Goal: Task Accomplishment & Management: Use online tool/utility

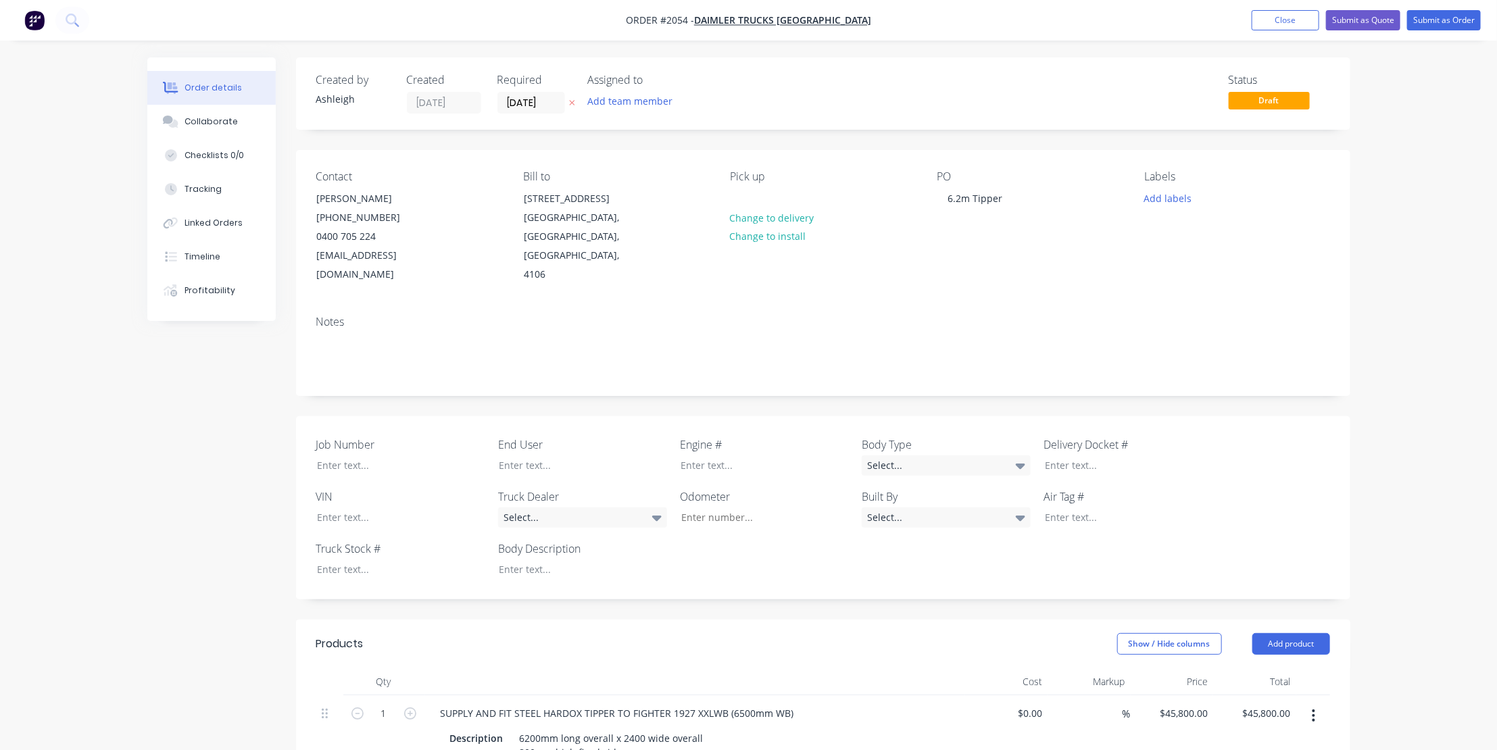
click at [561, 305] on div "Notes" at bounding box center [823, 350] width 1054 height 91
type input "$3,800.00"
click at [998, 197] on div "6.2m Tipper" at bounding box center [976, 199] width 76 height 20
click at [966, 197] on div "6.2m Tipper" at bounding box center [976, 199] width 76 height 20
click at [996, 197] on div "6.2m Tipper" at bounding box center [976, 199] width 76 height 20
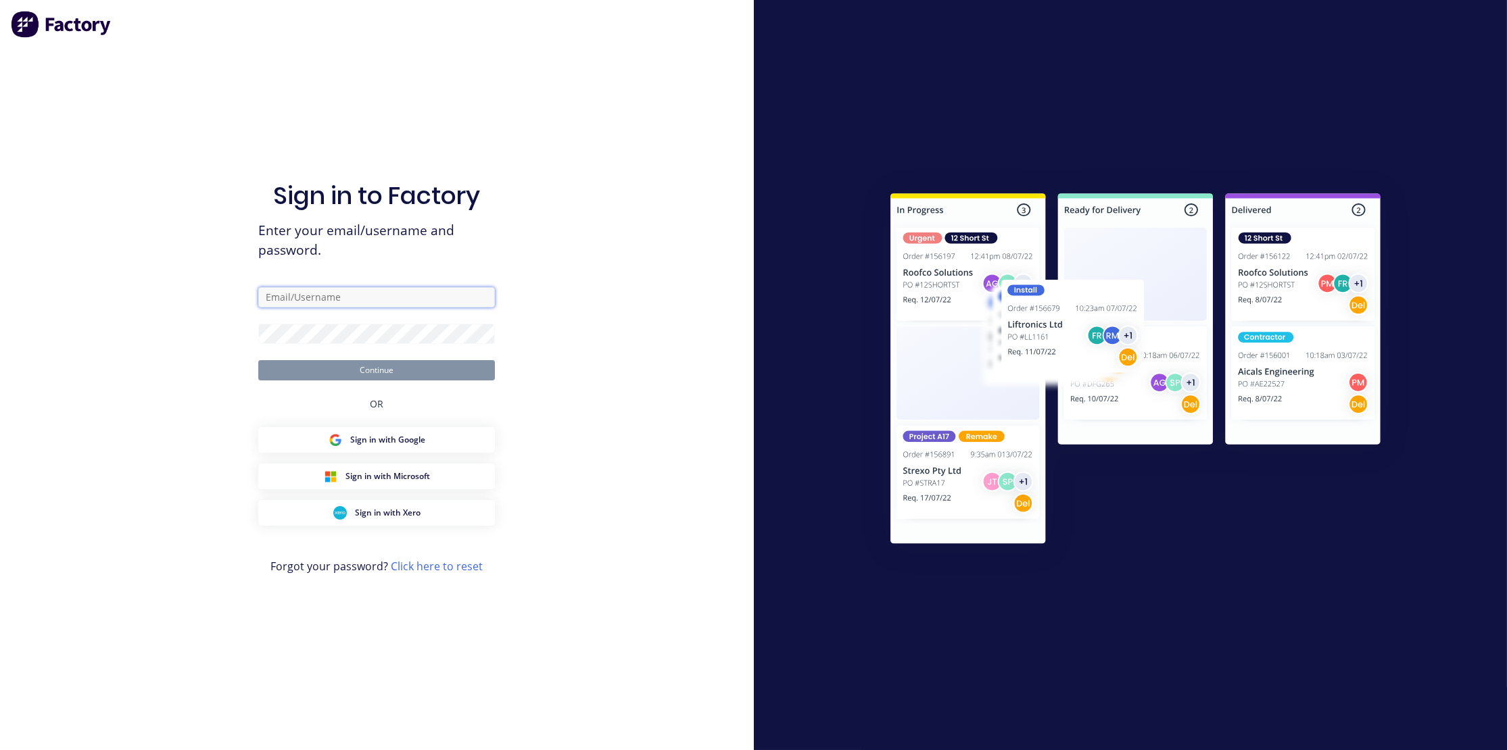
type input "[PERSON_NAME][EMAIL_ADDRESS][DOMAIN_NAME]"
click at [379, 369] on button "Continue" at bounding box center [376, 370] width 237 height 20
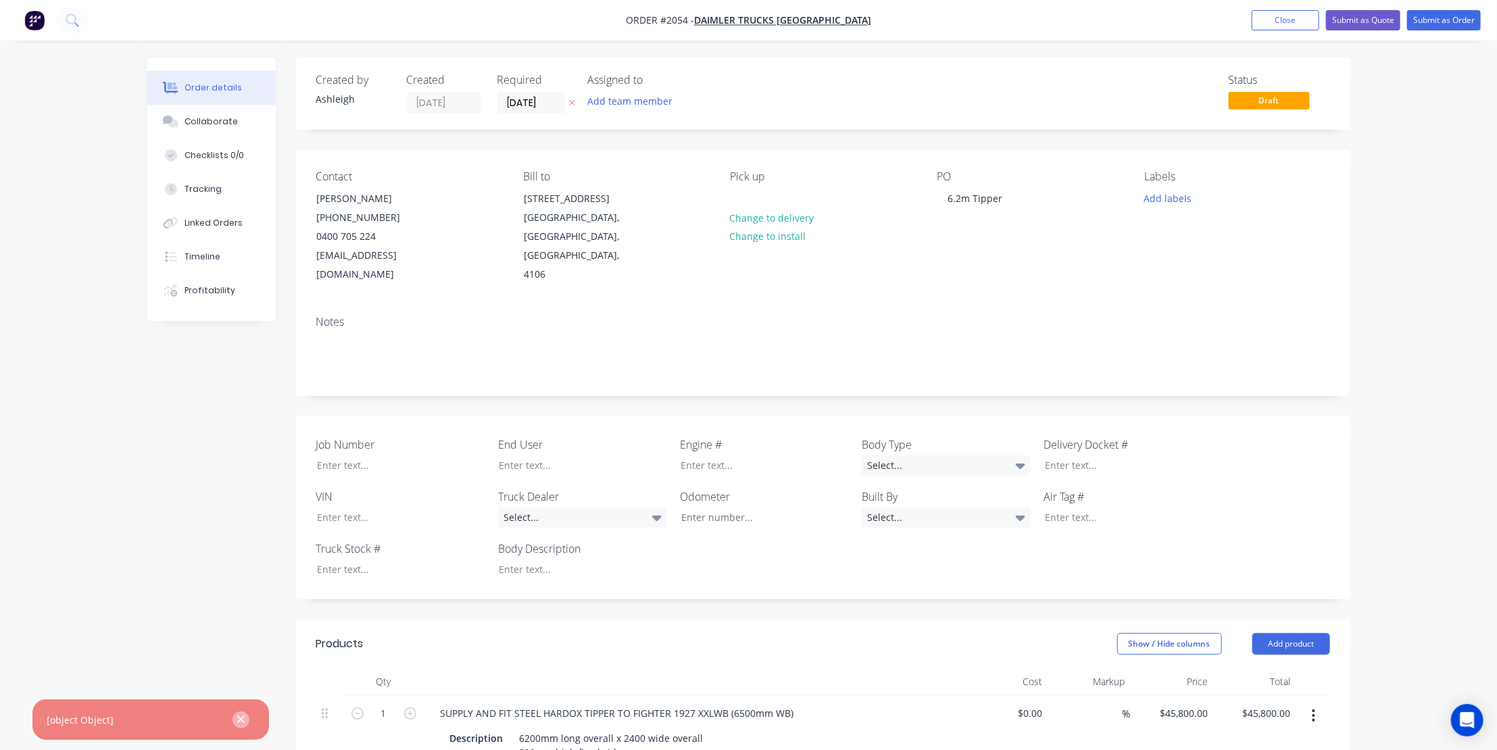
click at [243, 716] on icon "button" at bounding box center [240, 719] width 7 height 7
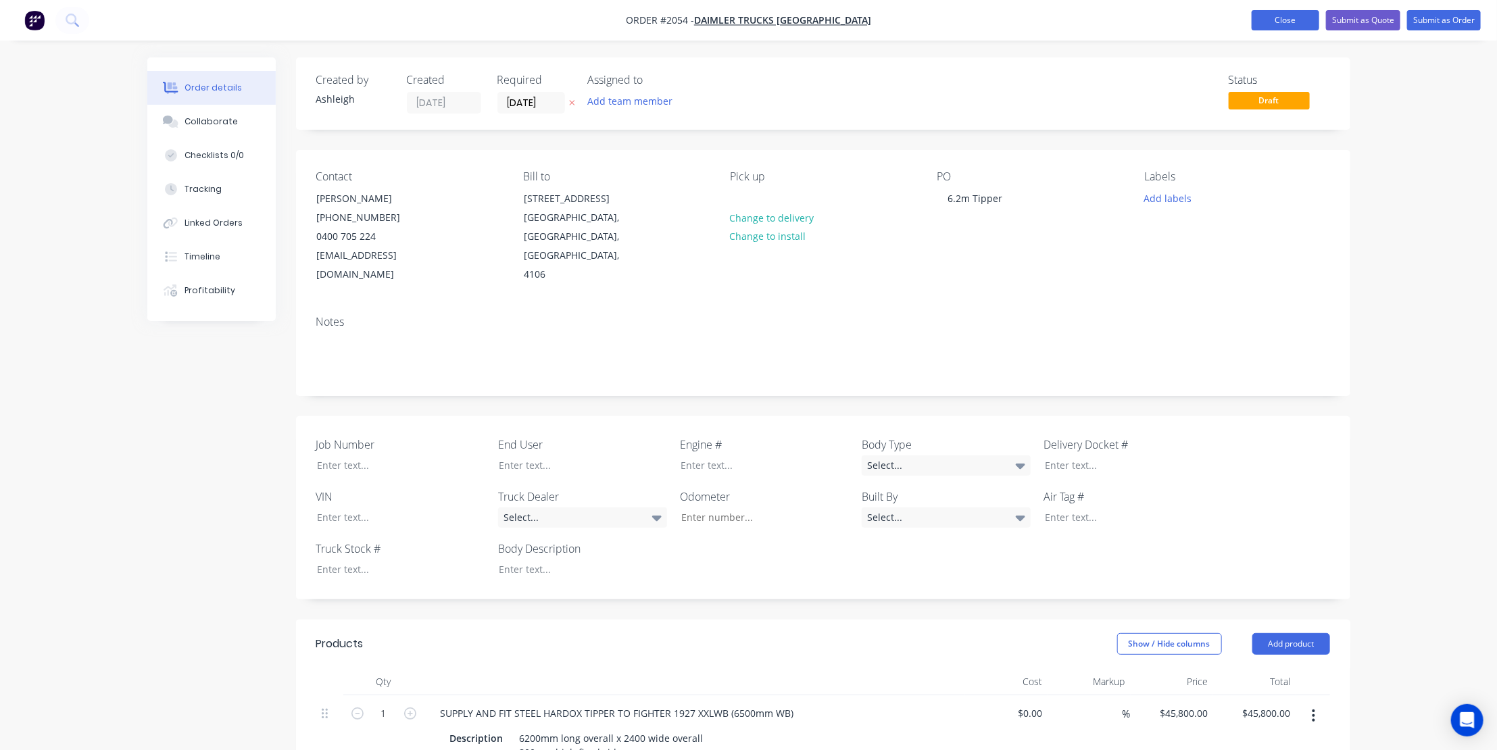
click at [1270, 14] on button "Close" at bounding box center [1286, 20] width 68 height 20
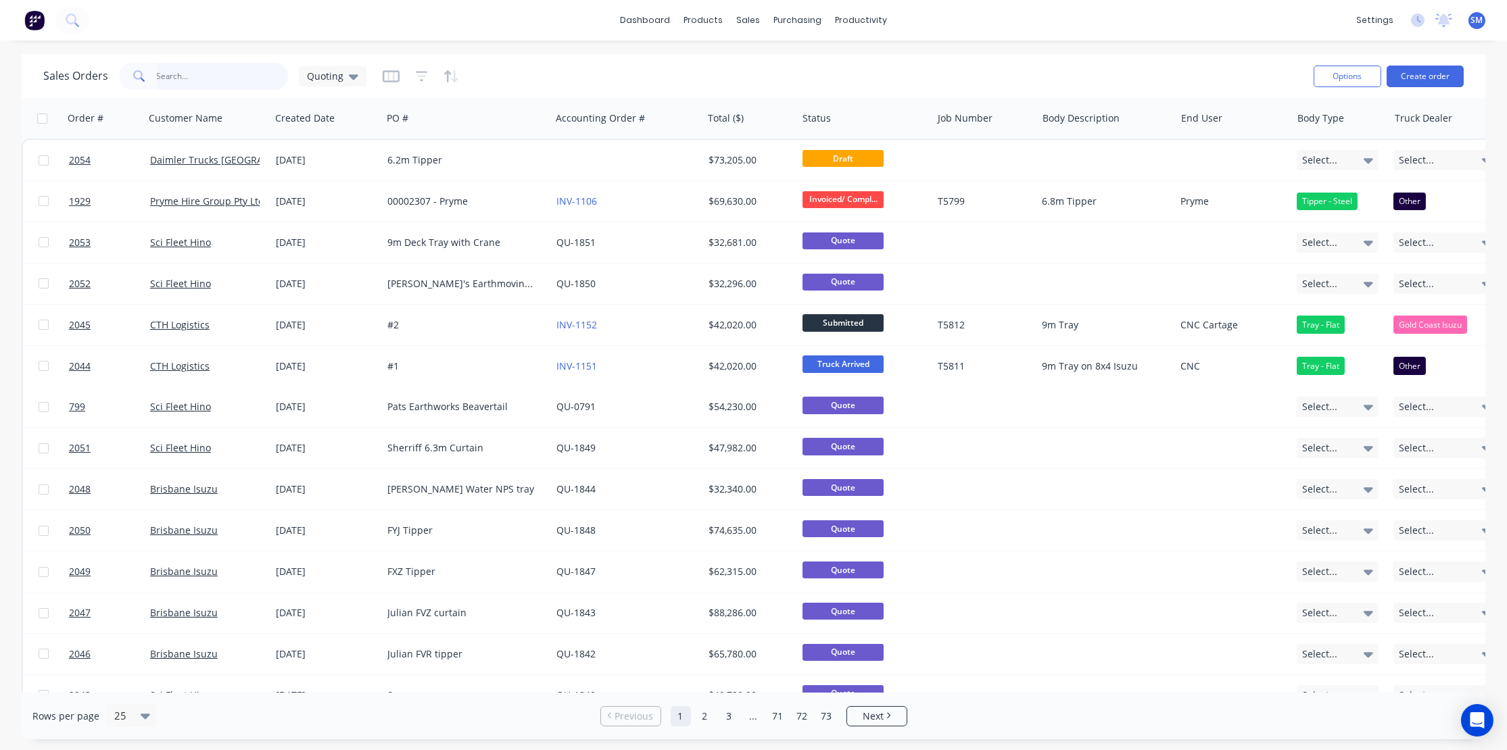
click at [185, 80] on input "text" at bounding box center [223, 76] width 132 height 27
type input "pfm"
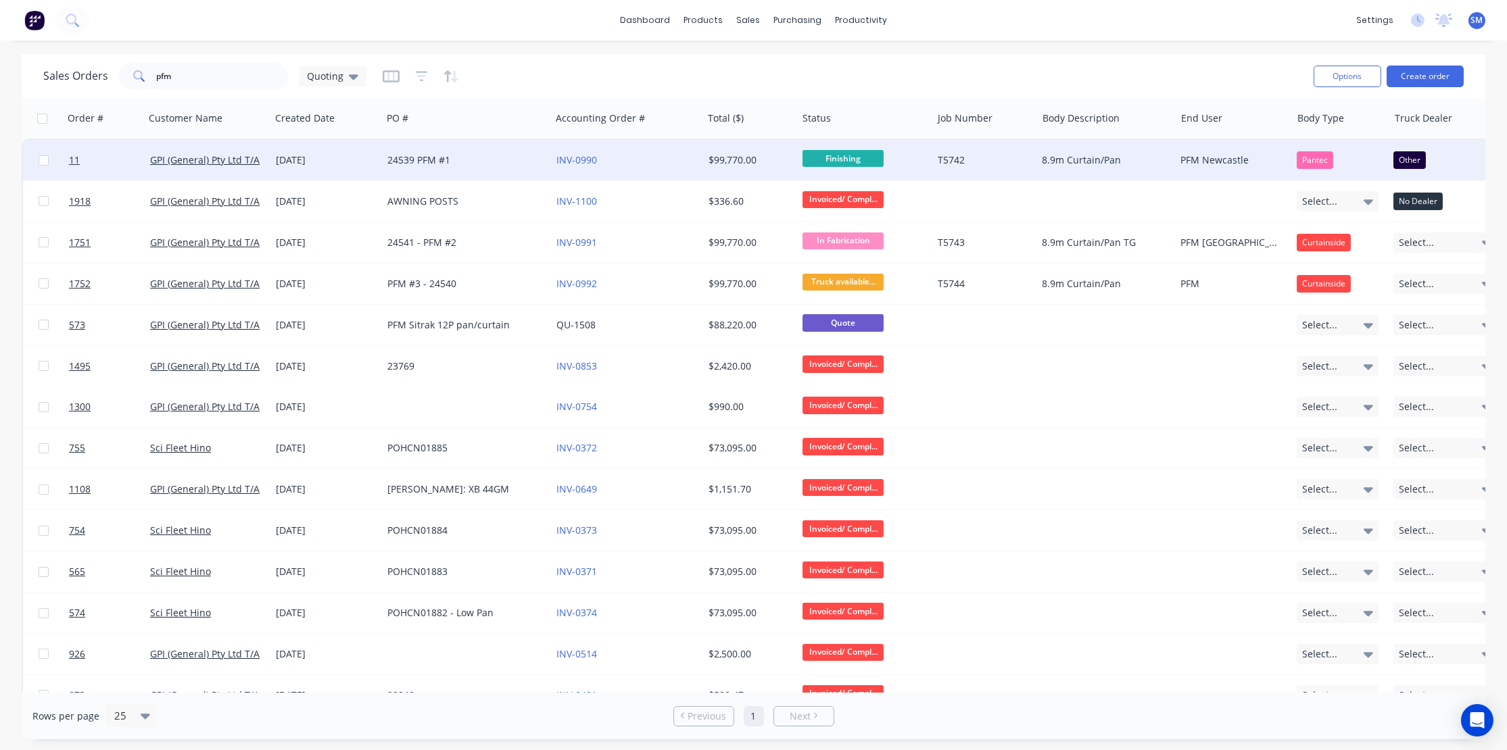
click at [414, 156] on div "24539 PFM #1" at bounding box center [462, 160] width 150 height 14
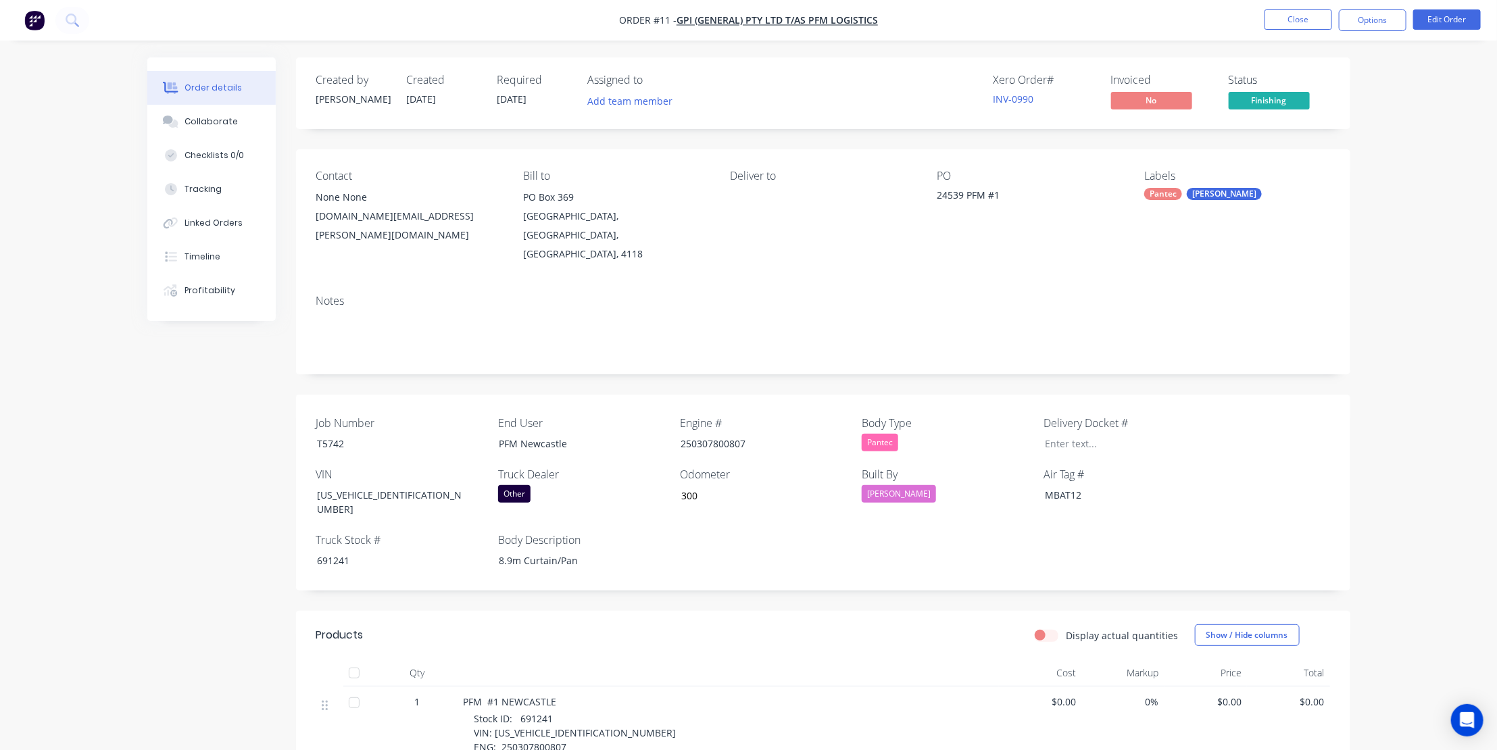
drag, startPoint x: 827, startPoint y: 80, endPoint x: 867, endPoint y: 74, distance: 41.1
click at [827, 80] on div "Xero Order # INV-0990 Invoiced No Status Finishing" at bounding box center [1026, 93] width 607 height 39
click at [1298, 20] on button "Close" at bounding box center [1299, 19] width 68 height 20
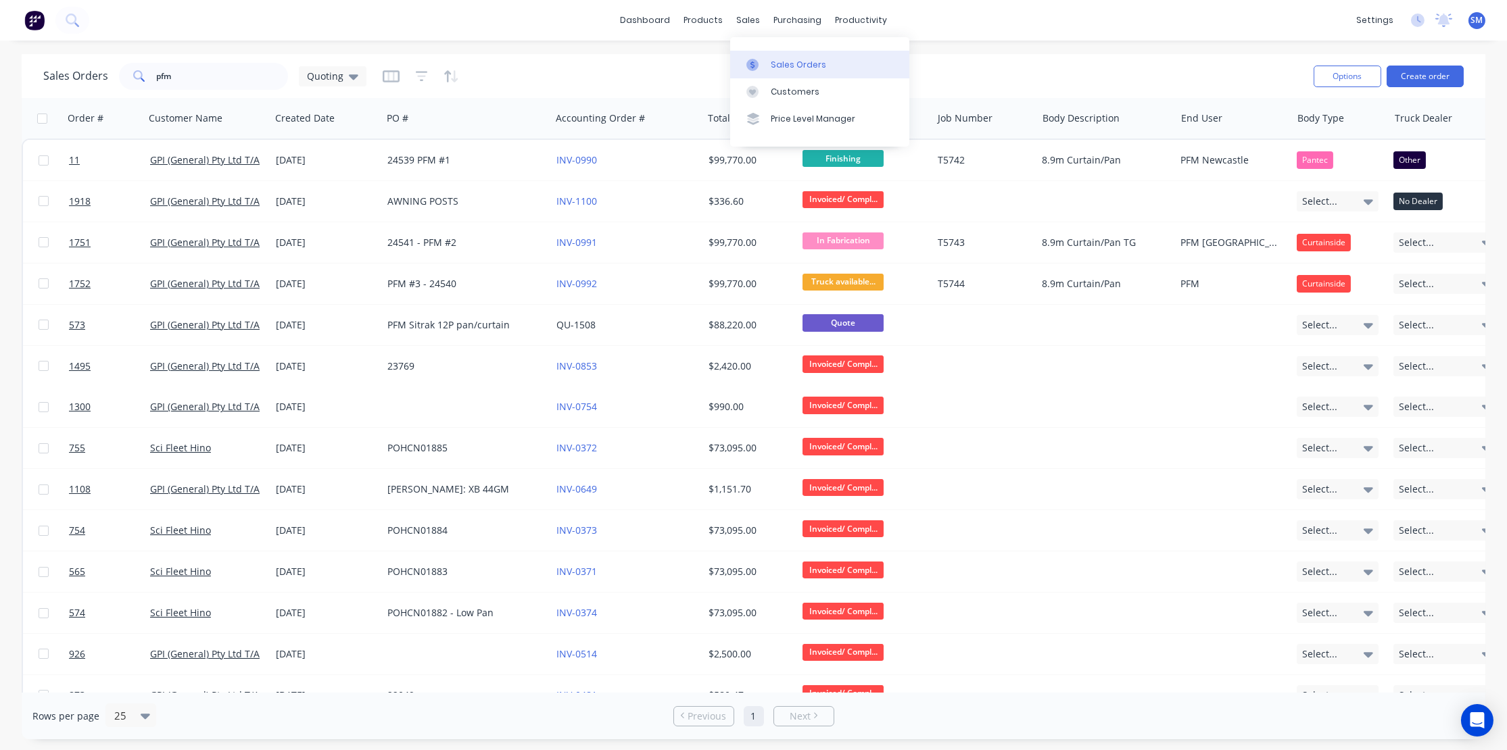
click at [783, 60] on div "Sales Orders" at bounding box center [798, 65] width 55 height 12
drag, startPoint x: 80, startPoint y: 81, endPoint x: 55, endPoint y: 80, distance: 24.3
click at [55, 81] on div "Sales Orders pfm Quoting" at bounding box center [204, 76] width 323 height 27
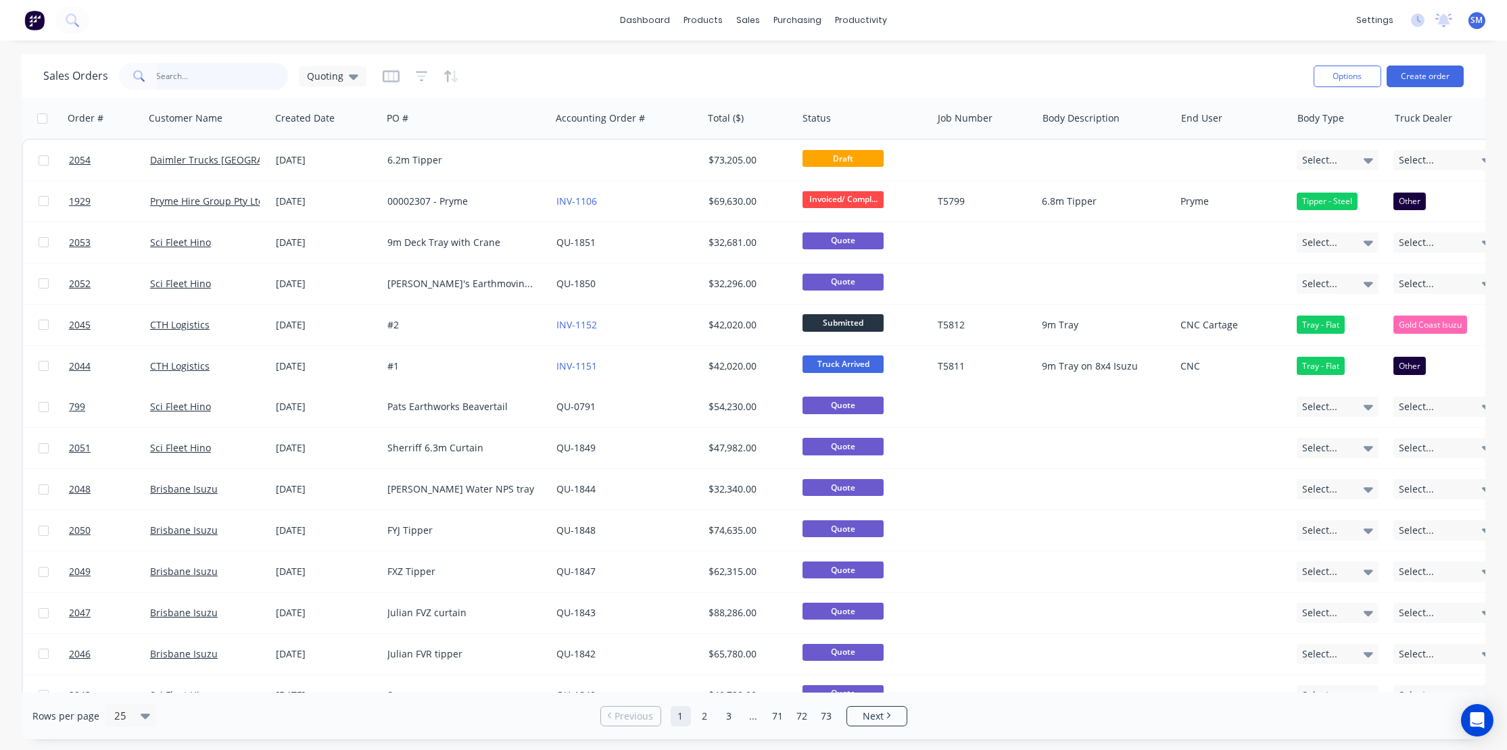
click at [170, 66] on input "text" at bounding box center [223, 76] width 132 height 27
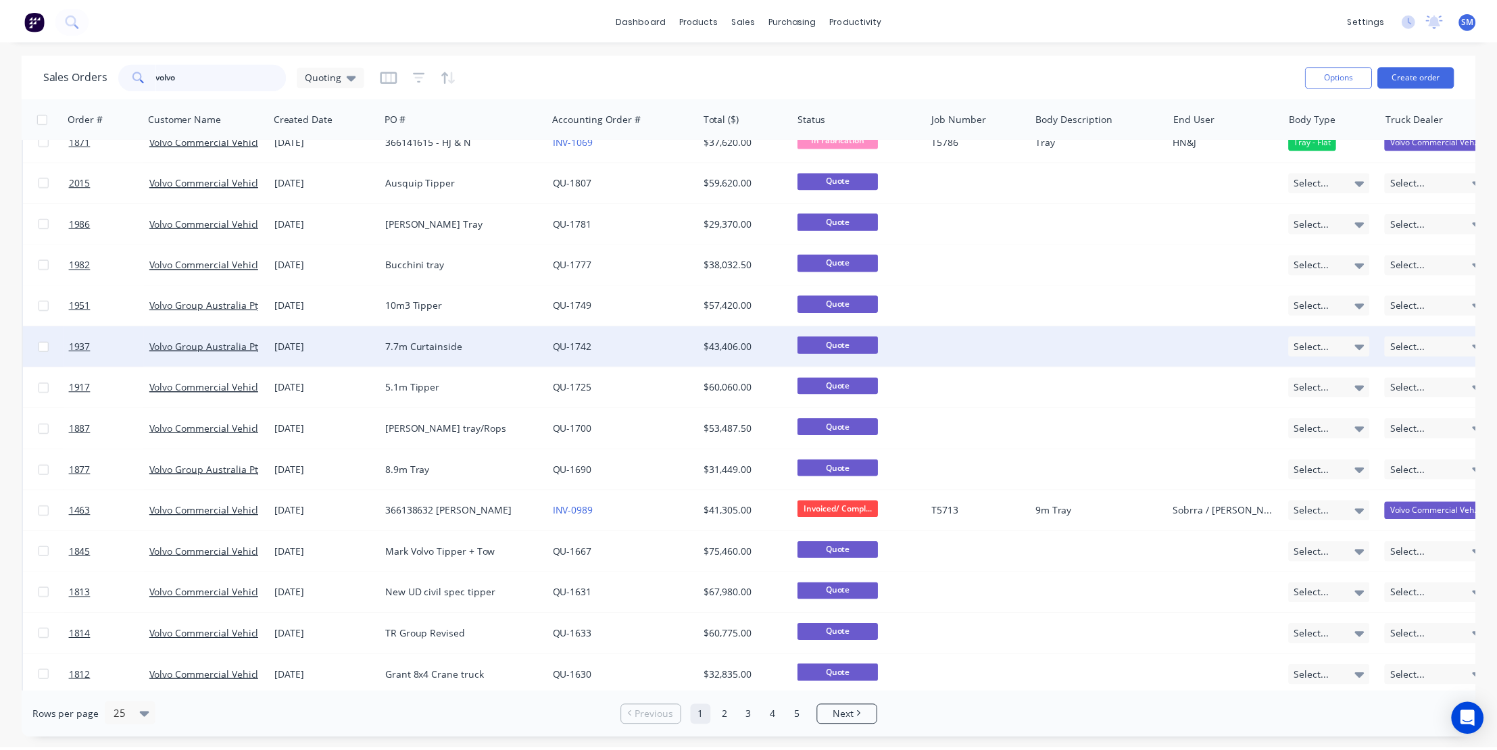
scroll to position [122, 0]
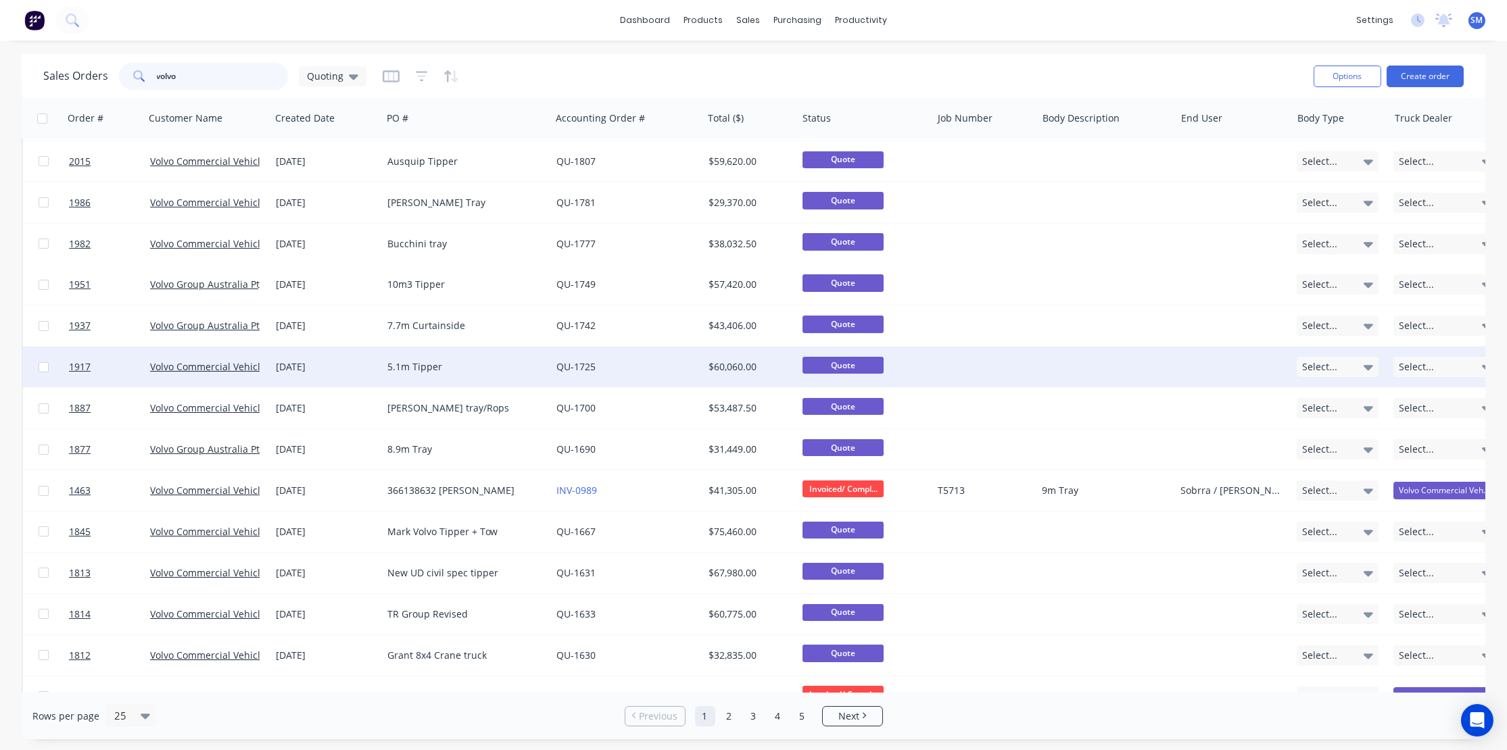
type input "volvo"
click at [413, 365] on div "5.1m Tipper" at bounding box center [462, 367] width 150 height 14
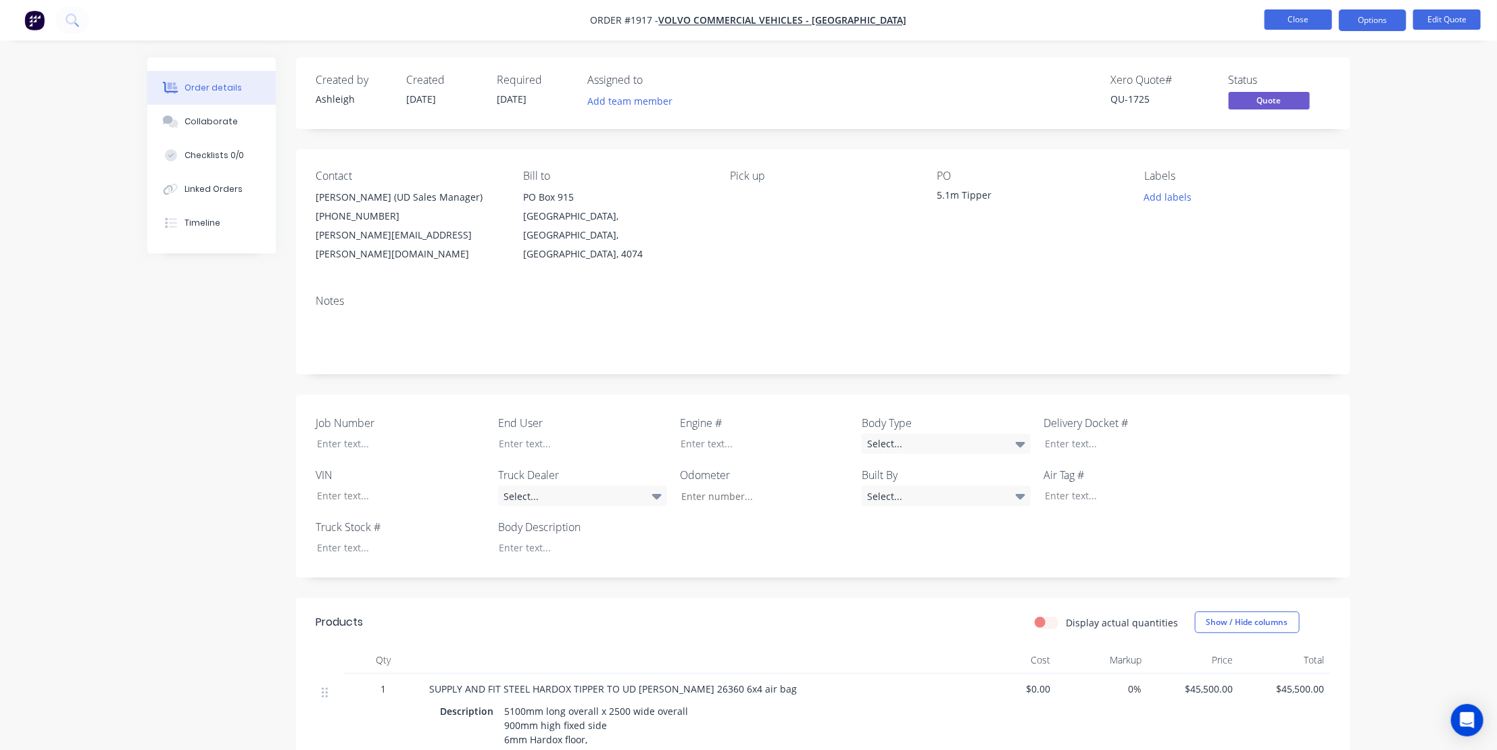
click at [1304, 17] on button "Close" at bounding box center [1299, 19] width 68 height 20
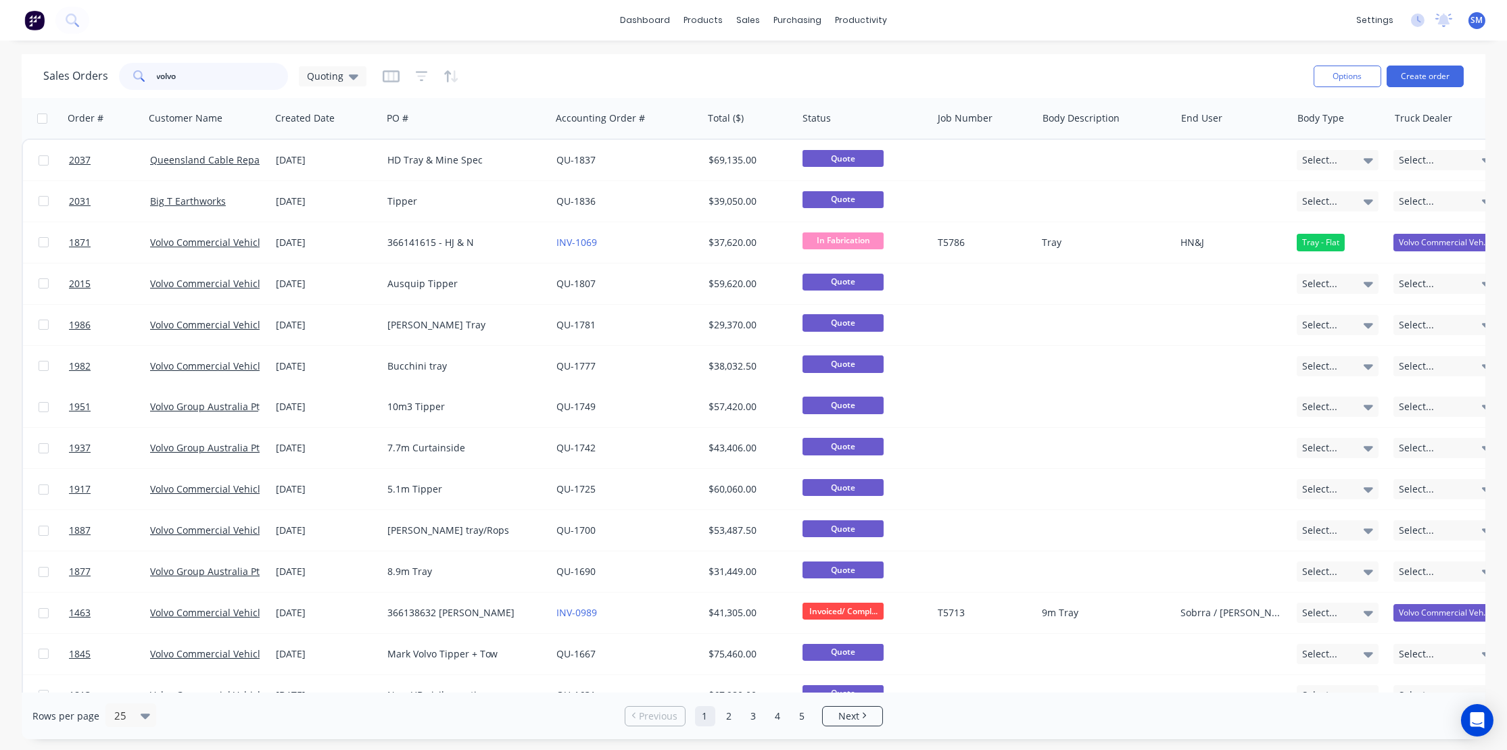
drag, startPoint x: 164, startPoint y: 76, endPoint x: 95, endPoint y: 76, distance: 68.9
click at [95, 76] on div "Sales Orders volvo Quoting" at bounding box center [204, 76] width 323 height 27
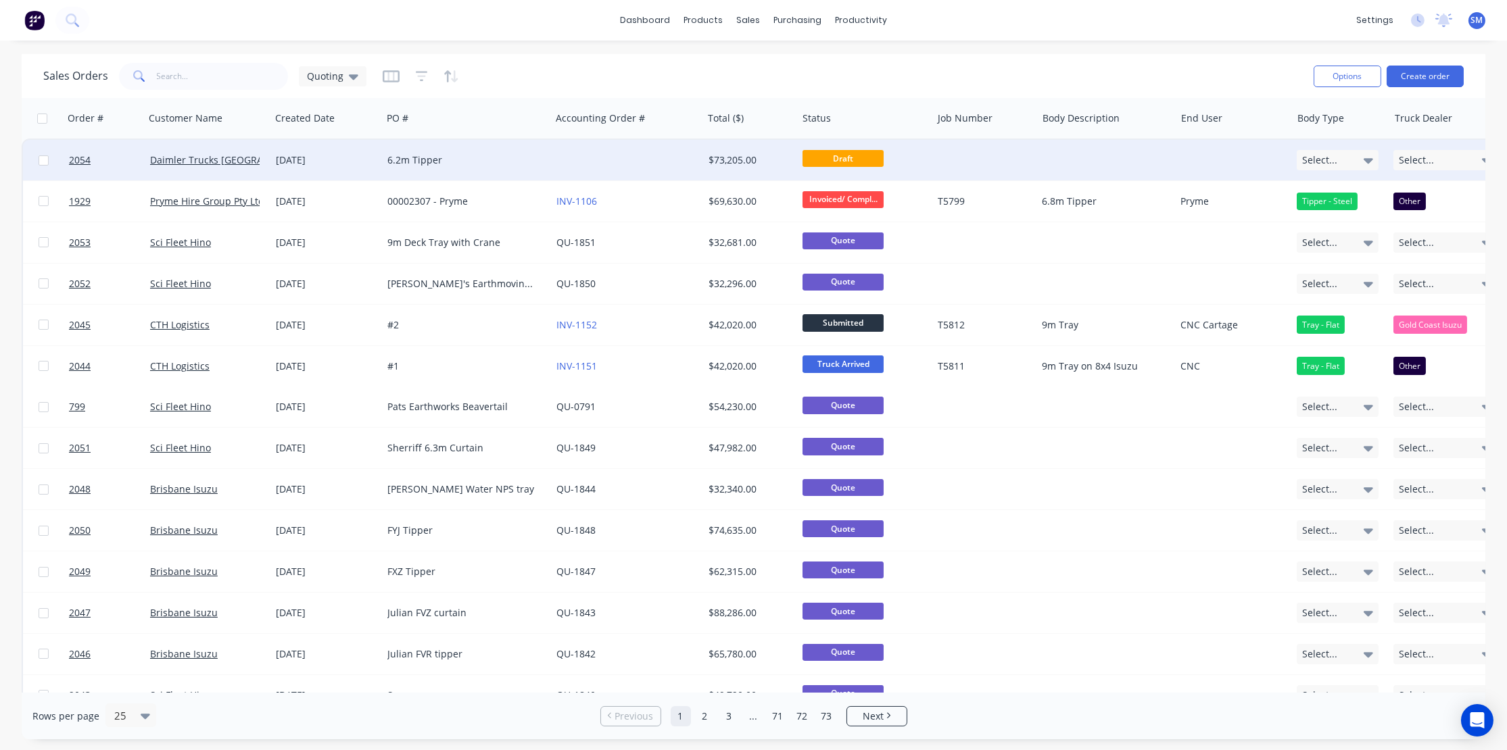
click at [409, 157] on div "6.2m Tipper" at bounding box center [462, 160] width 150 height 14
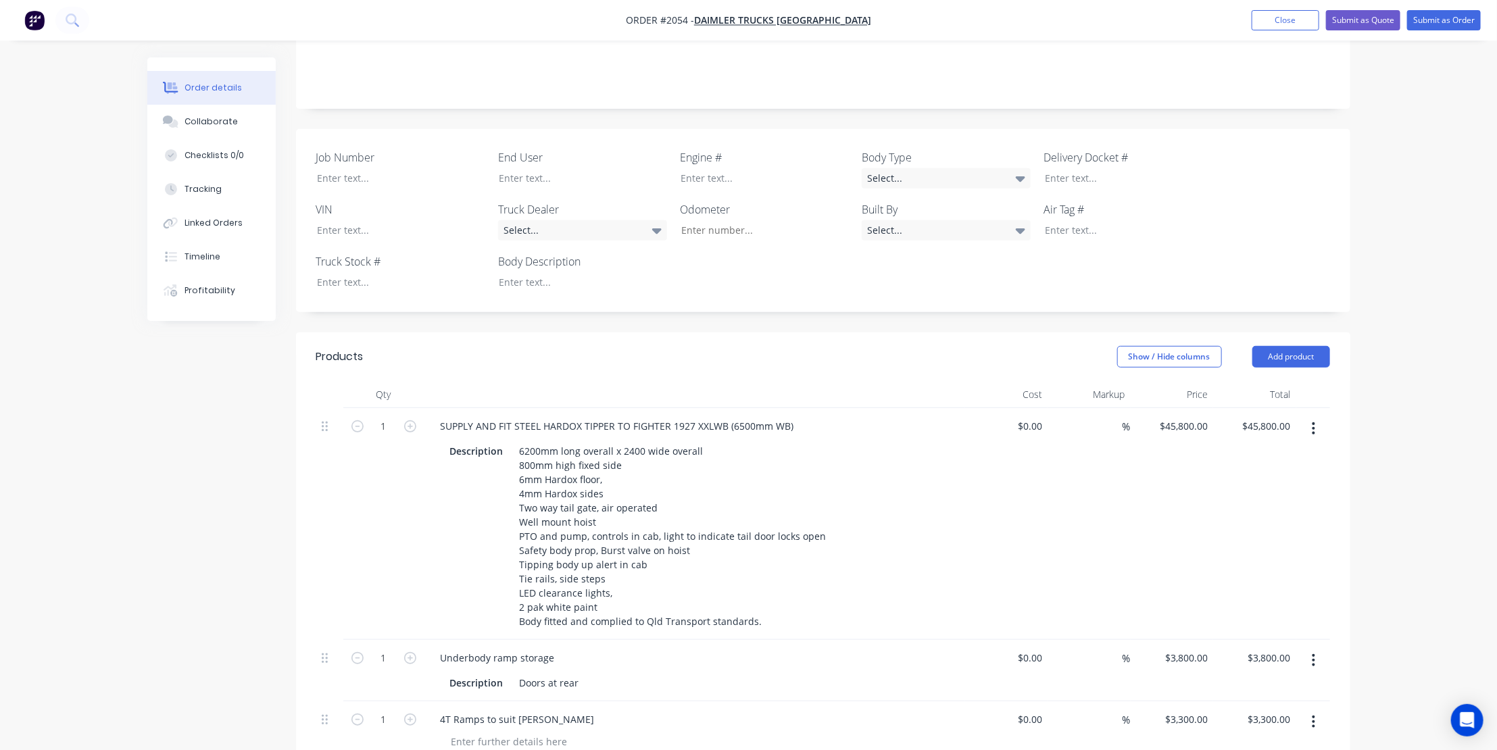
scroll to position [368, 0]
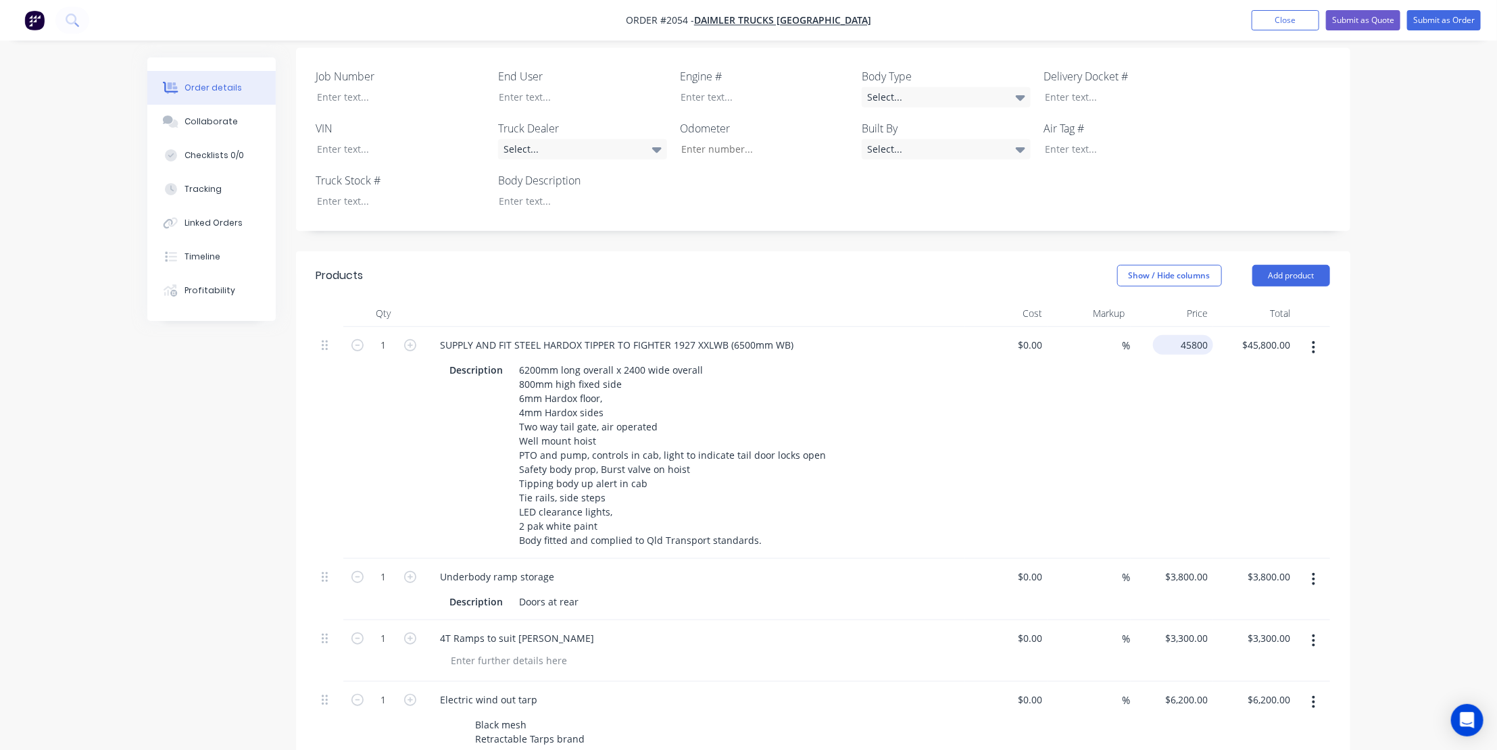
click at [1180, 335] on input "45800" at bounding box center [1186, 345] width 55 height 20
type input "$47,800.00"
type input "47800.00"
type input "47800"
type input "$47,800.00"
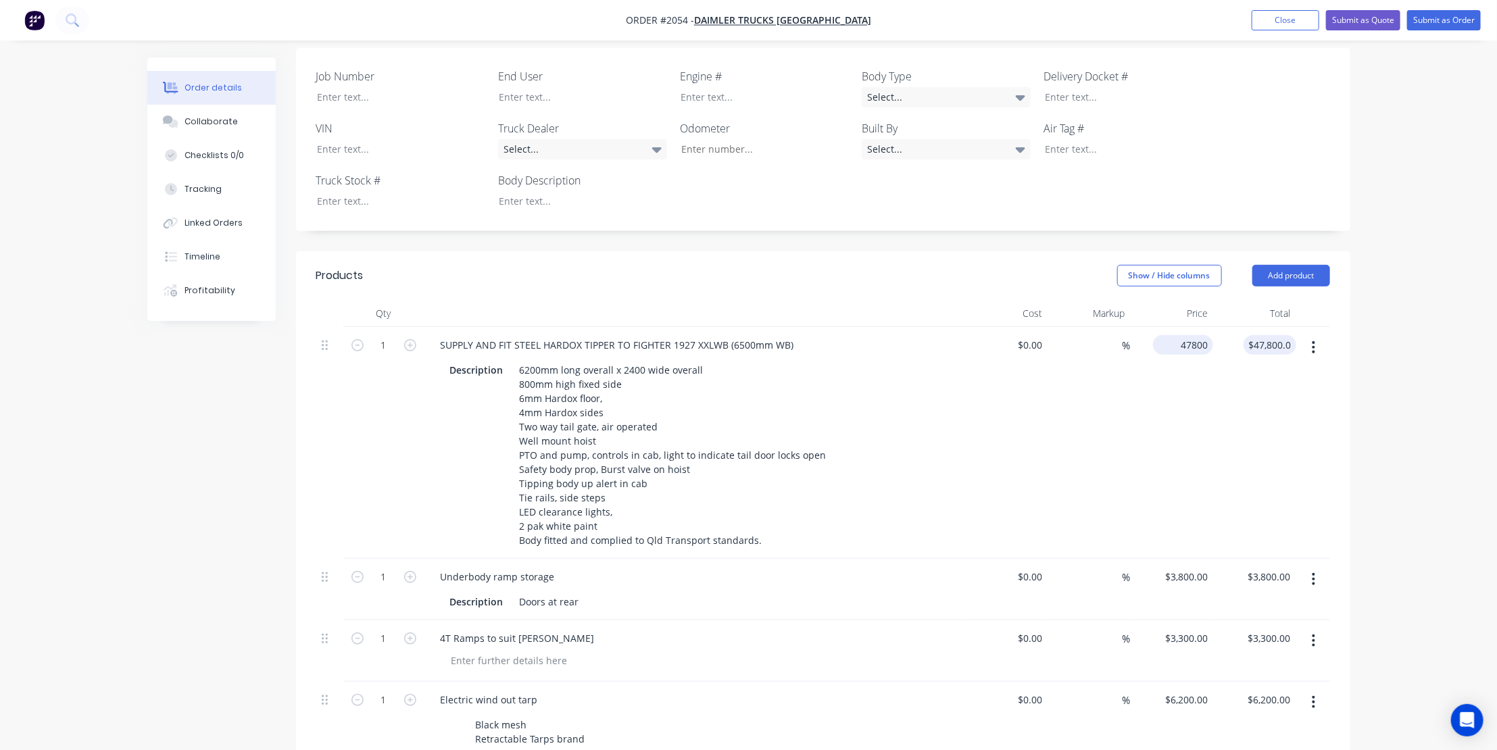
click at [1173, 335] on div "47800 $47,800.00" at bounding box center [1183, 345] width 60 height 20
type input "49500"
type input "47800.00"
type input "$49,500.00"
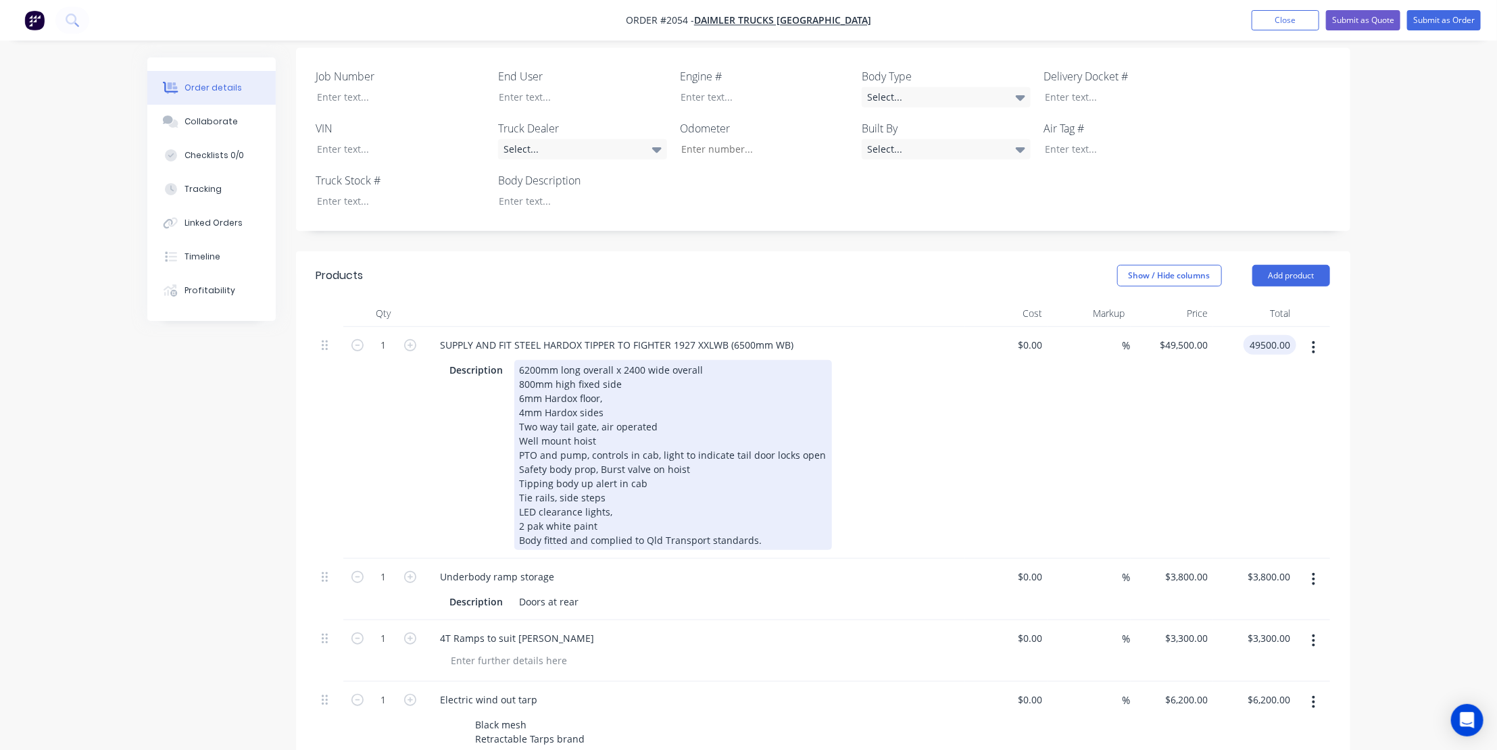
type input "$49,500.00"
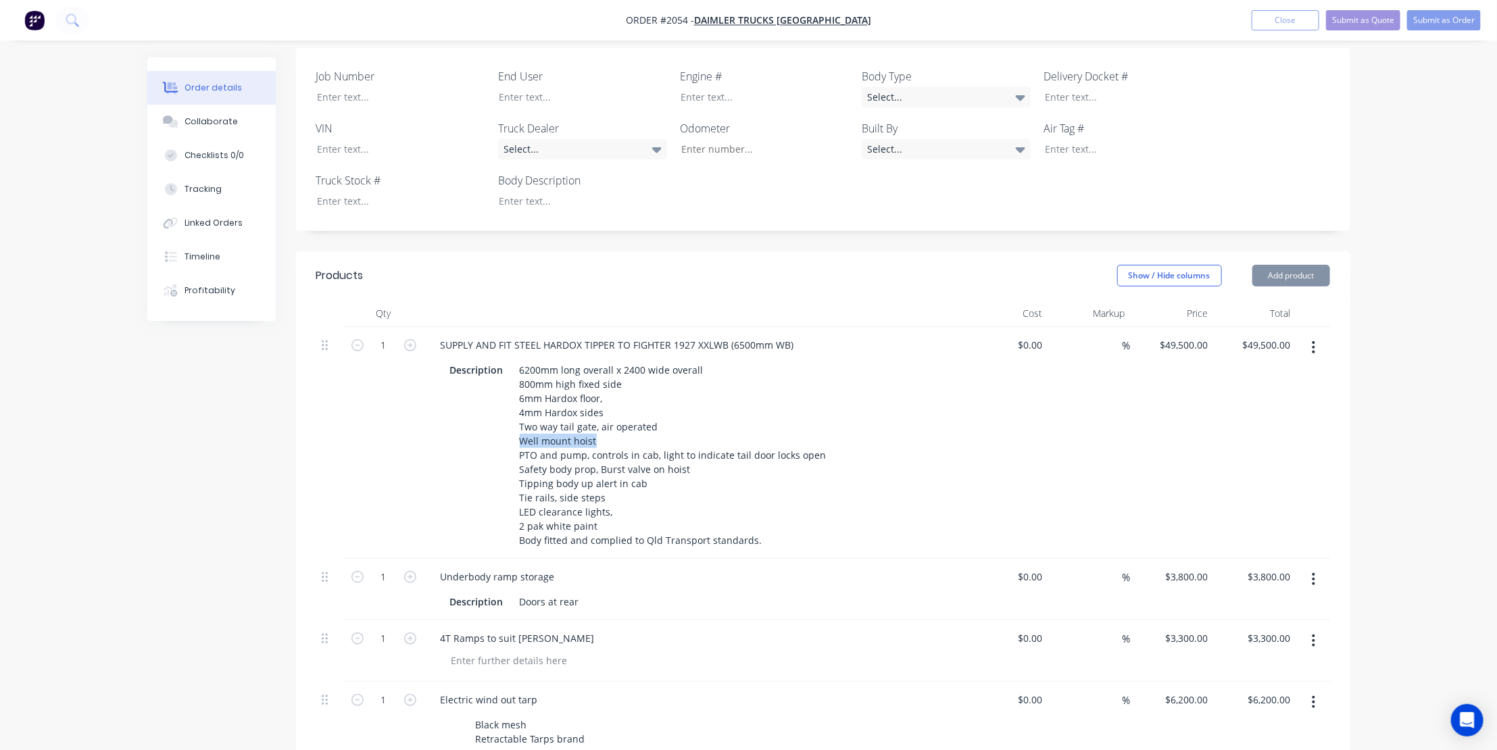
drag, startPoint x: 593, startPoint y: 418, endPoint x: 497, endPoint y: 419, distance: 96.0
click at [497, 419] on div "Description 6200mm long overall x 2400 wide overall 800mm high fixed side 6mm H…" at bounding box center [692, 455] width 495 height 190
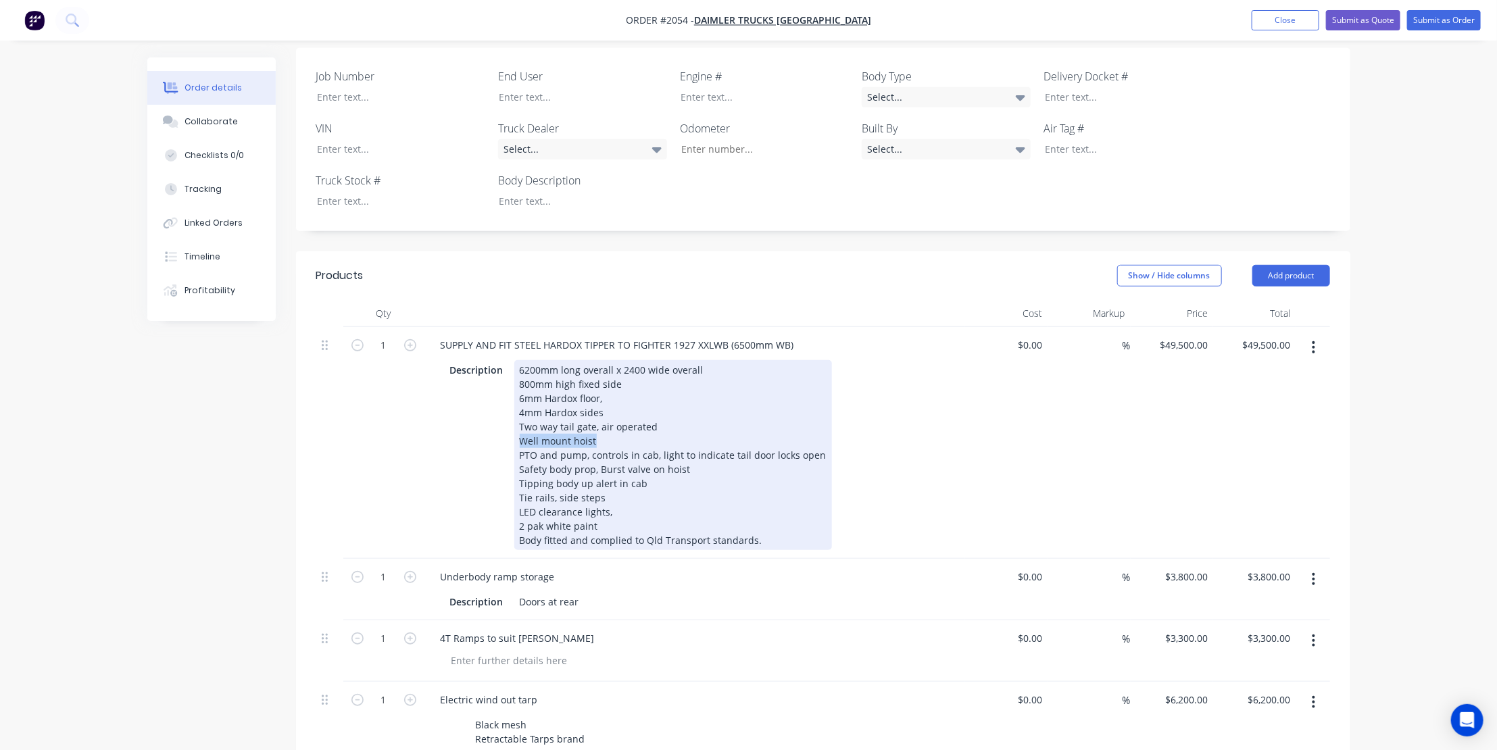
click at [567, 427] on div "6200mm long overall x 2400 wide overall 800mm high fixed side 6mm Hardox floor,…" at bounding box center [673, 455] width 318 height 190
click at [690, 449] on div "6200mm long overall x 2400 wide overall 800mm high fixed side 6mm Hardox floor,…" at bounding box center [673, 455] width 318 height 190
click at [653, 466] on div "6200mm long overall x 2400 wide overall 800mm high fixed side 6mm Hardox floor,…" at bounding box center [673, 455] width 318 height 190
click at [602, 460] on div "6200mm long overall x 2400 wide overall 800mm high fixed side 6mm Hardox floor,…" at bounding box center [673, 455] width 318 height 190
click at [618, 481] on div "6200mm long overall x 2400 wide overall 800mm high fixed side 6mm Hardox floor,…" at bounding box center [673, 455] width 318 height 190
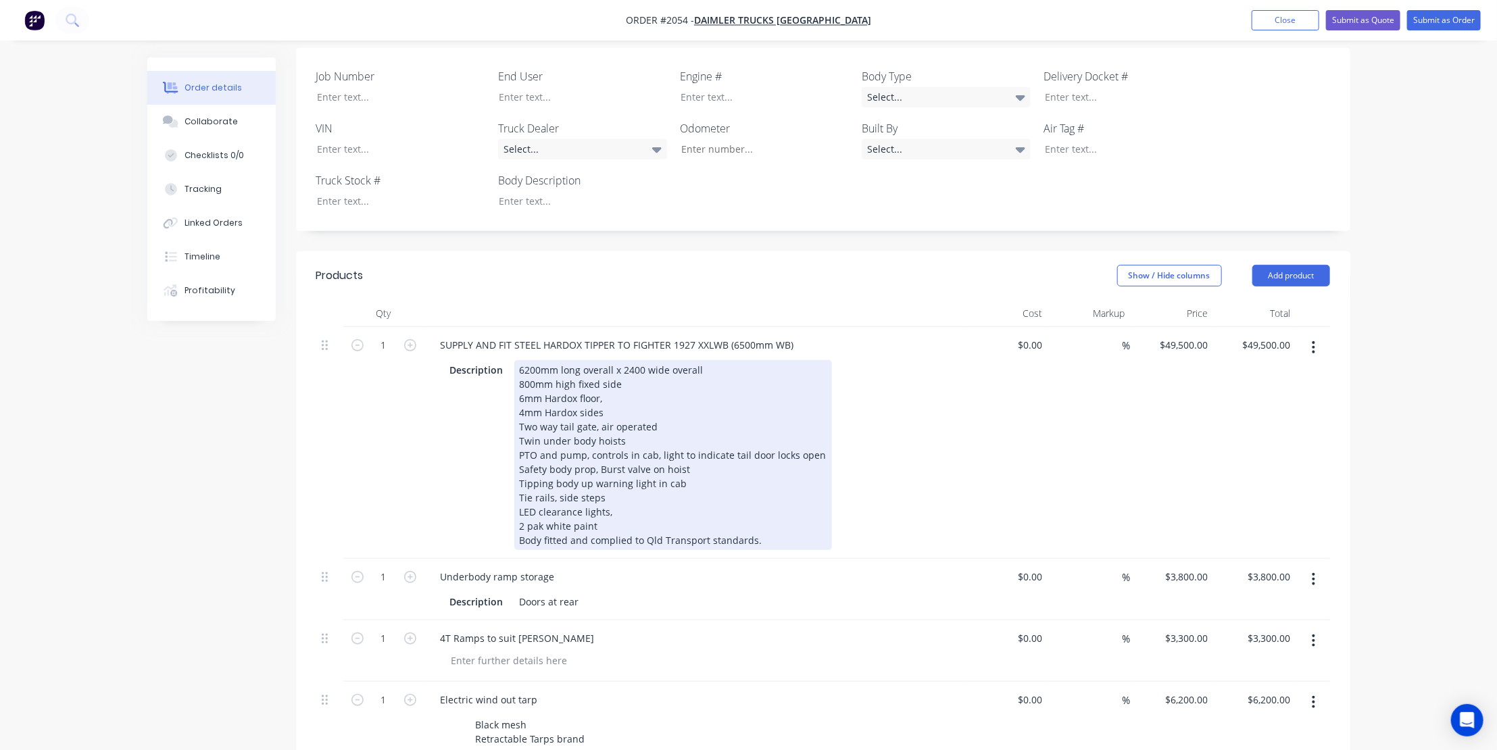
drag, startPoint x: 615, startPoint y: 491, endPoint x: 612, endPoint y: 504, distance: 13.3
click at [615, 493] on div "6200mm long overall x 2400 wide overall 800mm high fixed side 6mm Hardox floor,…" at bounding box center [673, 455] width 318 height 190
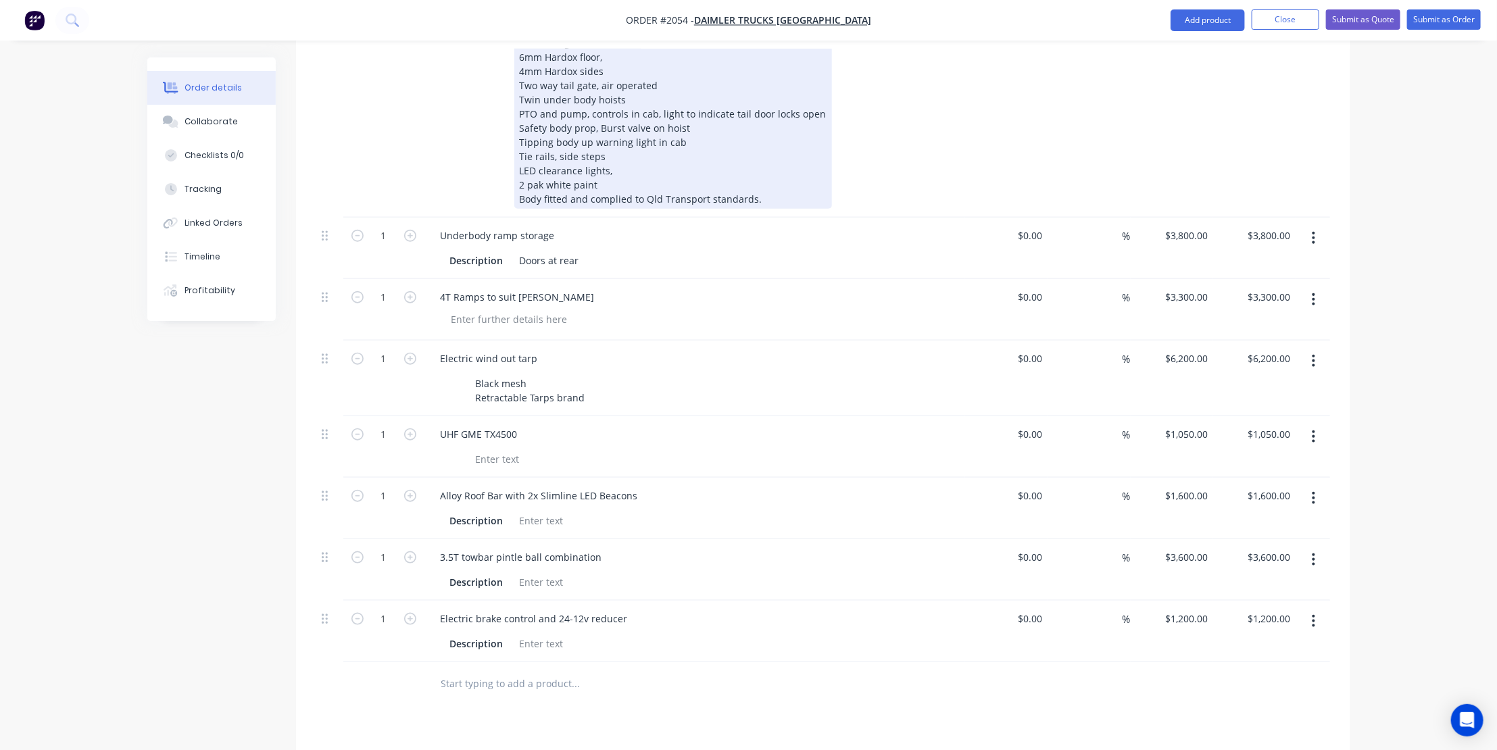
scroll to position [737, 0]
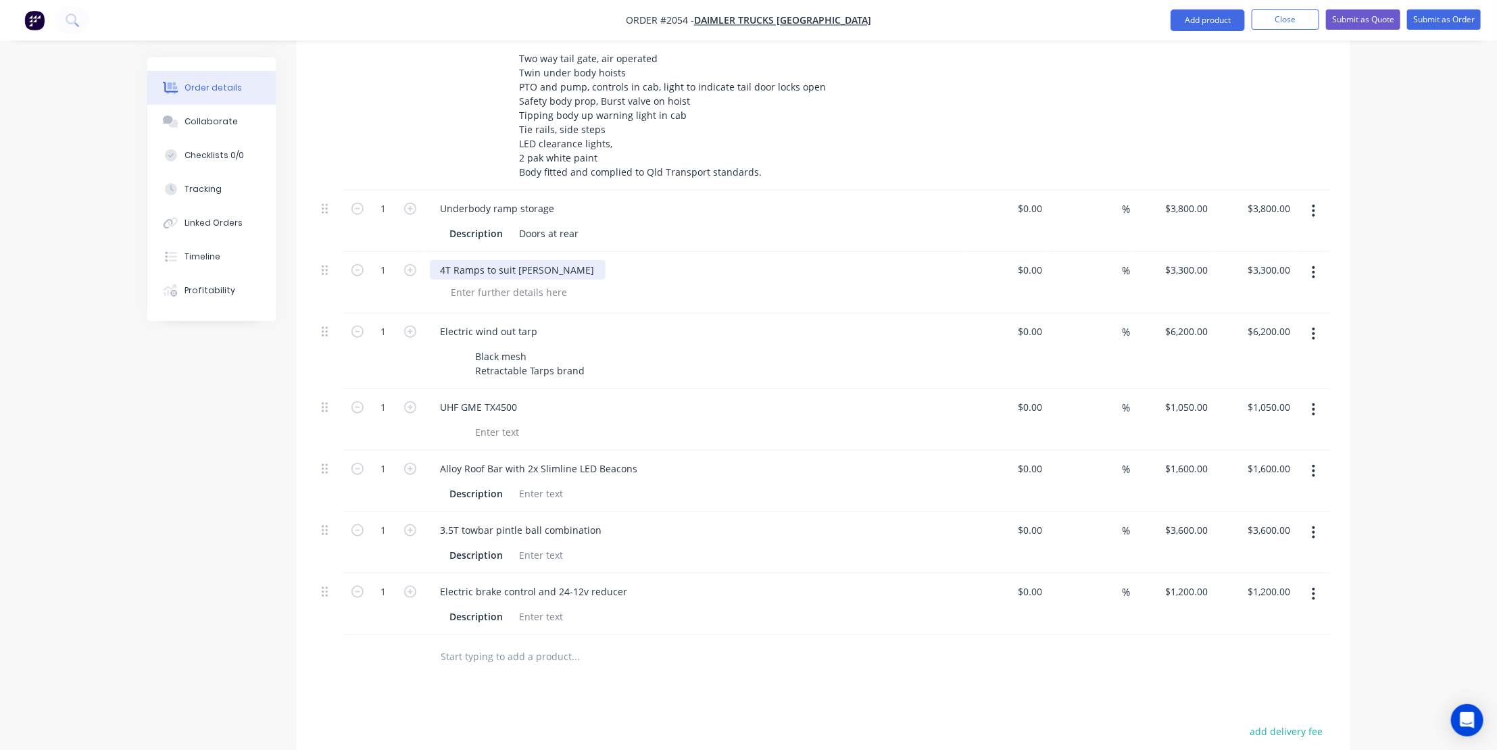
click at [446, 260] on div "4T Ramps to suit [PERSON_NAME]" at bounding box center [518, 270] width 176 height 20
click at [589, 260] on div "6T Alloy Ramps to suit positrack" at bounding box center [513, 270] width 166 height 20
click at [712, 260] on div "6T Alloy Ramps to suit positrack 3.5T to 4T with attachments (sureweld ramps, 3…" at bounding box center [651, 270] width 442 height 20
drag, startPoint x: 540, startPoint y: 310, endPoint x: 426, endPoint y: 306, distance: 114.3
click at [426, 314] on div "Electric wind out tarp Black mesh Retractable Tarps brand" at bounding box center [694, 352] width 541 height 76
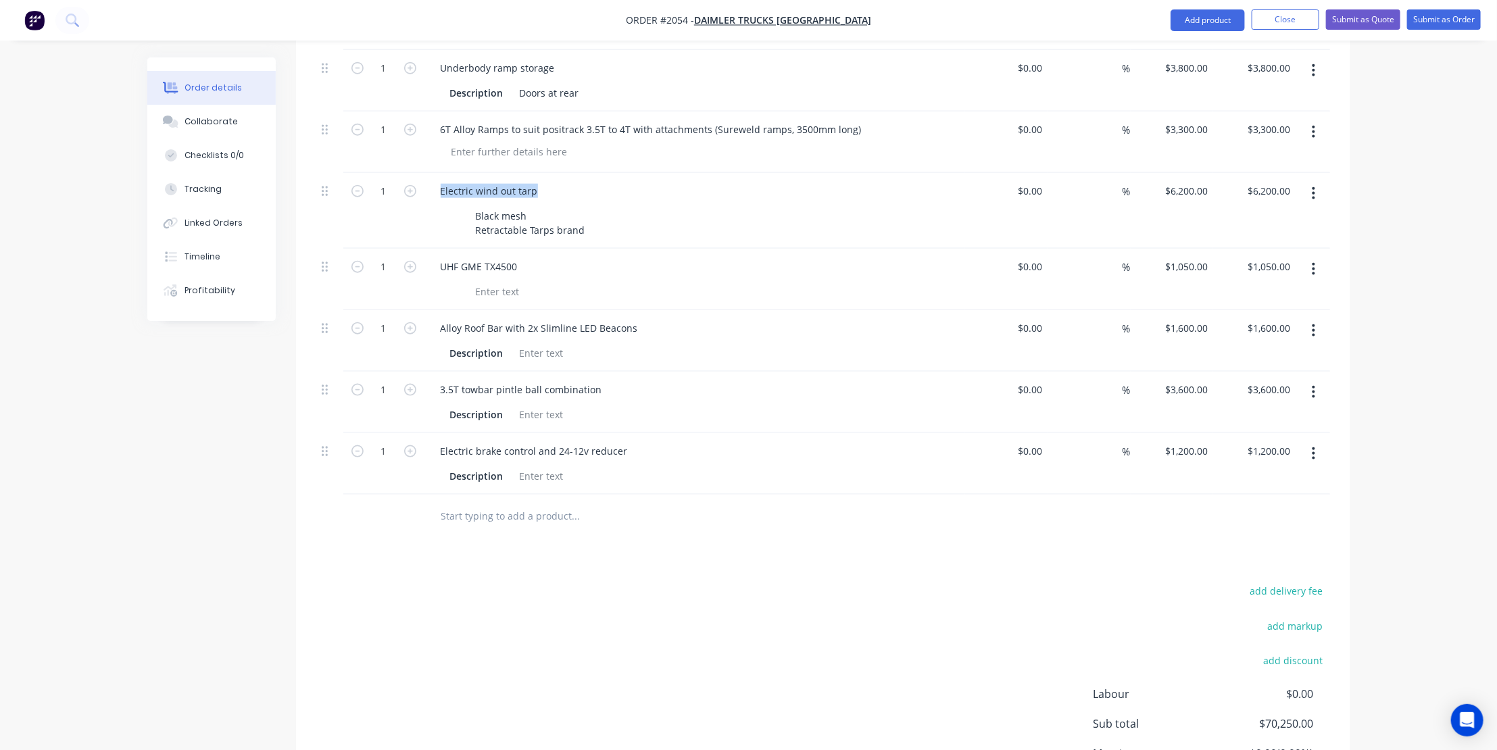
scroll to position [744, 0]
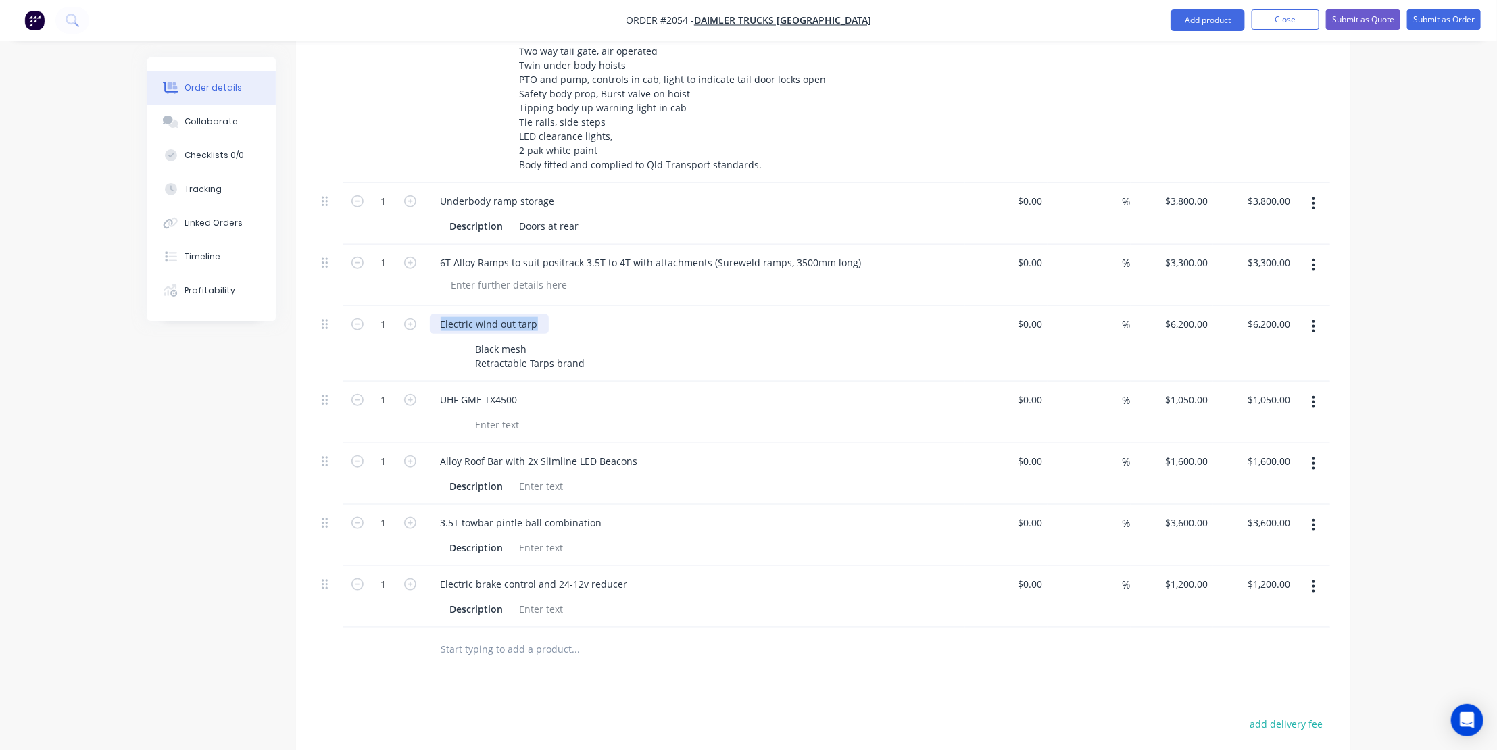
drag, startPoint x: 463, startPoint y: 295, endPoint x: 489, endPoint y: 303, distance: 27.1
click at [463, 314] on div "Electric wind out tarp" at bounding box center [489, 324] width 119 height 20
click at [512, 314] on div "Electric wind out tarp" at bounding box center [489, 324] width 119 height 20
drag, startPoint x: 527, startPoint y: 304, endPoint x: 437, endPoint y: 306, distance: 89.9
click at [437, 314] on div "Electric wind out tarp" at bounding box center [489, 324] width 119 height 20
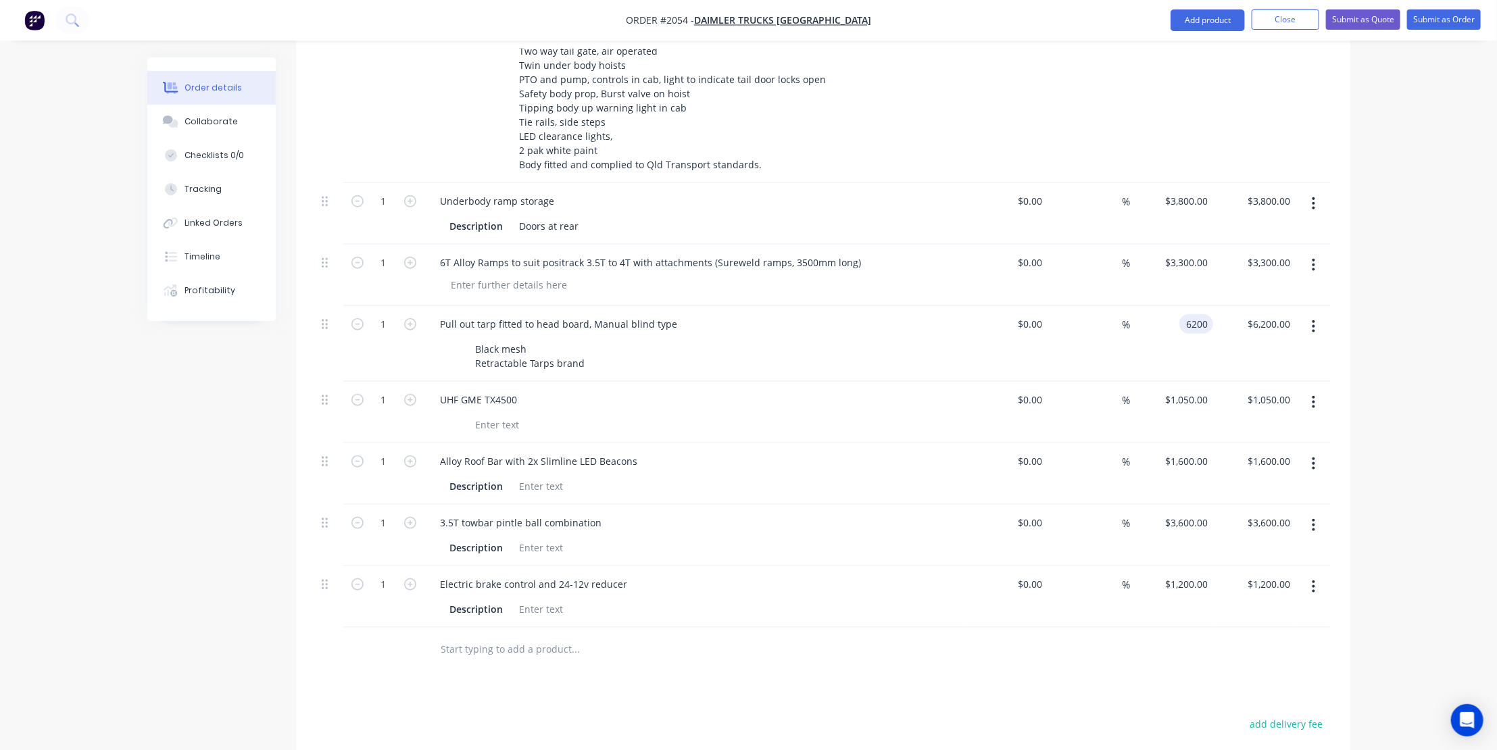
click at [1186, 314] on input "6200" at bounding box center [1199, 324] width 28 height 20
type input "$1,950.00"
drag, startPoint x: 1190, startPoint y: 376, endPoint x: 1207, endPoint y: 406, distance: 33.6
click at [1196, 390] on input "1050" at bounding box center [1188, 400] width 49 height 20
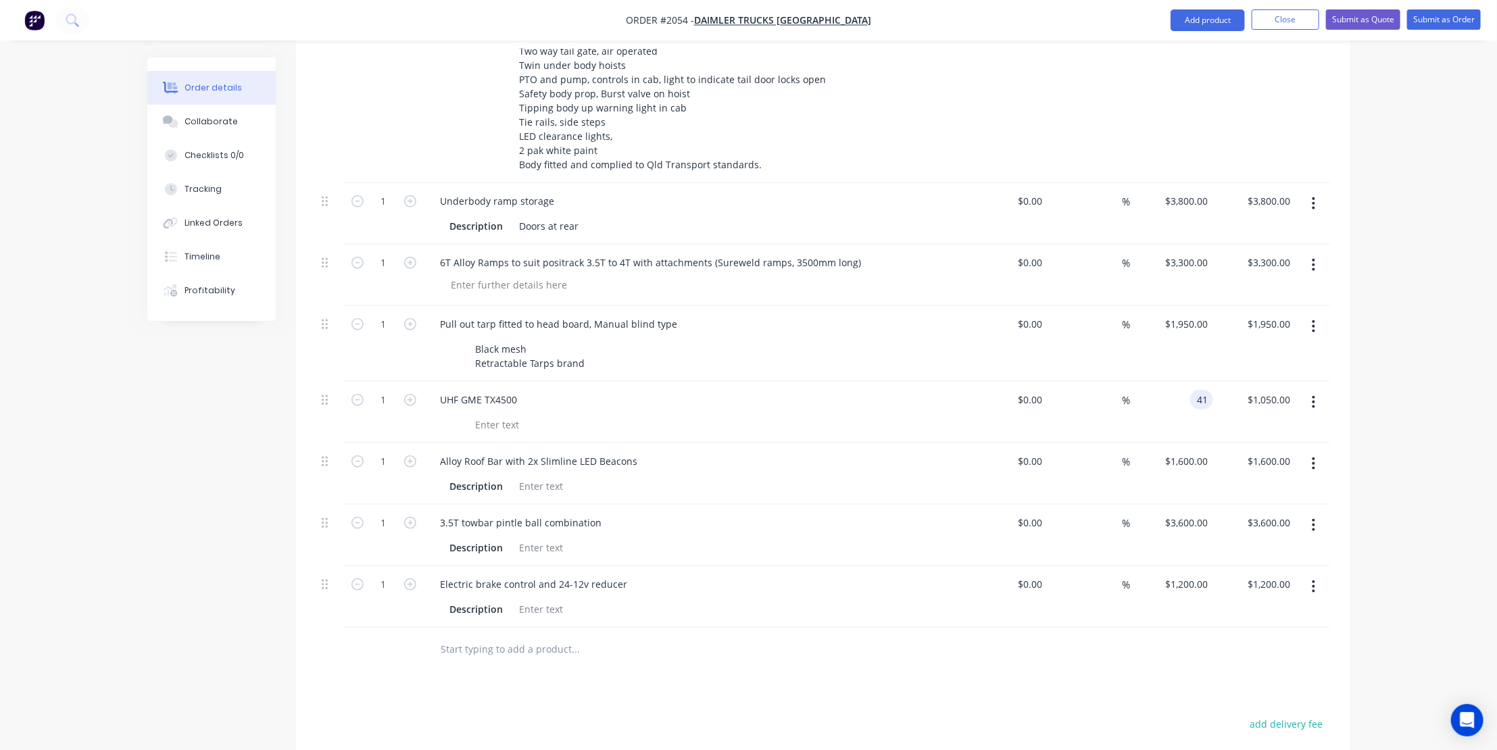
type input "4"
type input "$1,050.00"
click at [1194, 452] on input "1600" at bounding box center [1188, 462] width 49 height 20
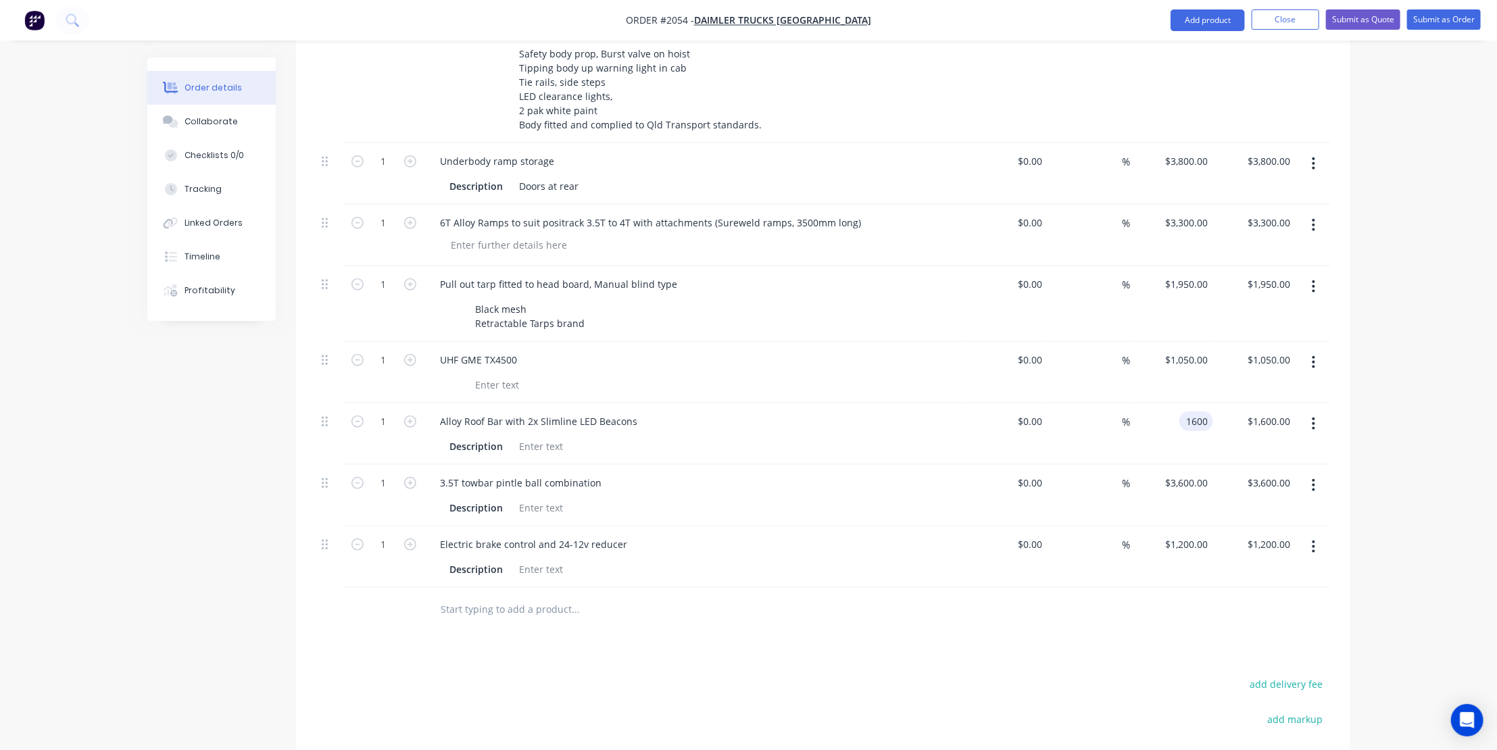
scroll to position [806, 0]
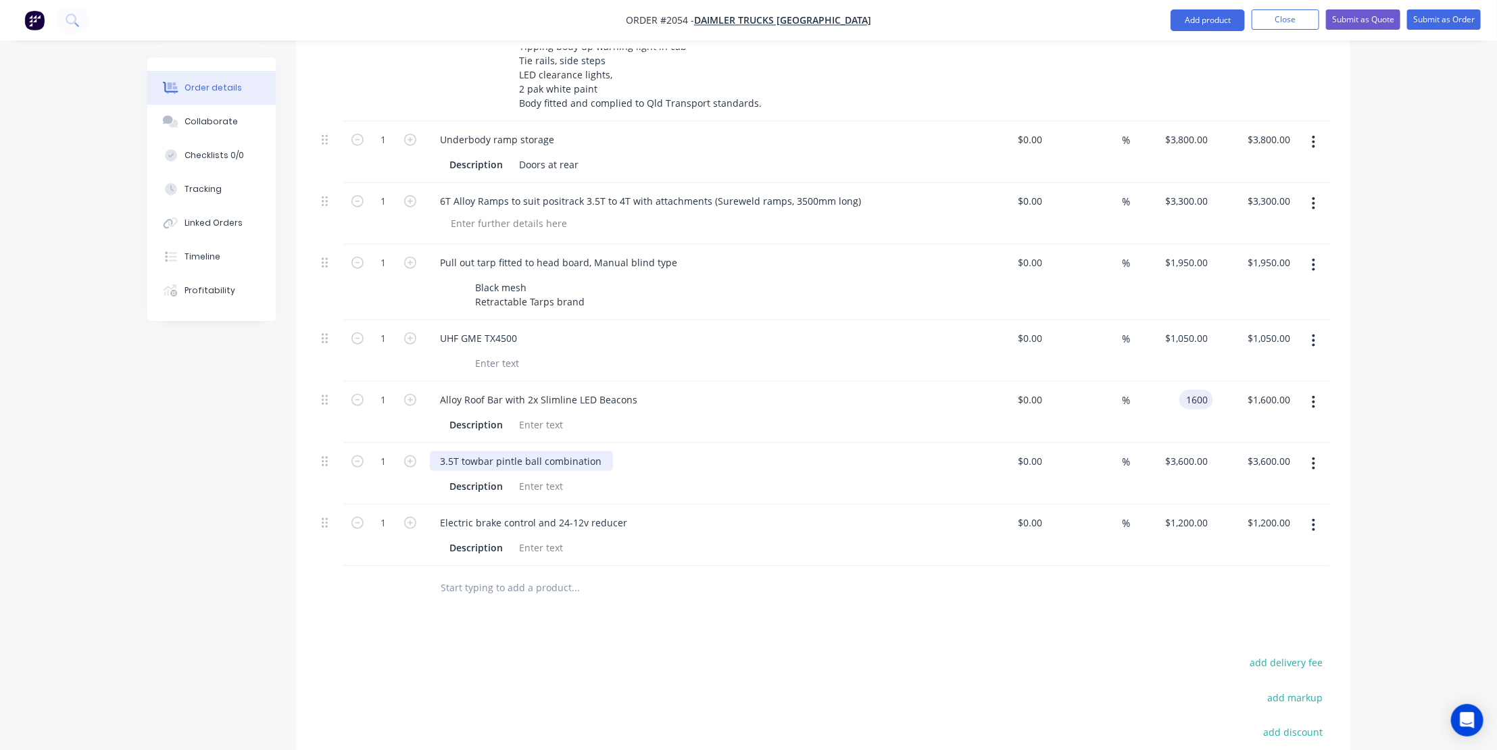
type input "$1,600.00"
click at [596, 452] on div "3.5T towbar pintle ball combination" at bounding box center [521, 462] width 183 height 20
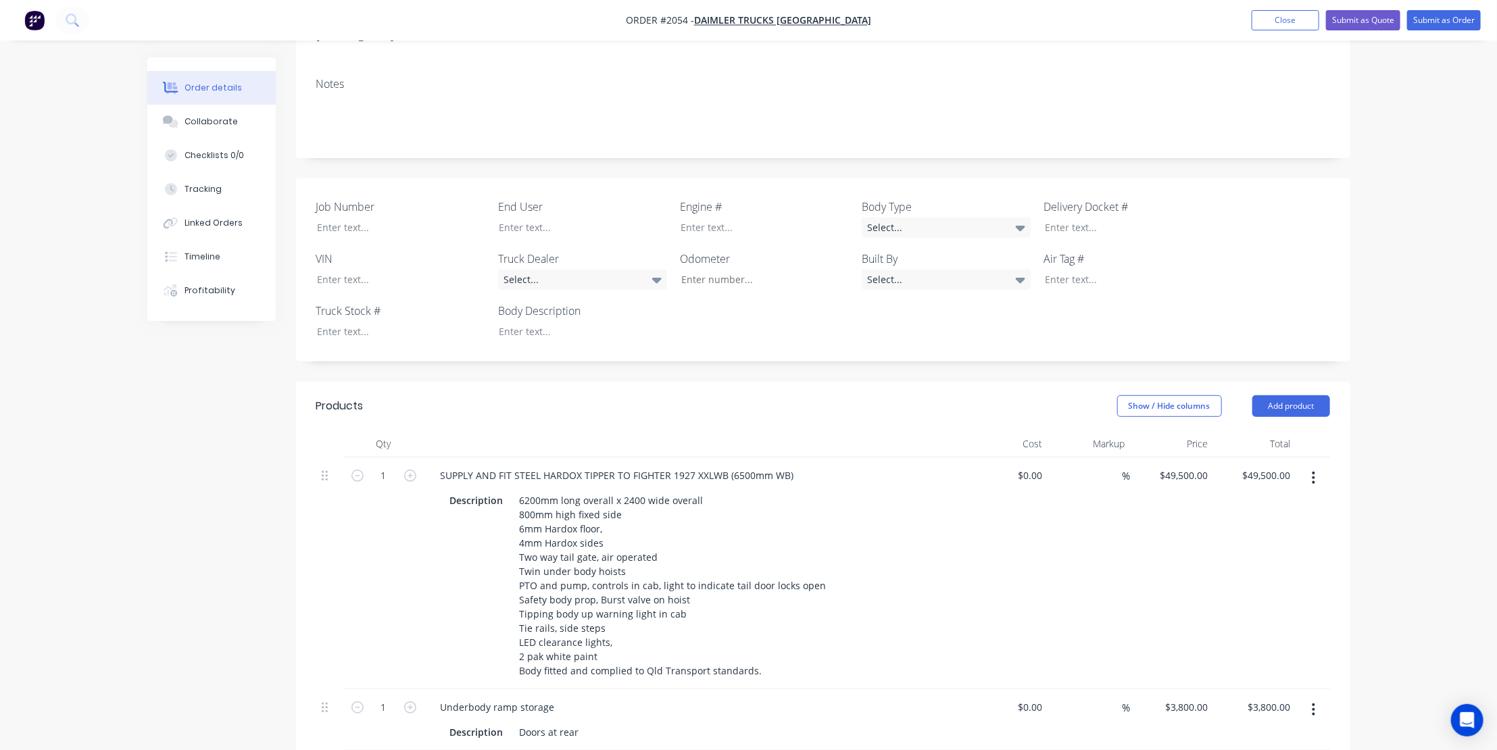
scroll to position [191, 0]
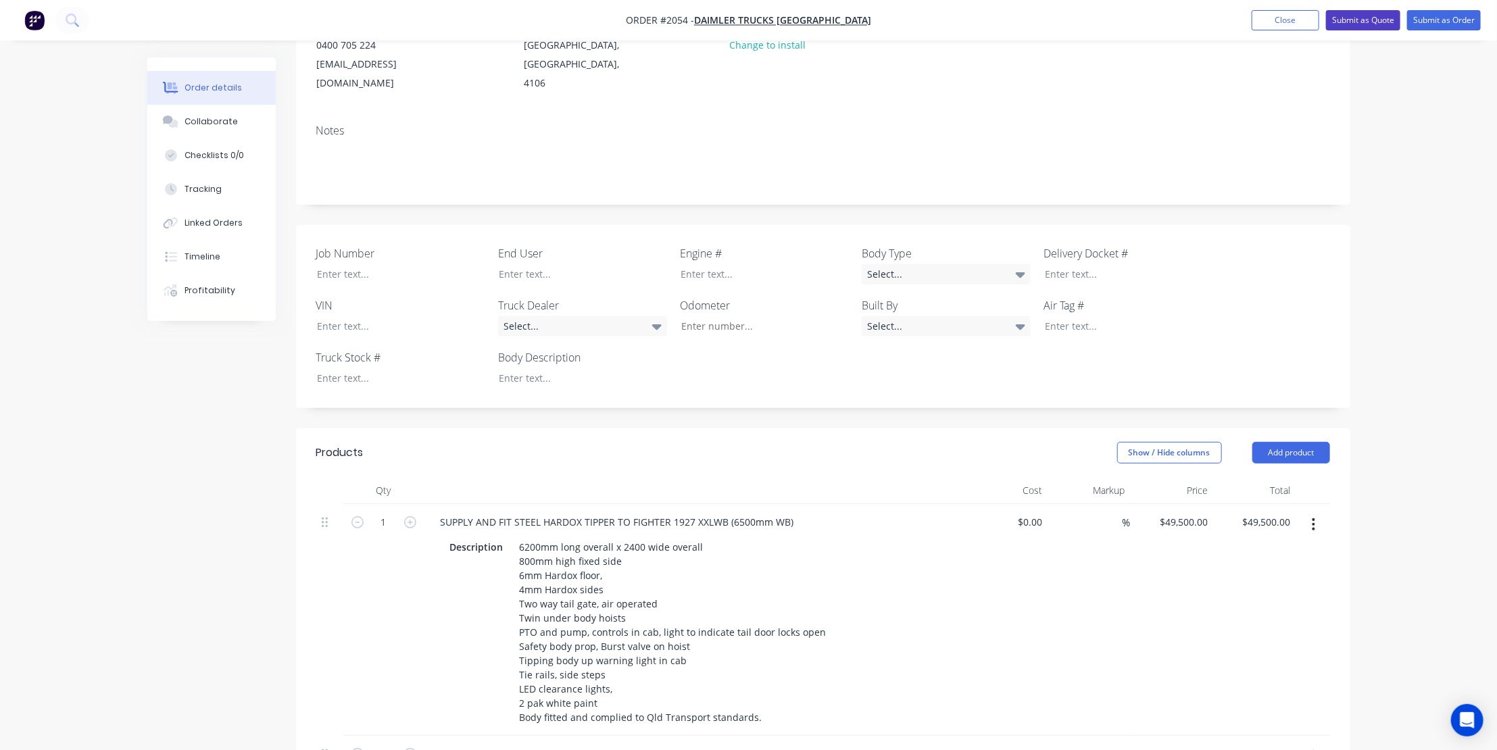
click at [1369, 20] on button "Submit as Quote" at bounding box center [1363, 20] width 74 height 20
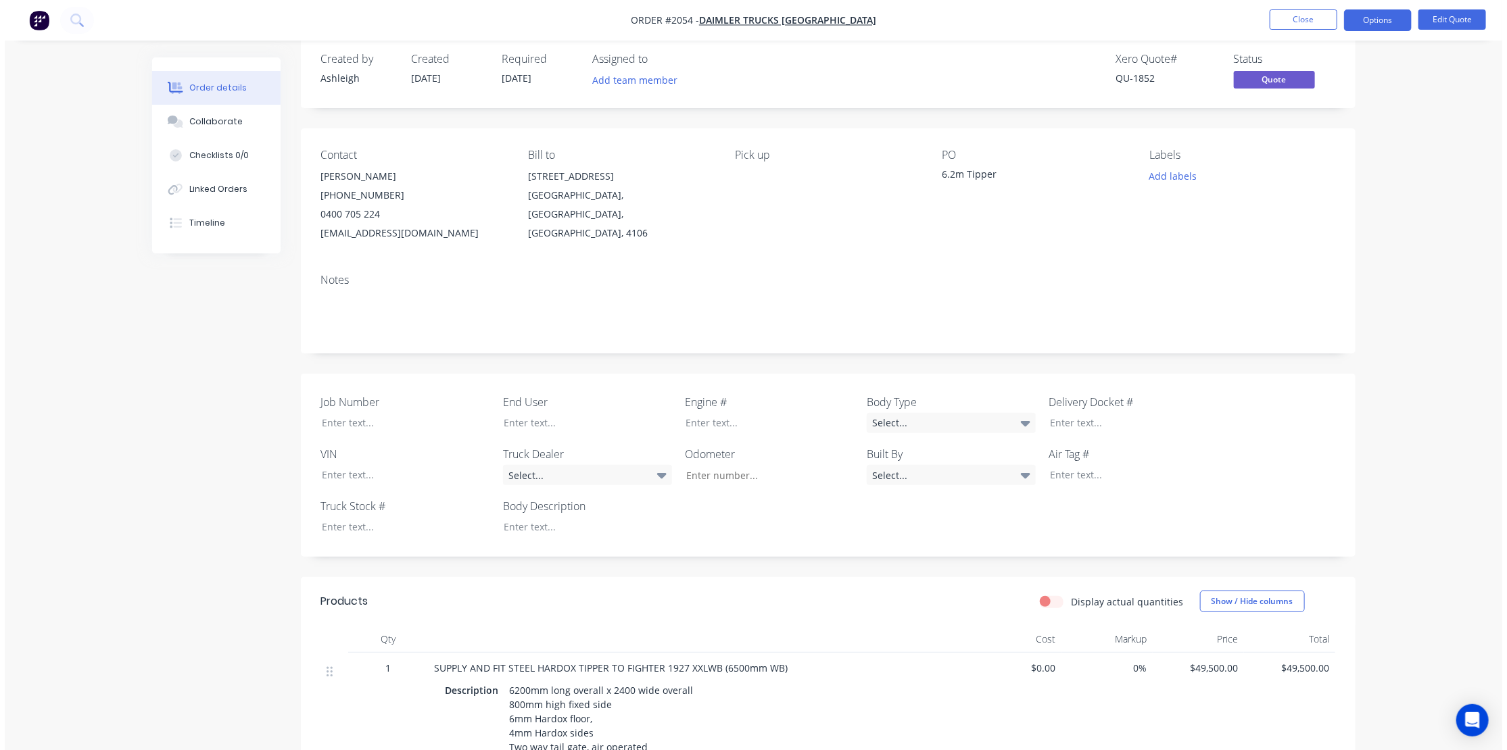
scroll to position [0, 0]
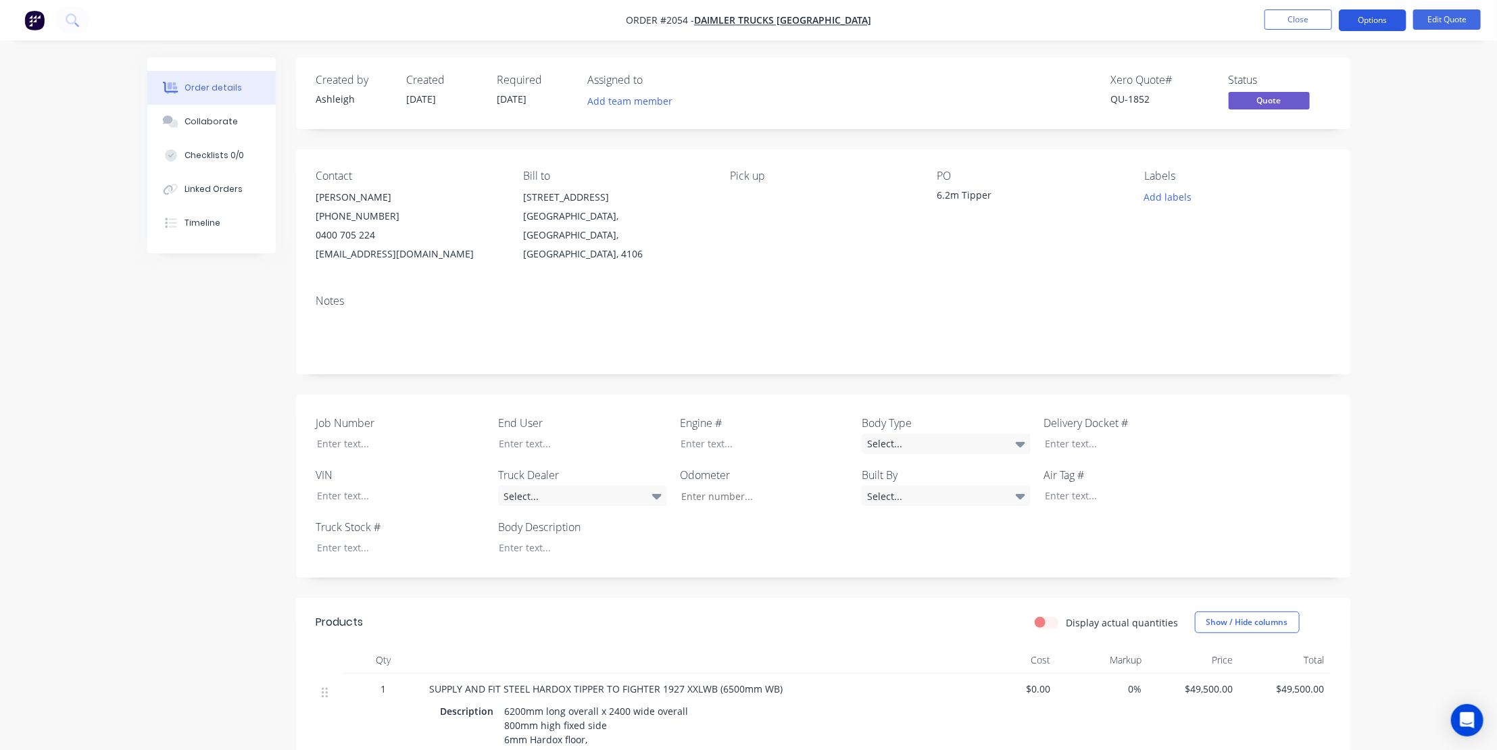
click at [1373, 18] on button "Options" at bounding box center [1373, 20] width 68 height 22
click at [1301, 71] on button "Quote" at bounding box center [1332, 81] width 149 height 27
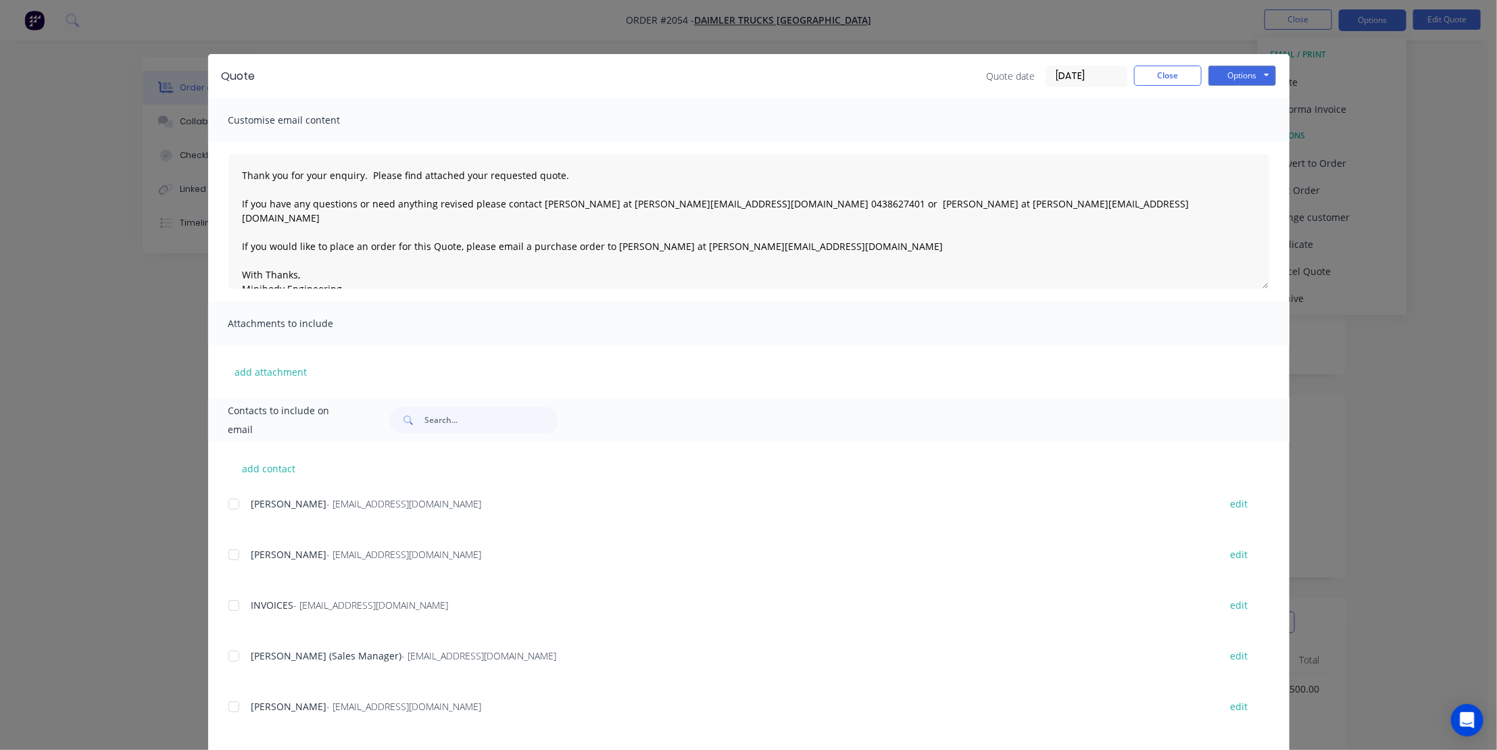
click at [231, 554] on div at bounding box center [233, 554] width 27 height 27
click at [1237, 74] on button "Options" at bounding box center [1243, 76] width 68 height 20
click at [1243, 145] on button "Email" at bounding box center [1252, 144] width 87 height 22
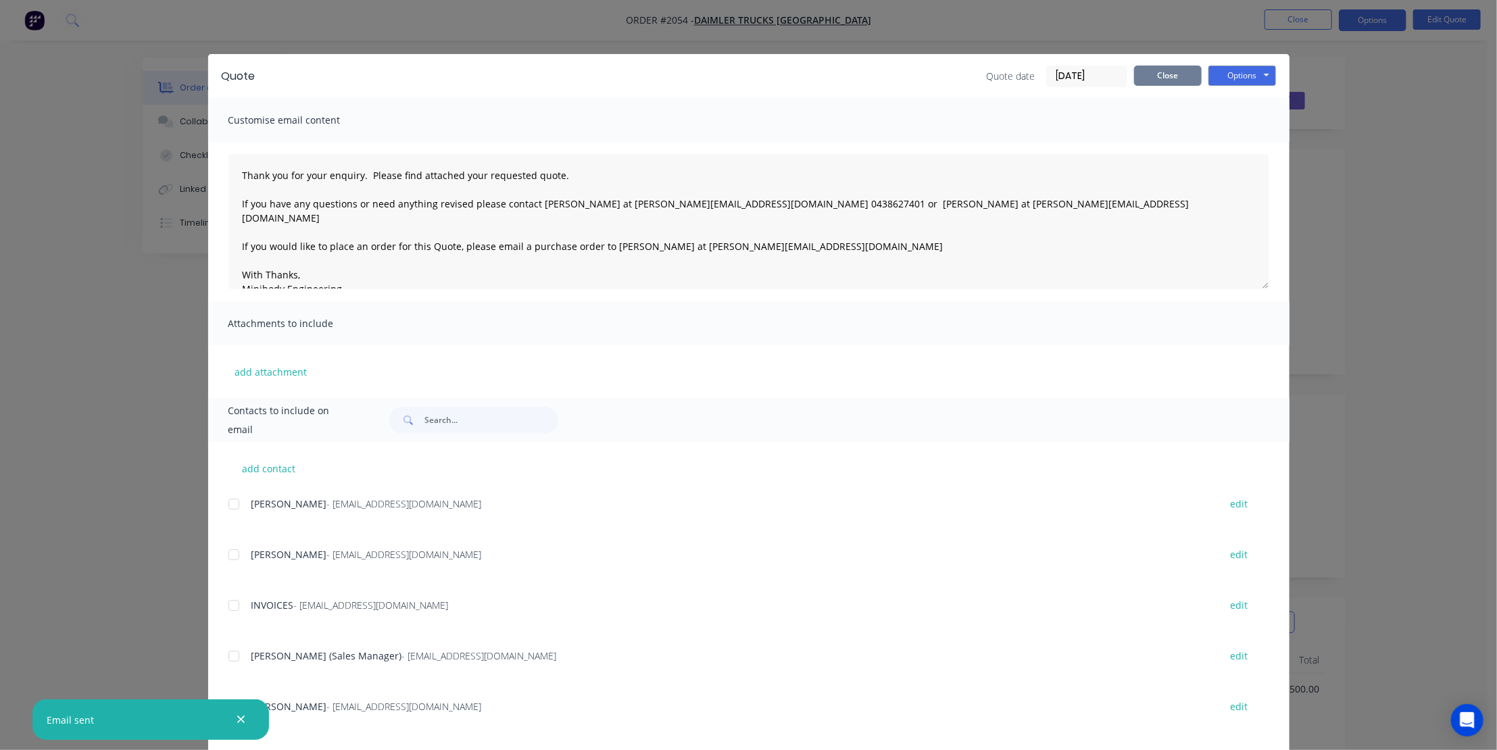
click at [1167, 72] on button "Close" at bounding box center [1168, 76] width 68 height 20
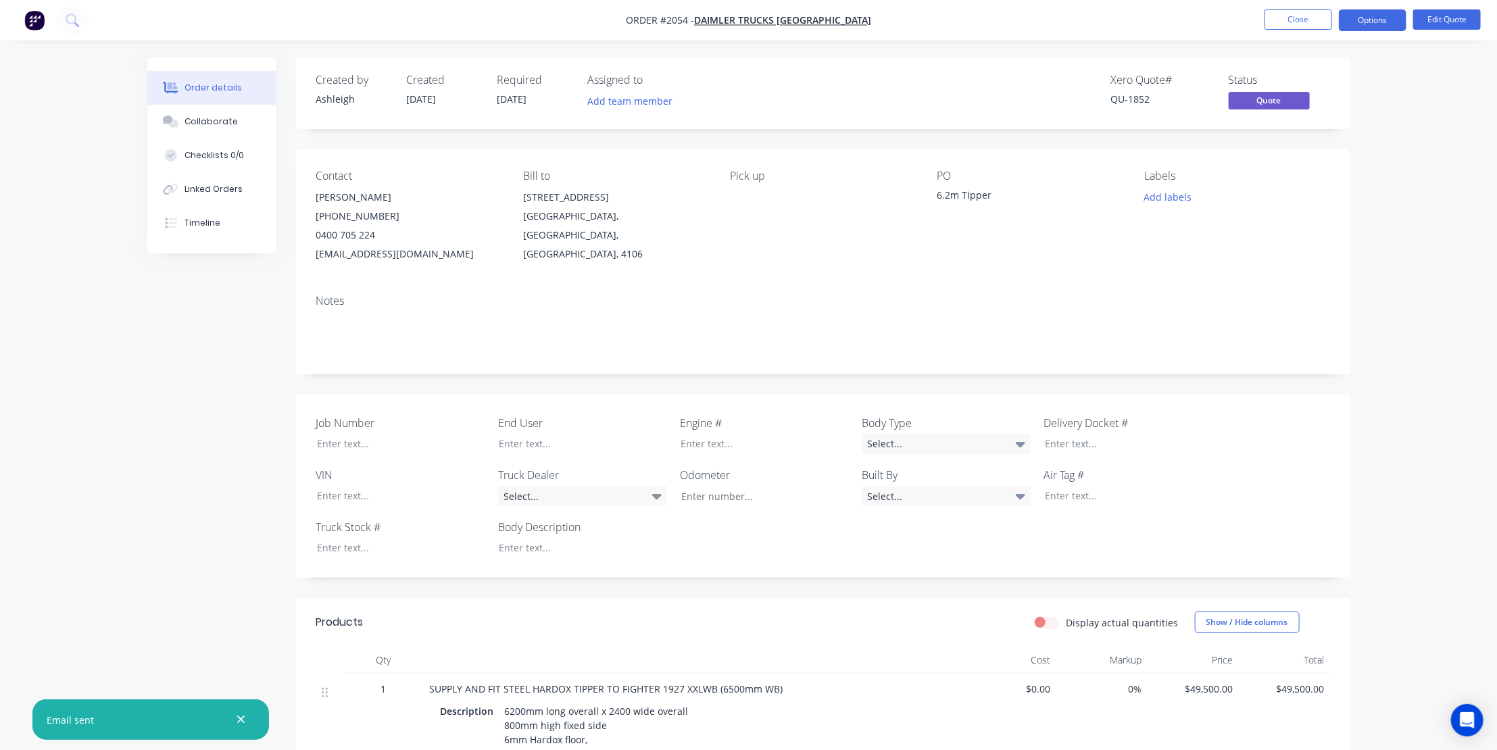
click at [1442, 346] on div "Order details Collaborate Checklists 0/0 Linked Orders Timeline Order details C…" at bounding box center [748, 763] width 1497 height 1527
click at [1300, 20] on button "Close" at bounding box center [1299, 19] width 68 height 20
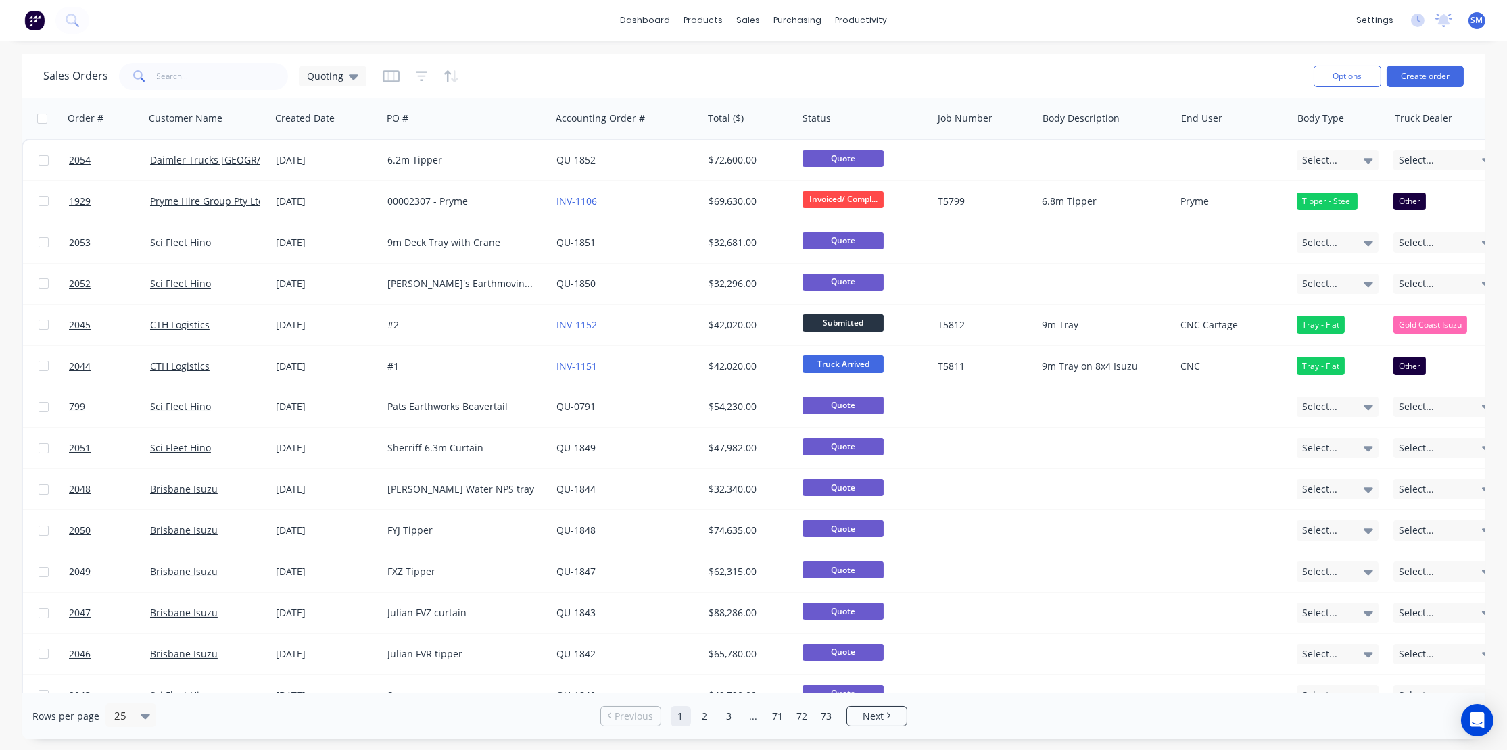
click at [770, 76] on div "Sales Orders Quoting" at bounding box center [672, 75] width 1259 height 33
click at [877, 59] on div "Workflow" at bounding box center [885, 65] width 41 height 12
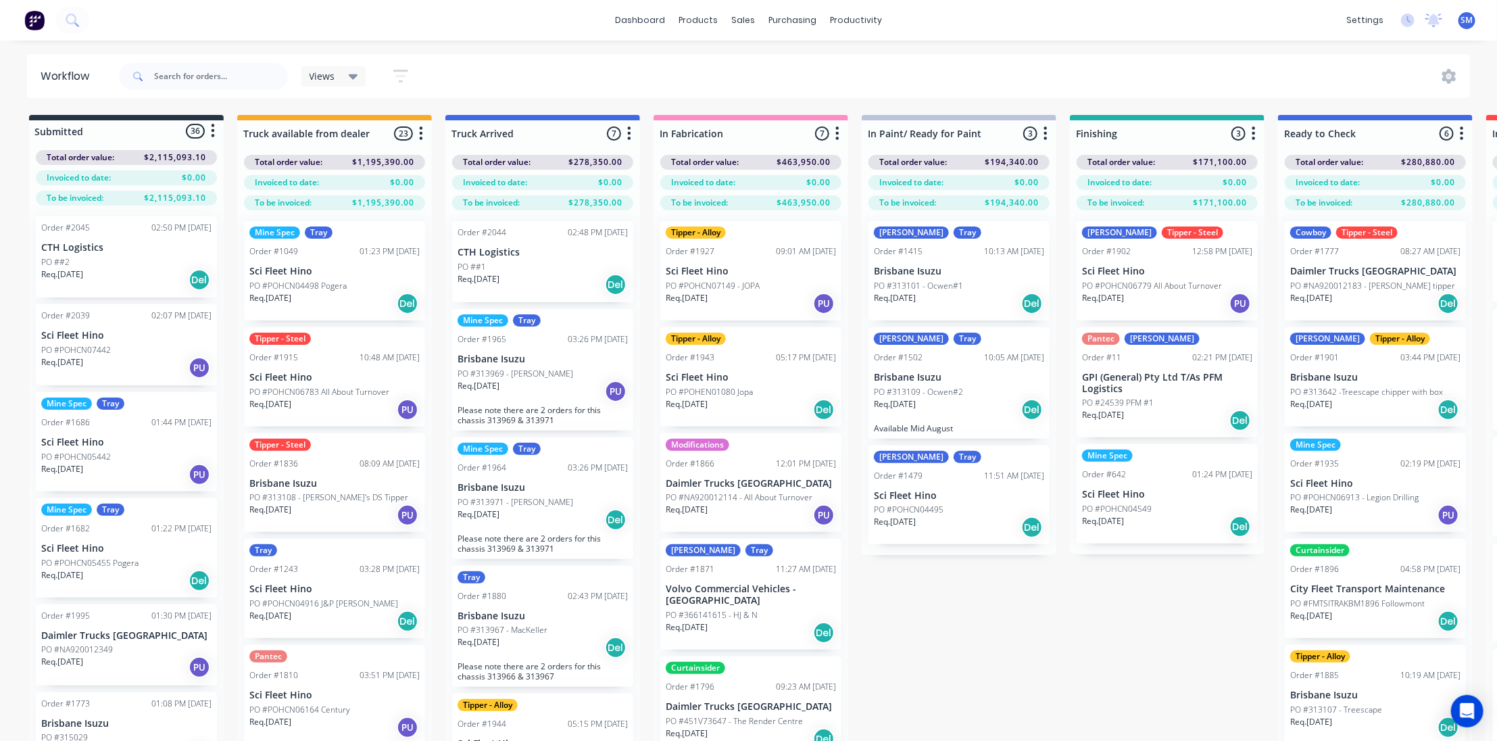
click at [952, 612] on div "Submitted 36 Status colour #273444 hex #273444 Save Cancel Summaries Total orde…" at bounding box center [1117, 452] width 2254 height 674
click at [1068, 631] on div "Submitted 36 Status colour #273444 hex #273444 Save Cancel Summaries Total orde…" at bounding box center [1117, 452] width 2254 height 674
click at [1035, 621] on div "Submitted 36 Status colour #273444 hex #273444 Save Cancel Summaries Total orde…" at bounding box center [1117, 452] width 2254 height 674
click at [1038, 637] on div "Submitted 36 Status colour #273444 hex #273444 Save Cancel Summaries Total orde…" at bounding box center [1117, 452] width 2254 height 674
click at [1050, 627] on div "Submitted 36 Status colour #273444 hex #273444 Save Cancel Summaries Total orde…" at bounding box center [1117, 452] width 2254 height 674
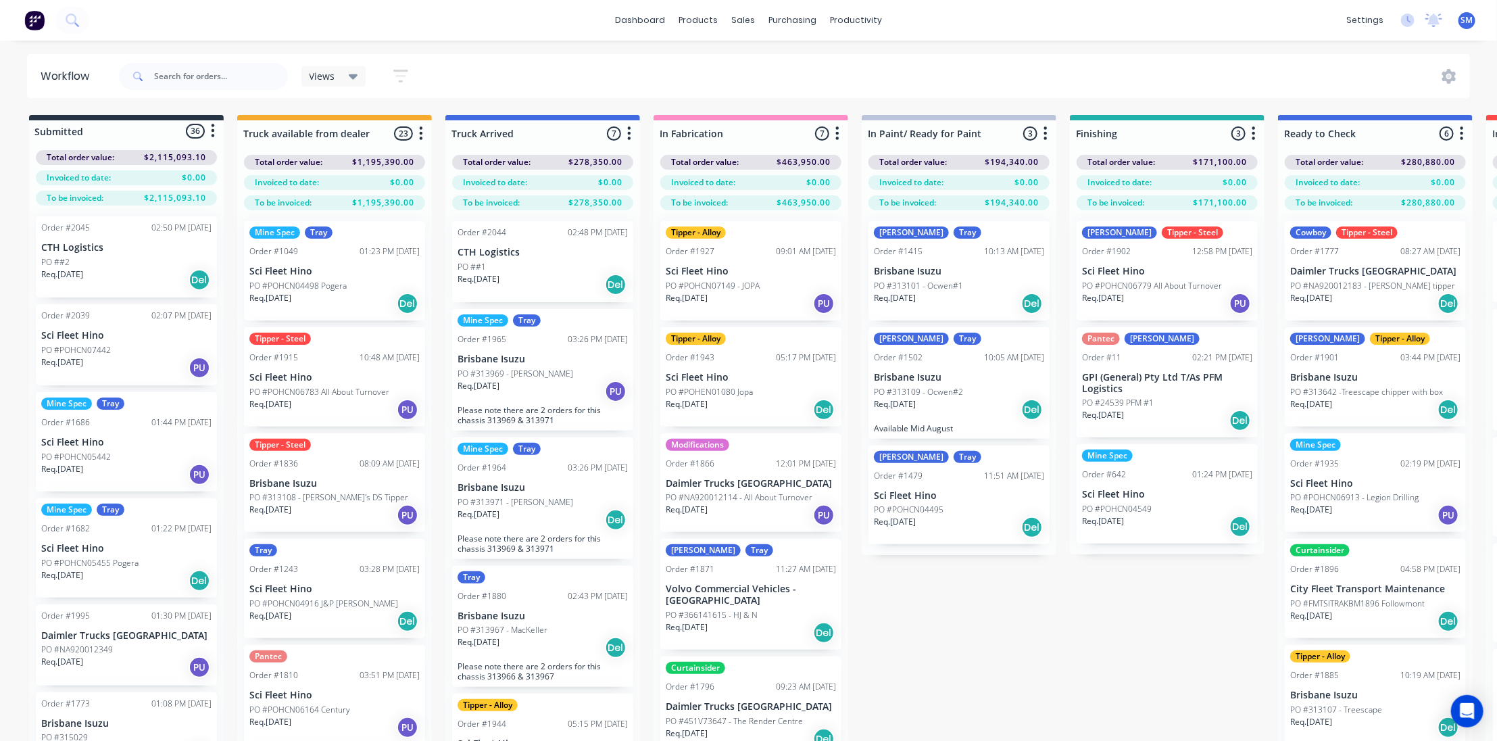
click at [1038, 604] on div "Submitted 36 Status colour #273444 hex #273444 Save Cancel Summaries Total orde…" at bounding box center [1117, 452] width 2254 height 674
click at [560, 76] on div "Views Save new view None (Default) edit Show/Hide statuses Show line item cards…" at bounding box center [793, 76] width 1355 height 41
click at [460, 26] on div "dashboard products sales purchasing productivity dashboard products Product Cat…" at bounding box center [748, 20] width 1497 height 41
click at [502, 24] on div "dashboard products sales purchasing productivity dashboard products Product Cat…" at bounding box center [748, 20] width 1497 height 41
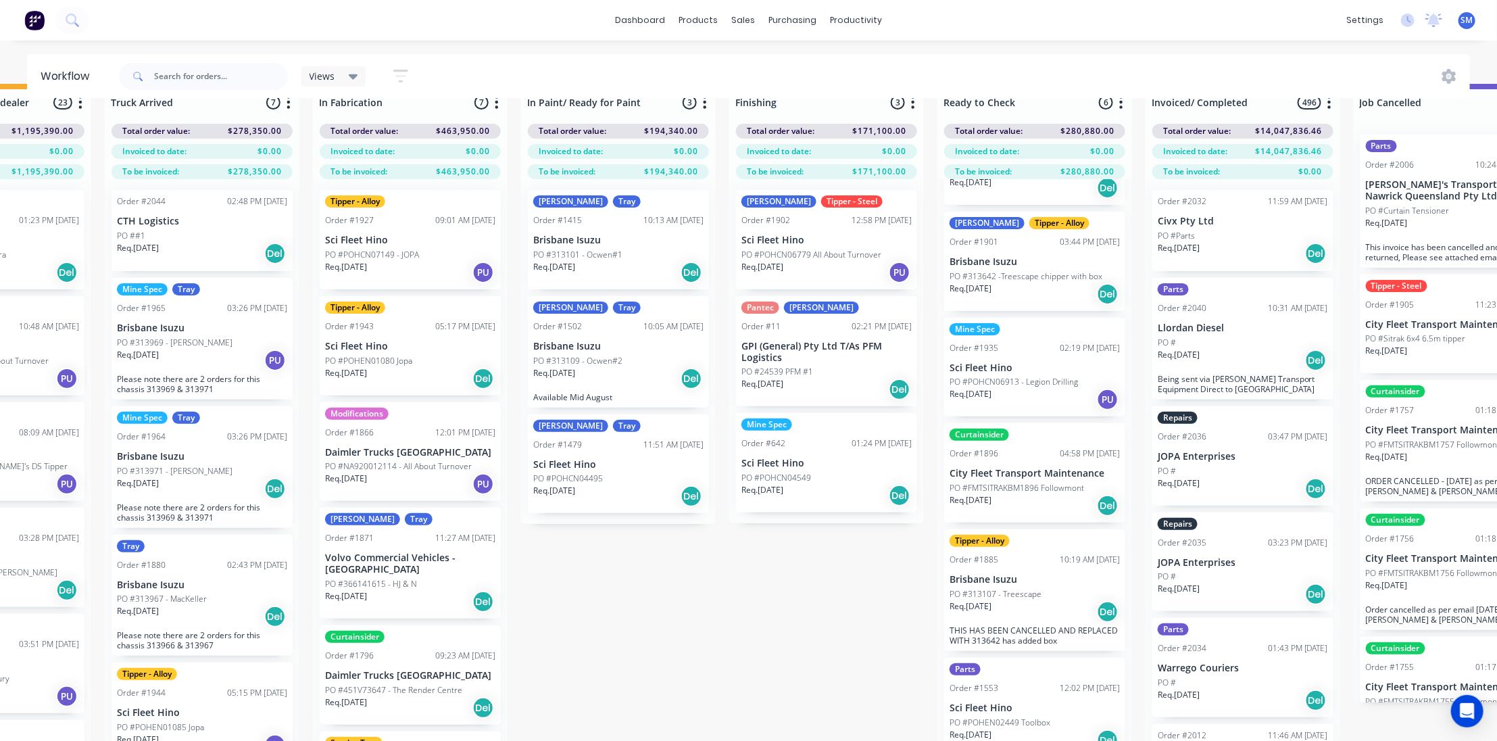
scroll to position [56, 341]
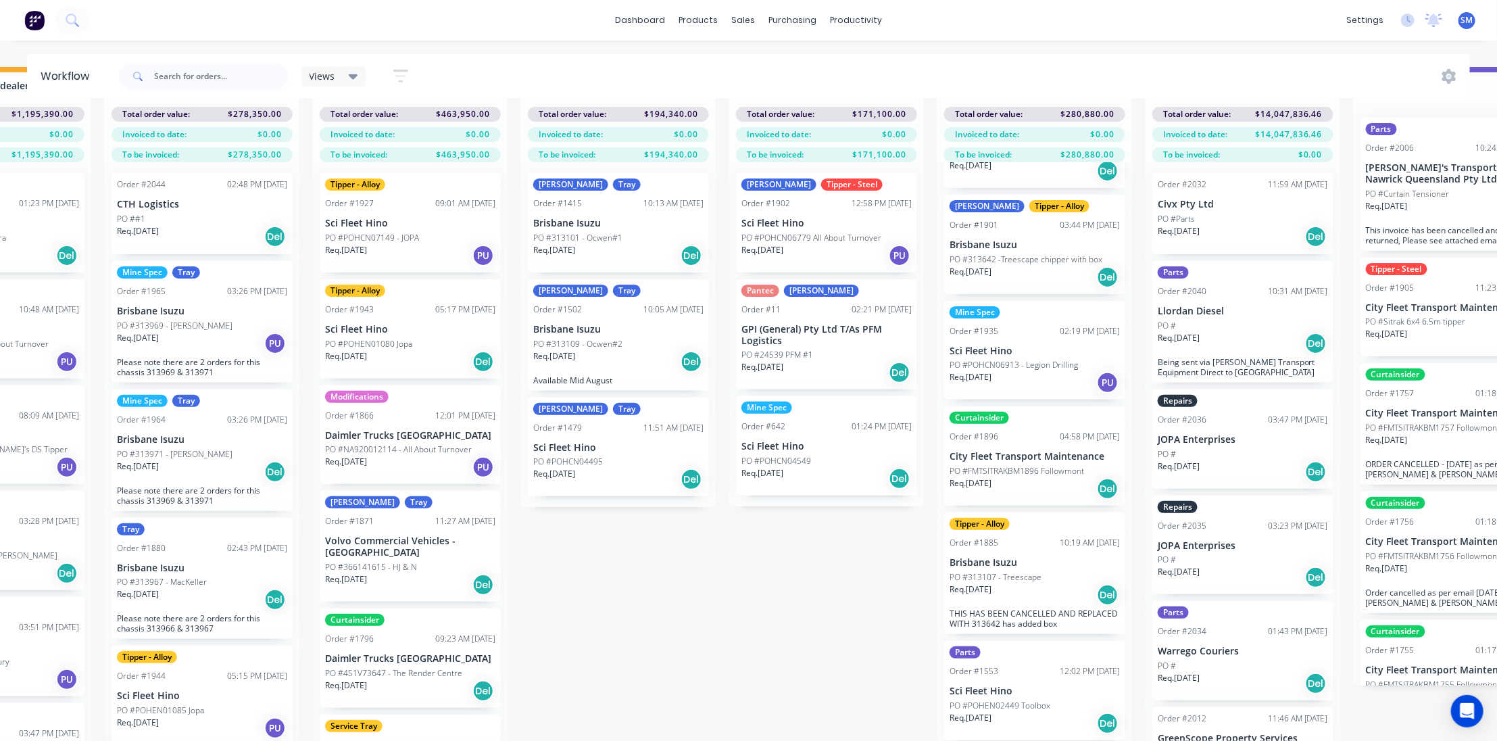
click at [1015, 557] on p "Brisbane Isuzu" at bounding box center [1035, 562] width 170 height 11
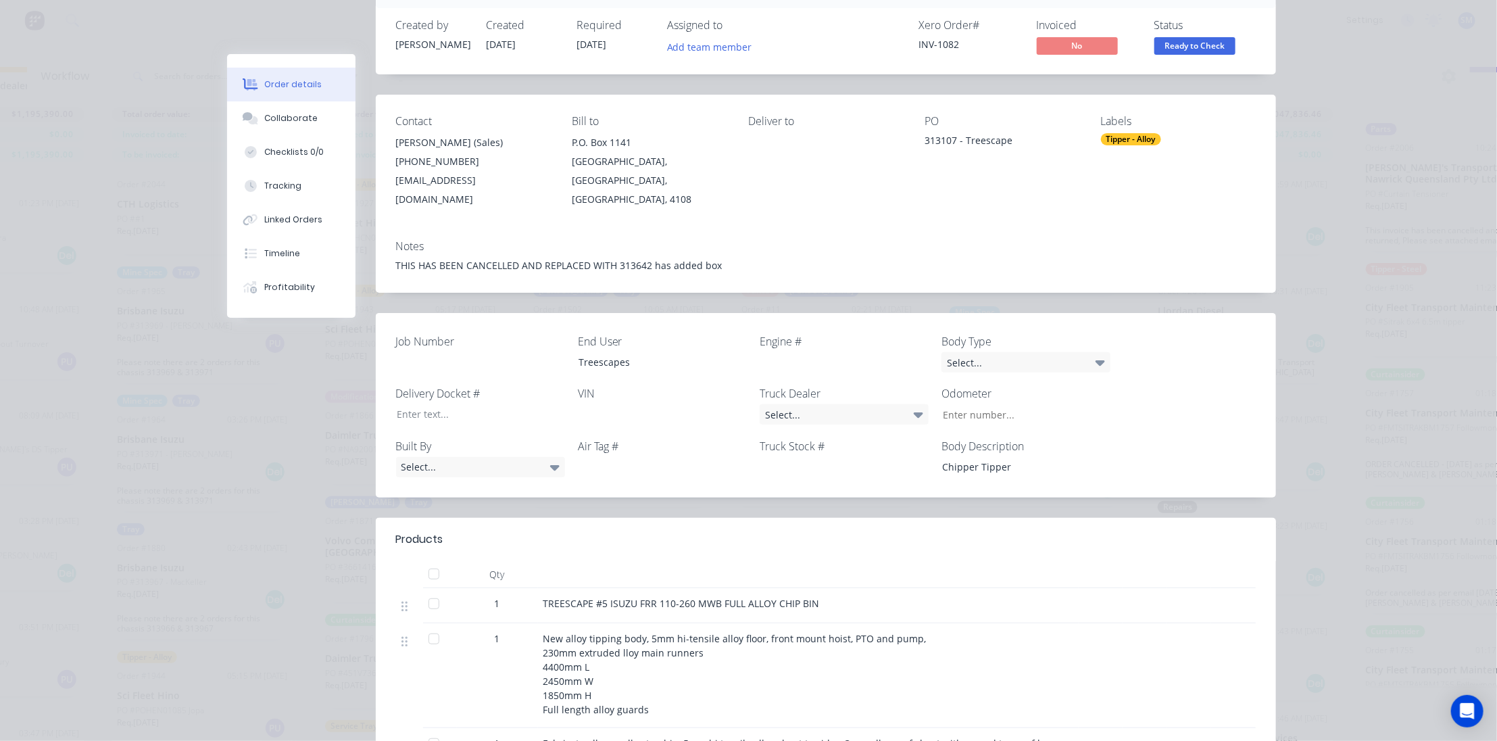
scroll to position [61, 0]
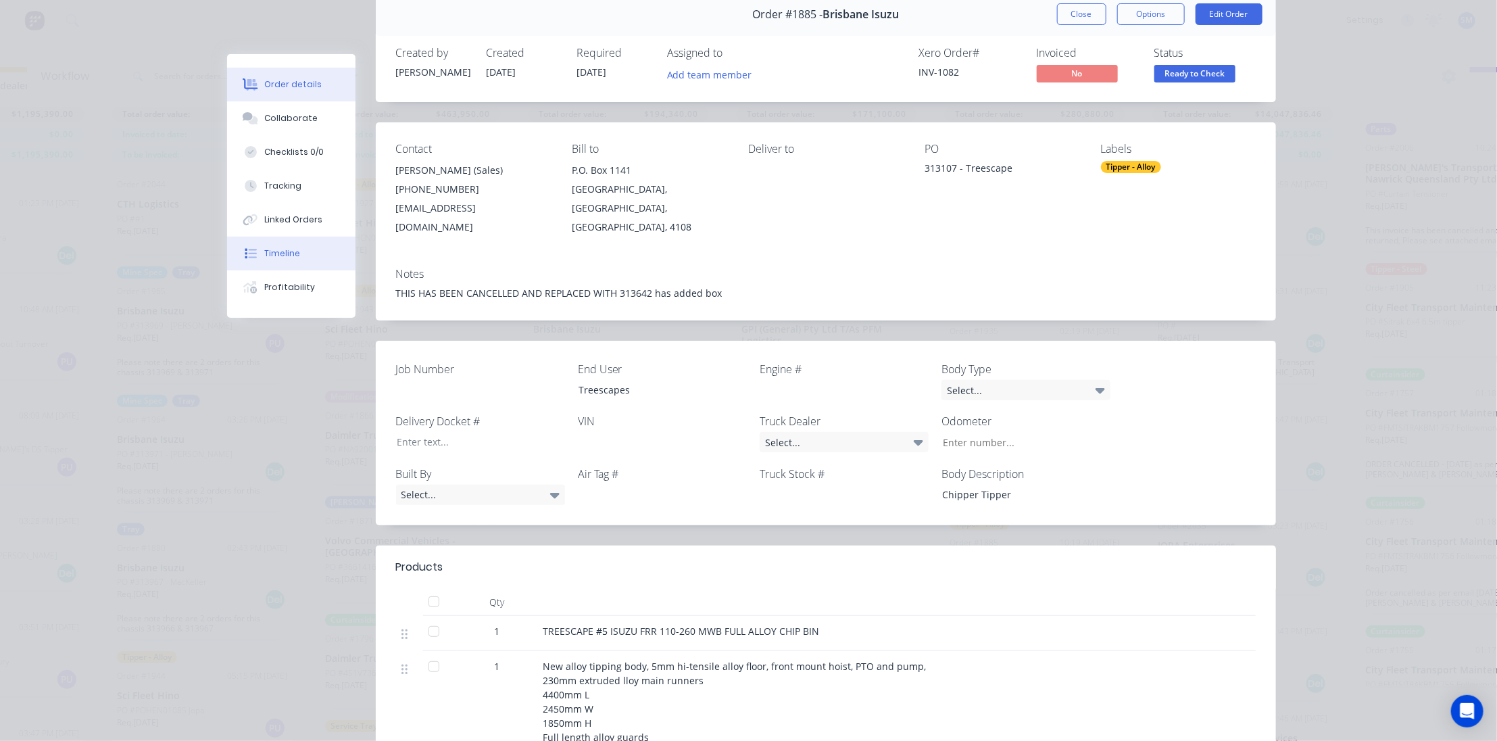
click at [284, 250] on div "Timeline" at bounding box center [282, 253] width 36 height 12
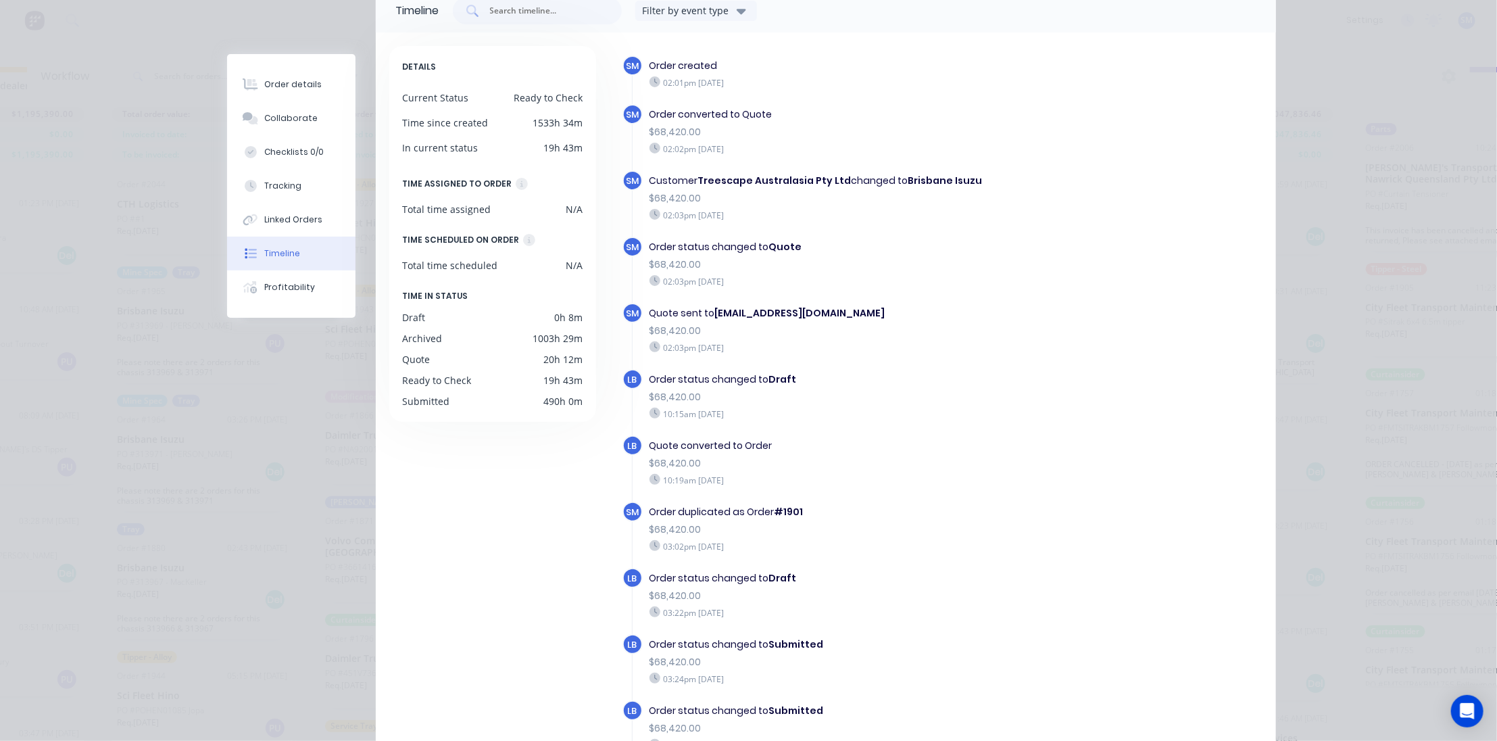
scroll to position [0, 0]
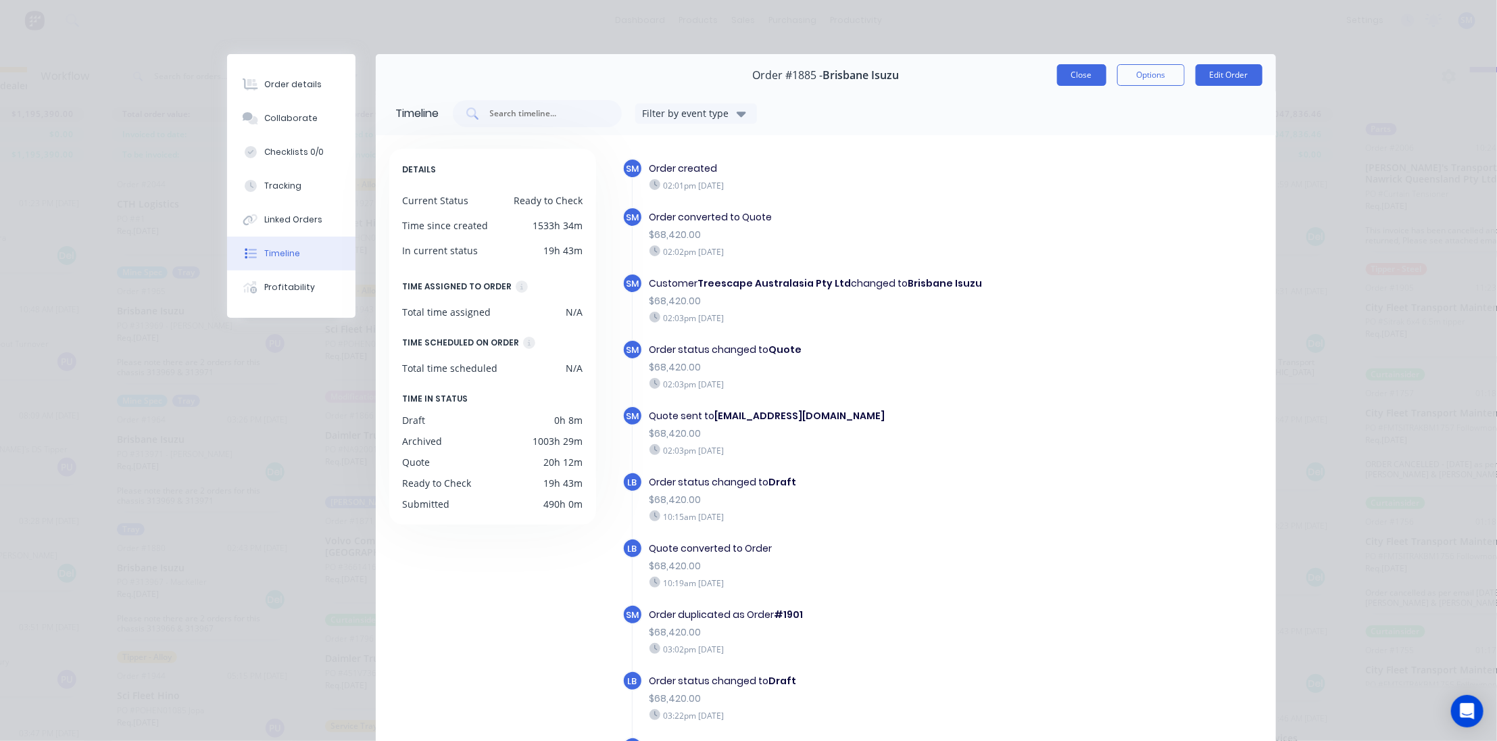
click at [1081, 68] on button "Close" at bounding box center [1081, 75] width 49 height 22
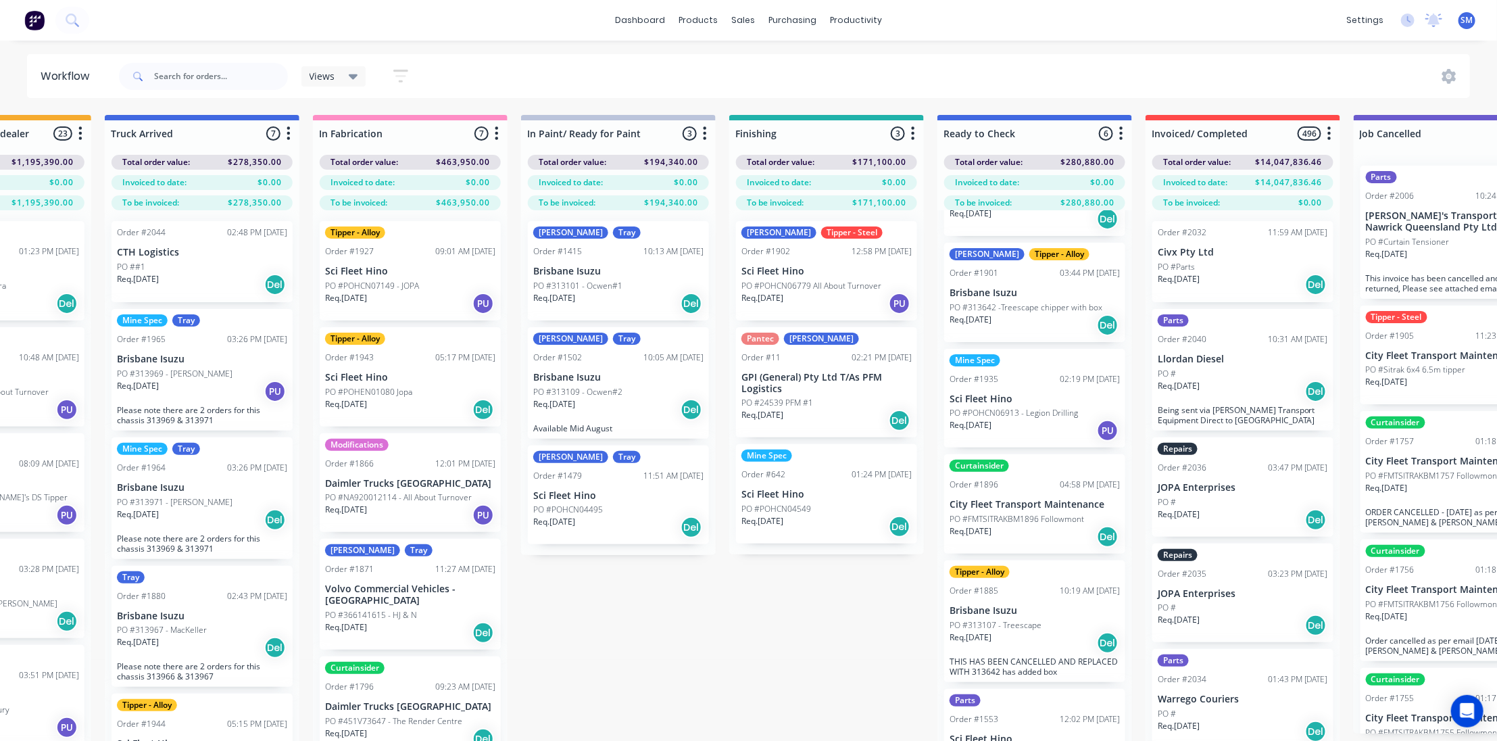
scroll to position [56, 341]
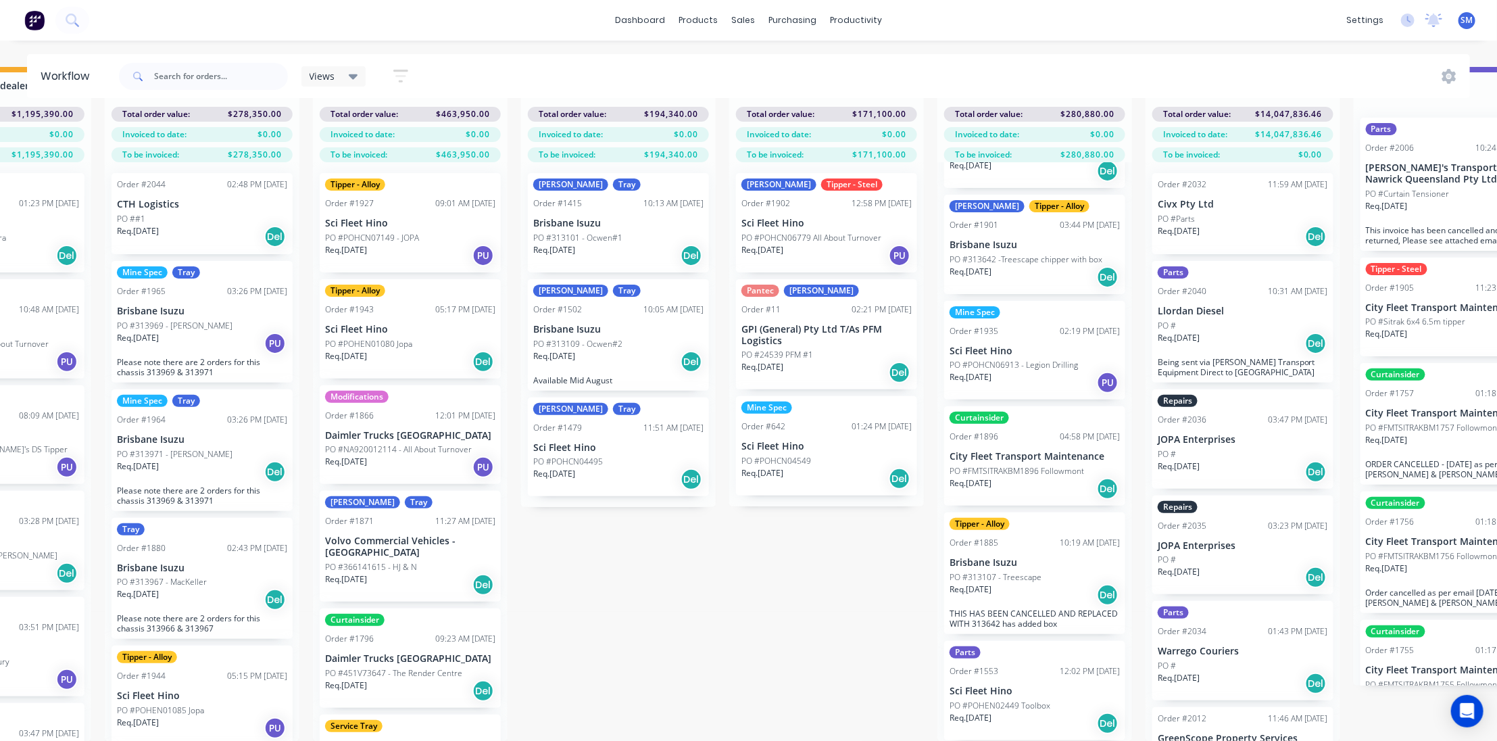
click at [1000, 558] on p "Brisbane Isuzu" at bounding box center [1035, 562] width 170 height 11
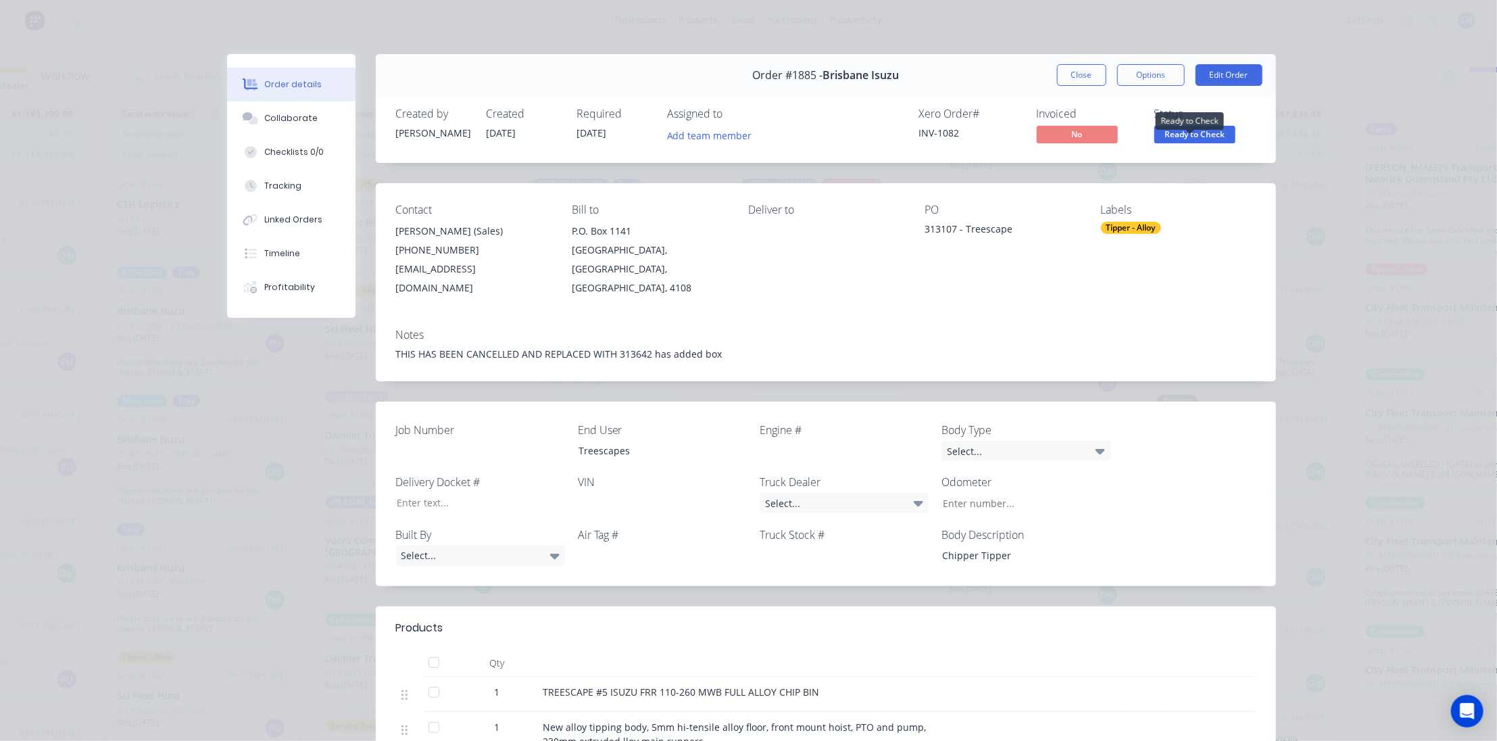
click at [1170, 129] on span "Ready to Check" at bounding box center [1194, 134] width 81 height 17
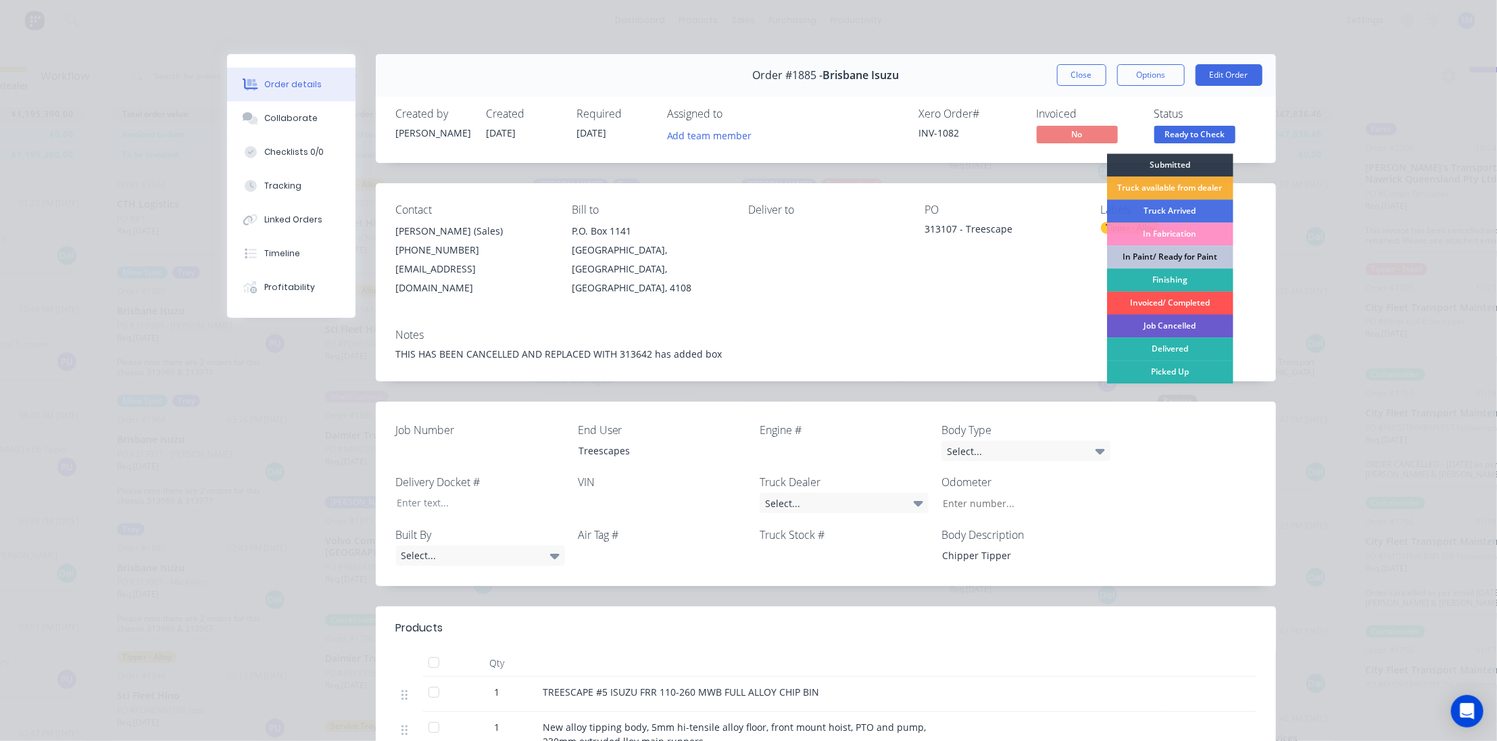
click at [1157, 320] on div "Job Cancelled" at bounding box center [1170, 325] width 126 height 23
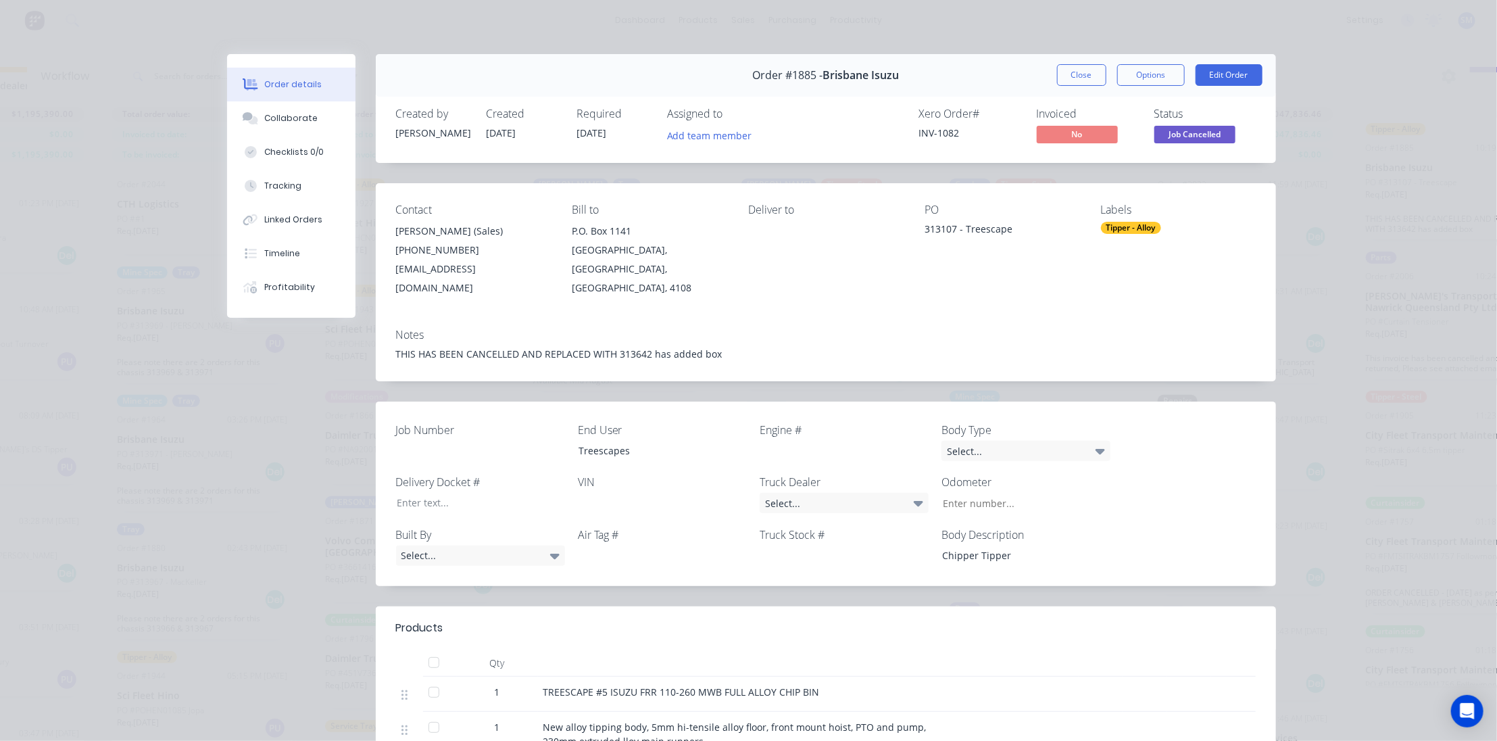
scroll to position [0, 0]
click at [1084, 72] on button "Close" at bounding box center [1081, 75] width 49 height 22
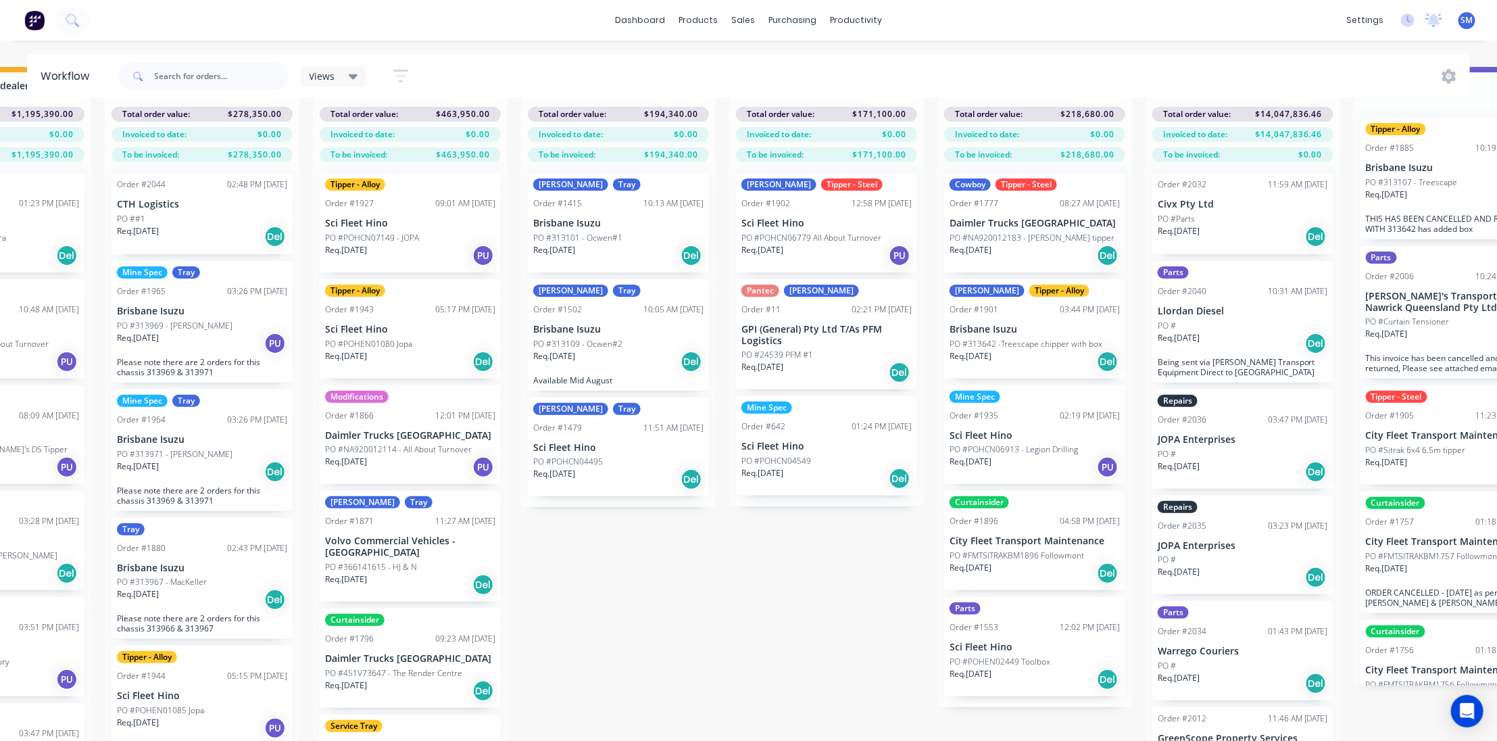
scroll to position [0, 341]
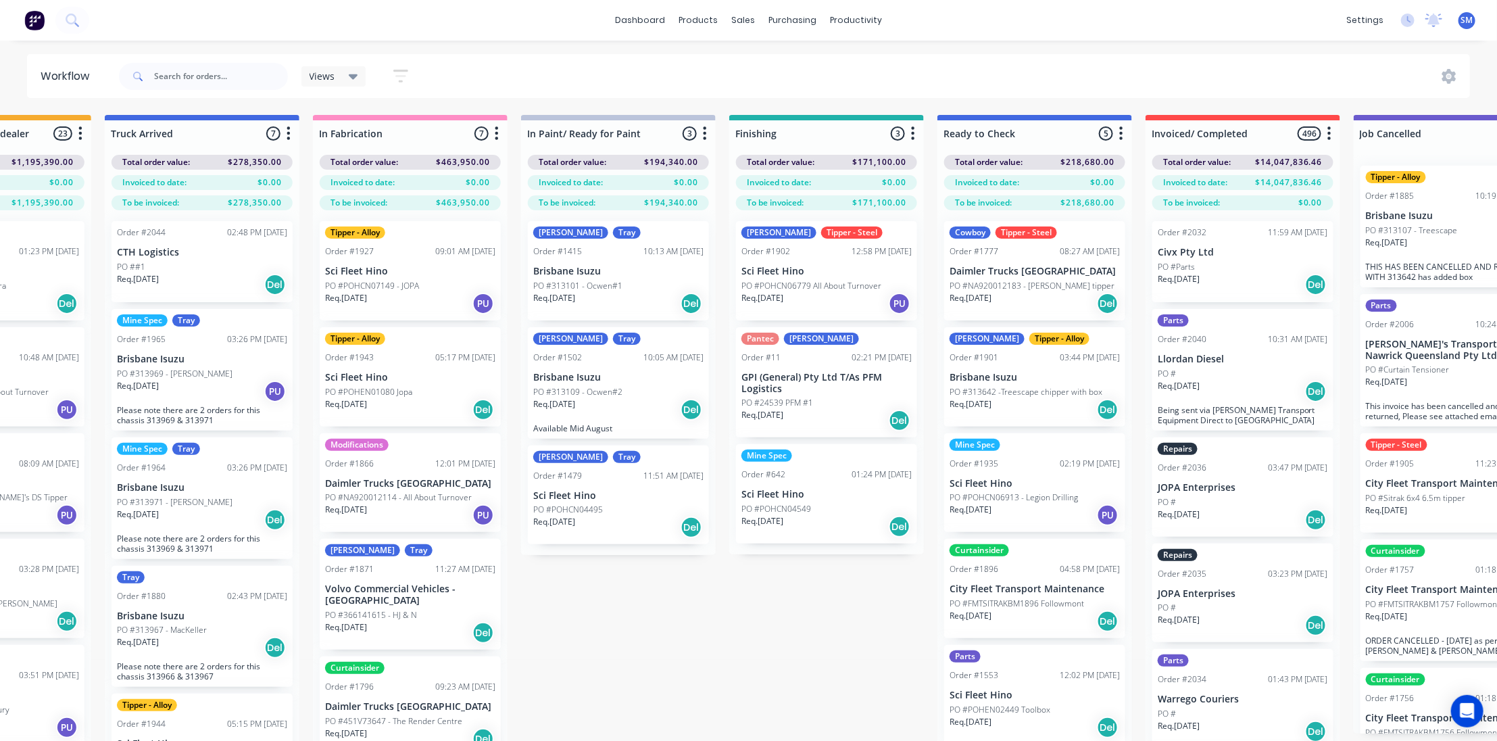
click at [998, 679] on div "Order #1553 12:02 PM [DATE]" at bounding box center [1035, 675] width 170 height 12
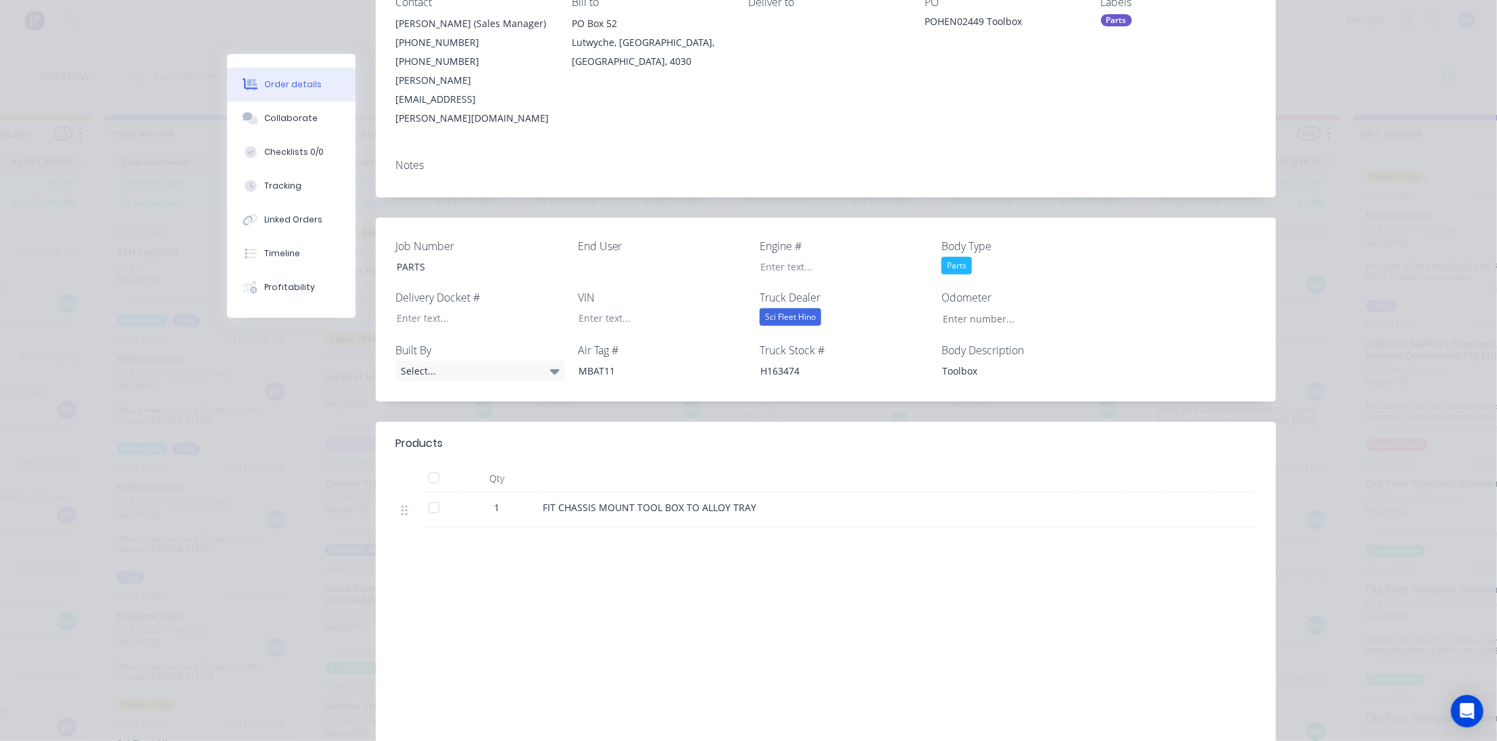
scroll to position [178, 0]
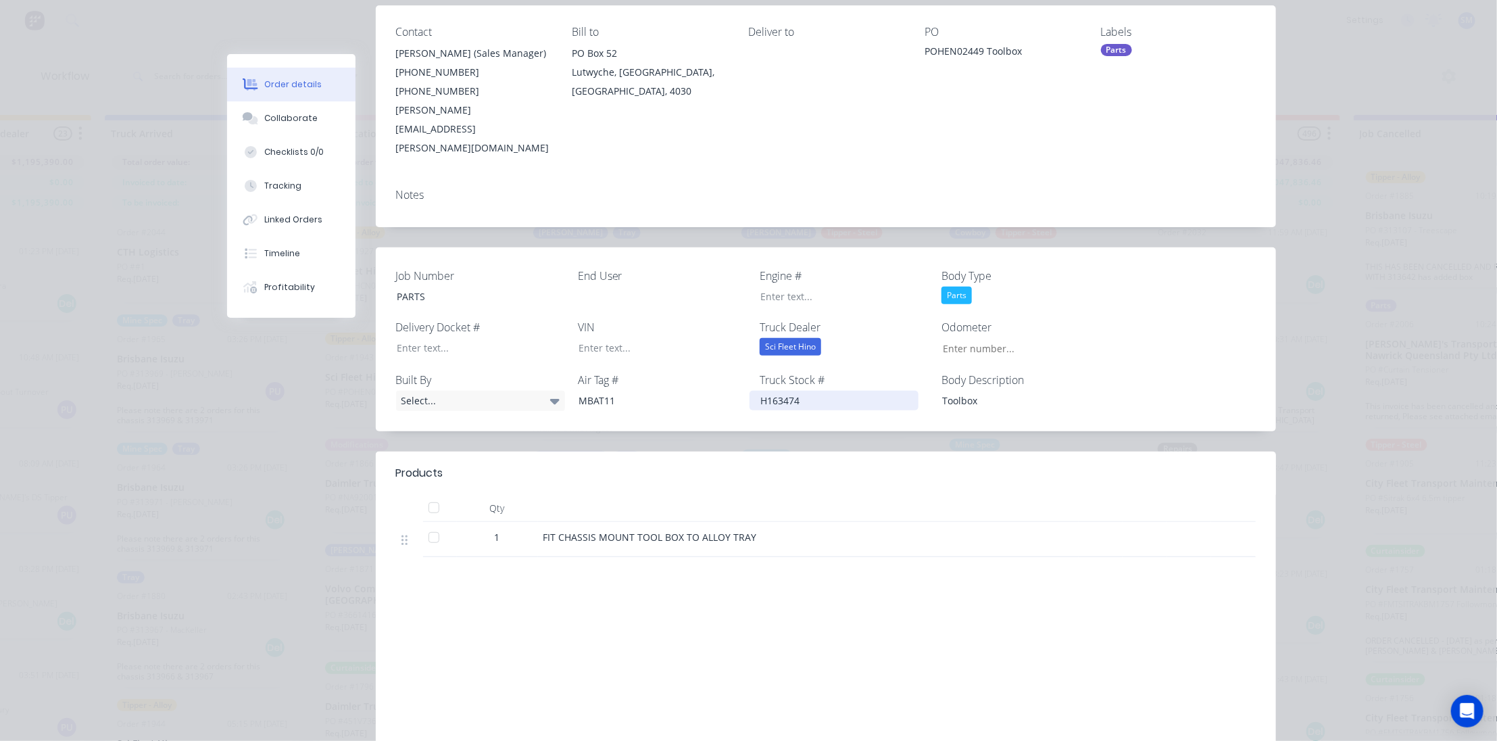
click at [799, 391] on div "H163474" at bounding box center [834, 401] width 169 height 20
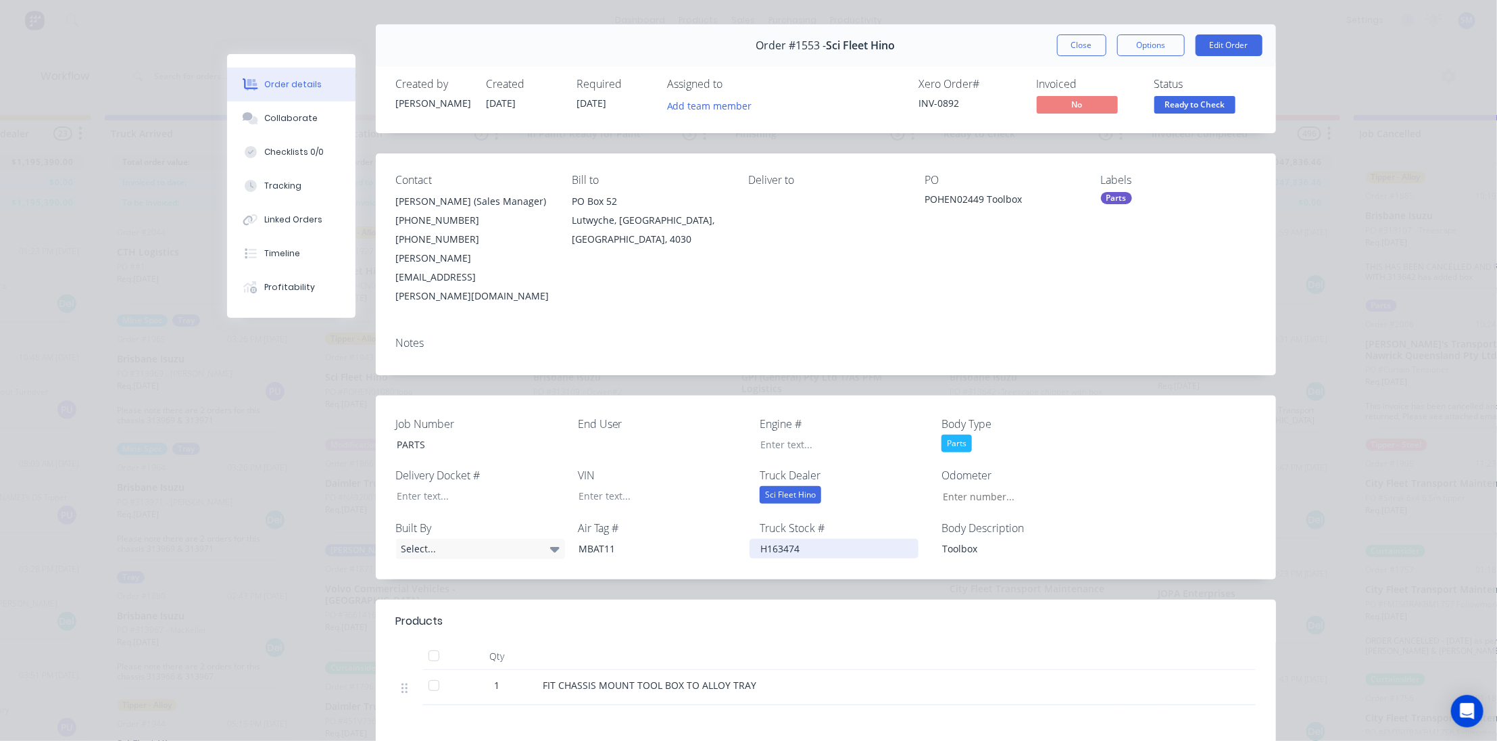
scroll to position [0, 0]
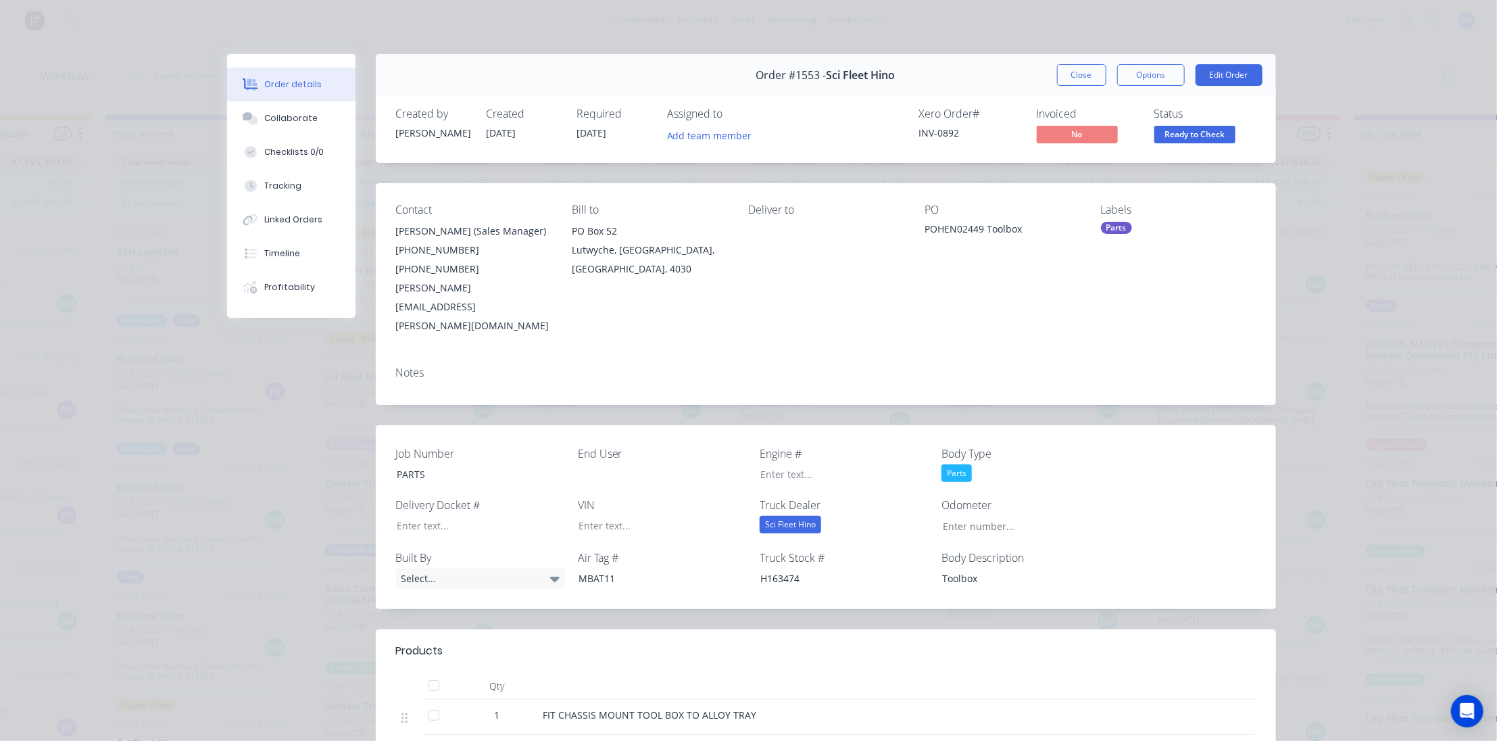
click at [1080, 72] on button "Close" at bounding box center [1081, 75] width 49 height 22
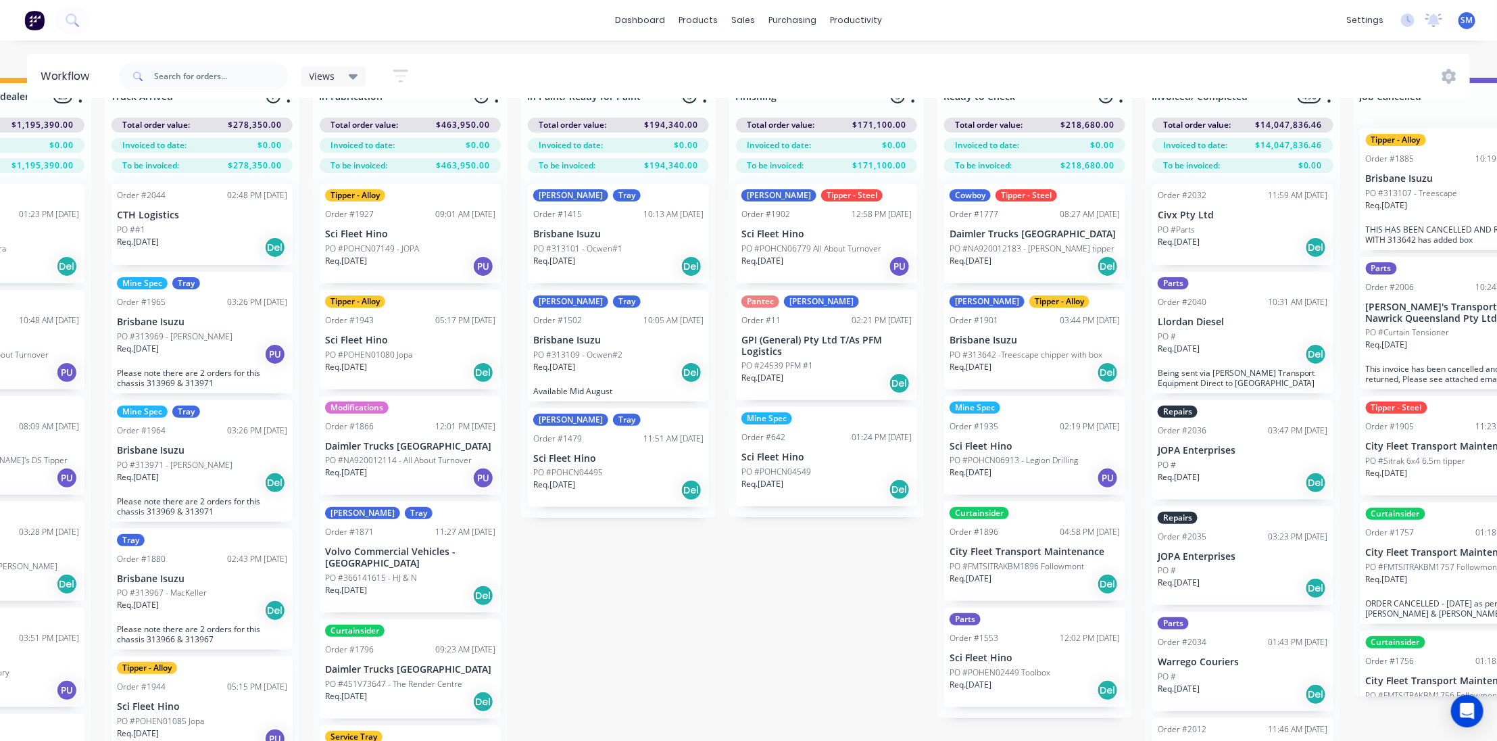
scroll to position [56, 341]
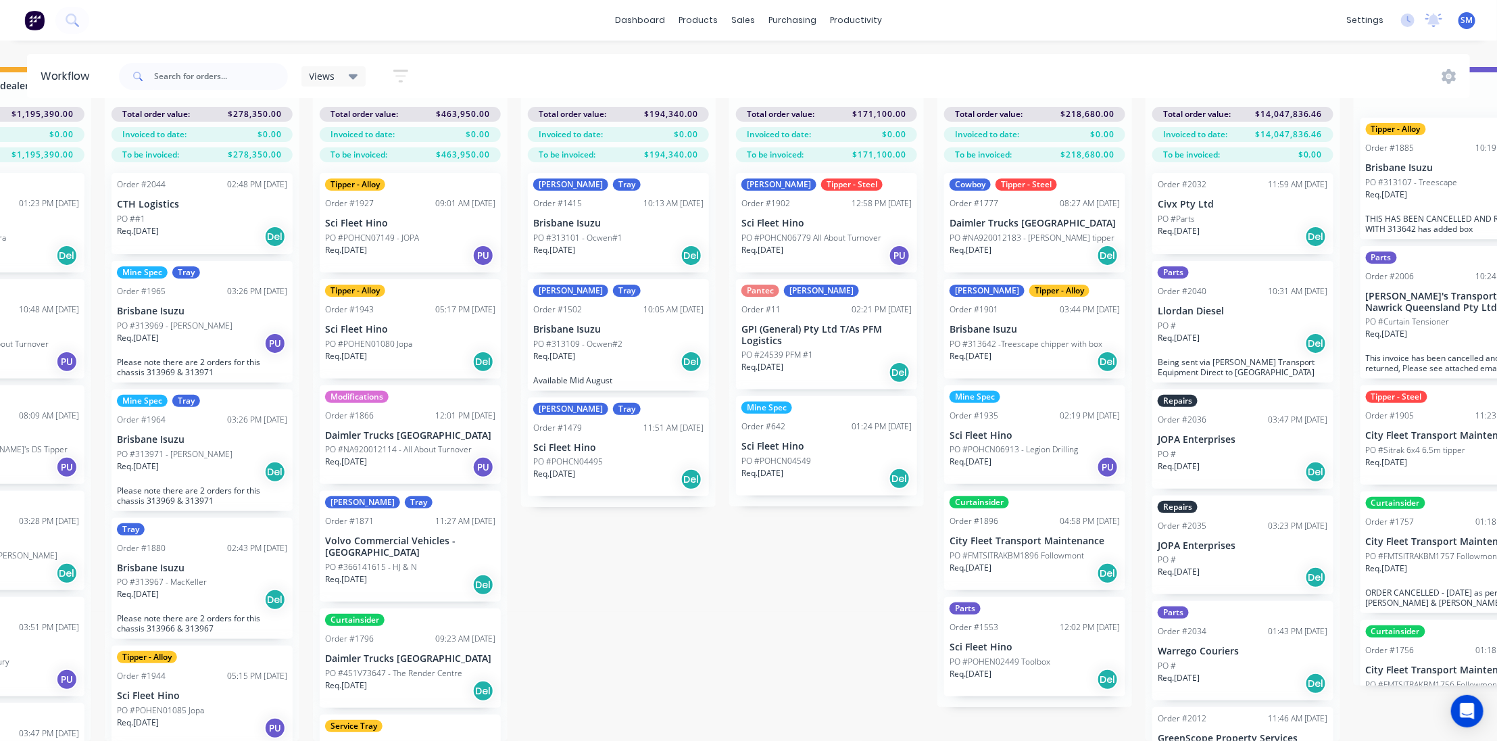
click at [985, 391] on div "Mine Spec" at bounding box center [975, 397] width 51 height 12
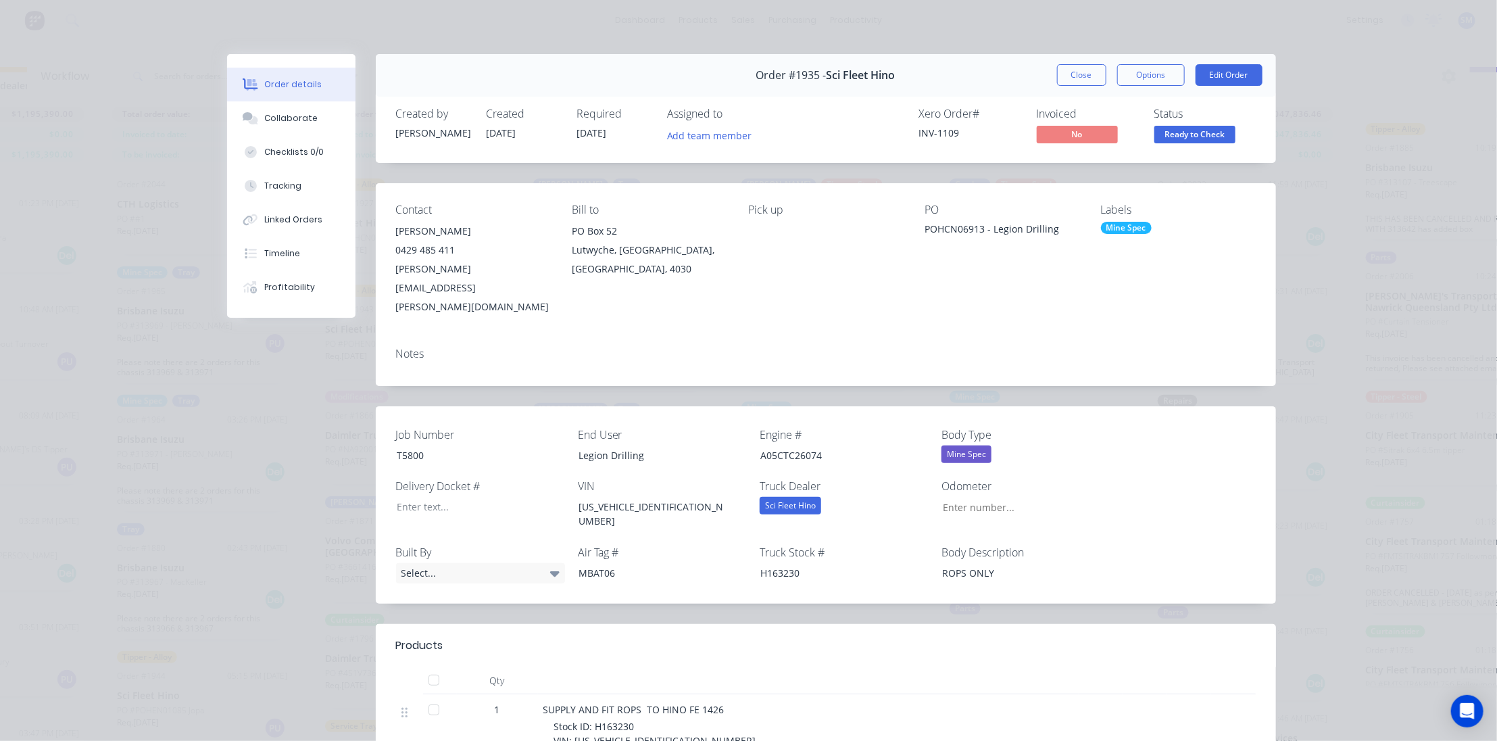
click at [1159, 222] on div "Mine Spec" at bounding box center [1178, 228] width 155 height 12
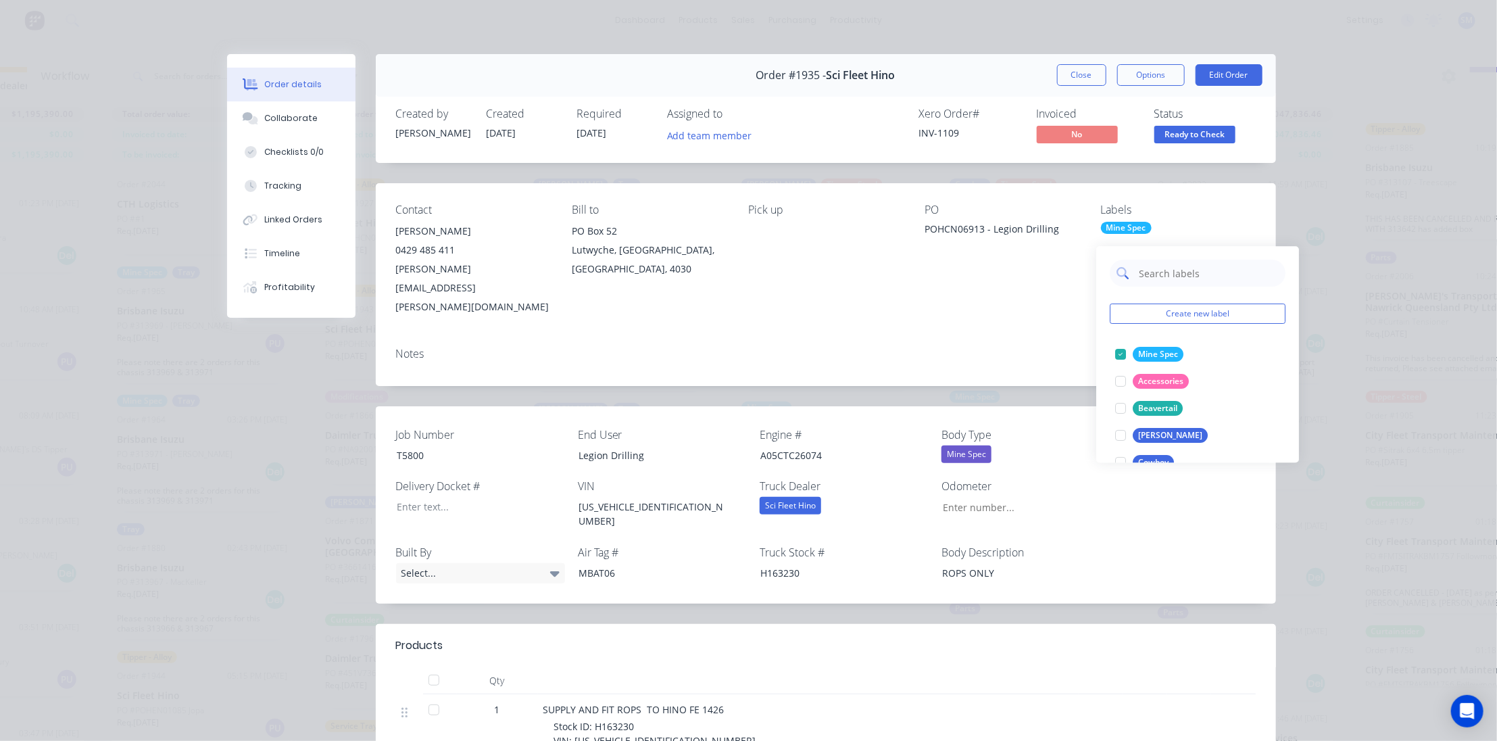
click at [1157, 270] on input "text" at bounding box center [1208, 273] width 141 height 27
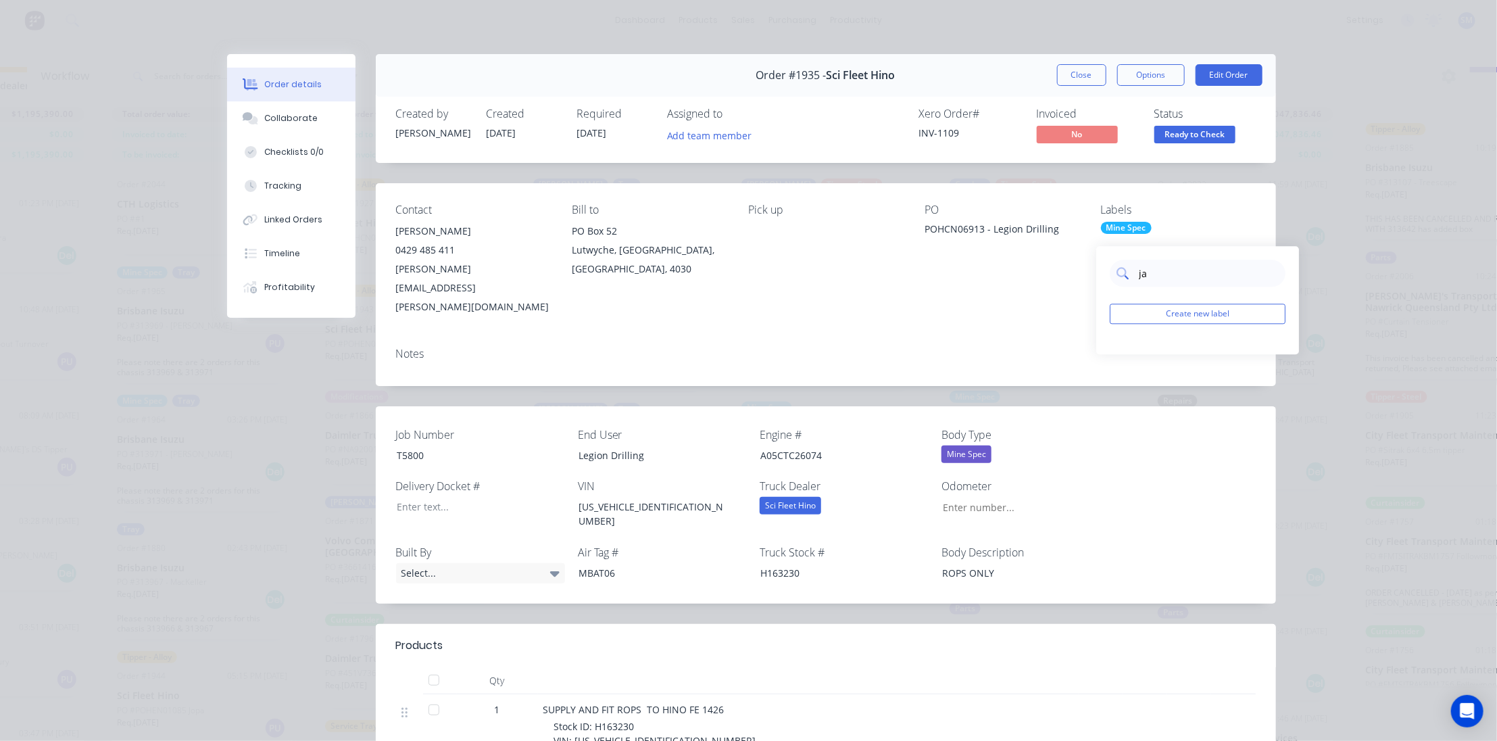
type input "j"
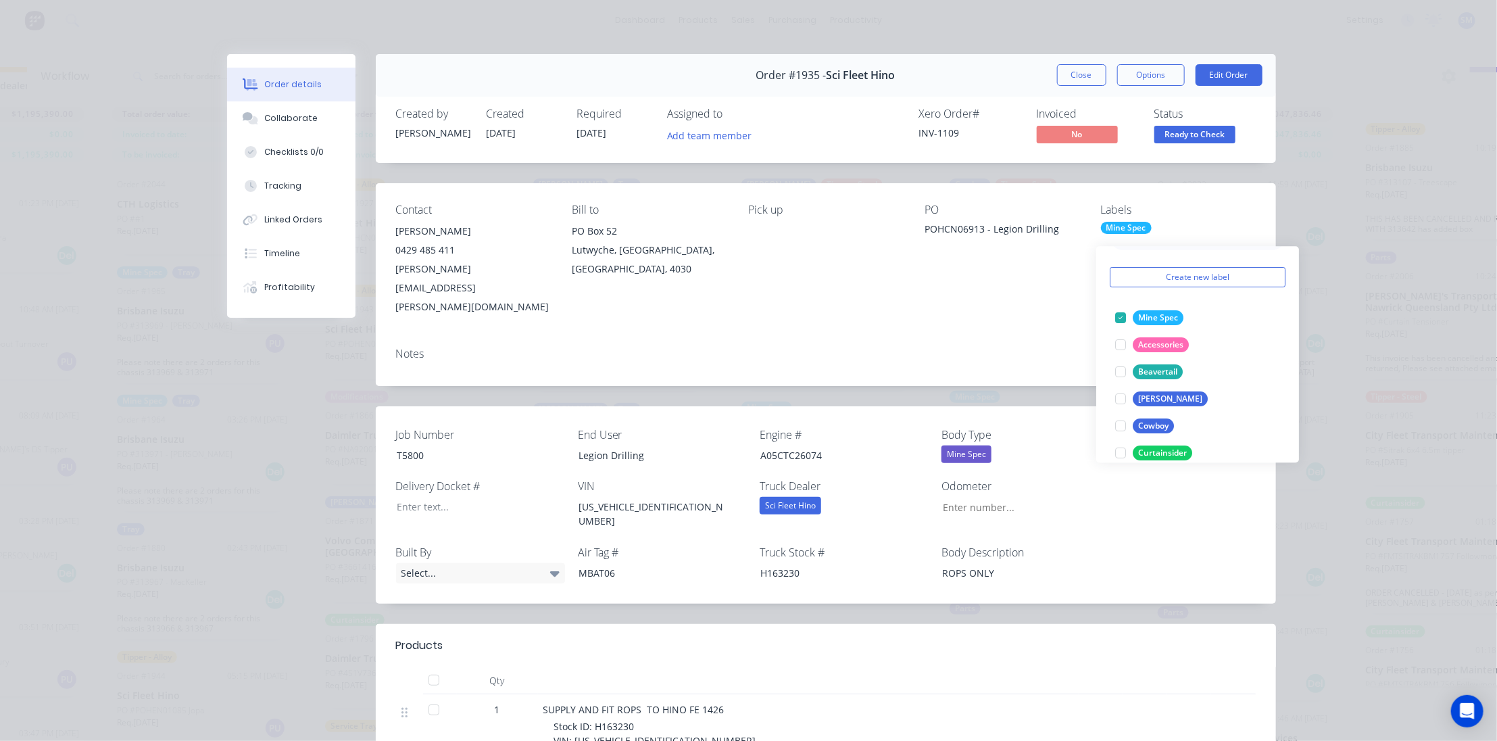
scroll to position [0, 0]
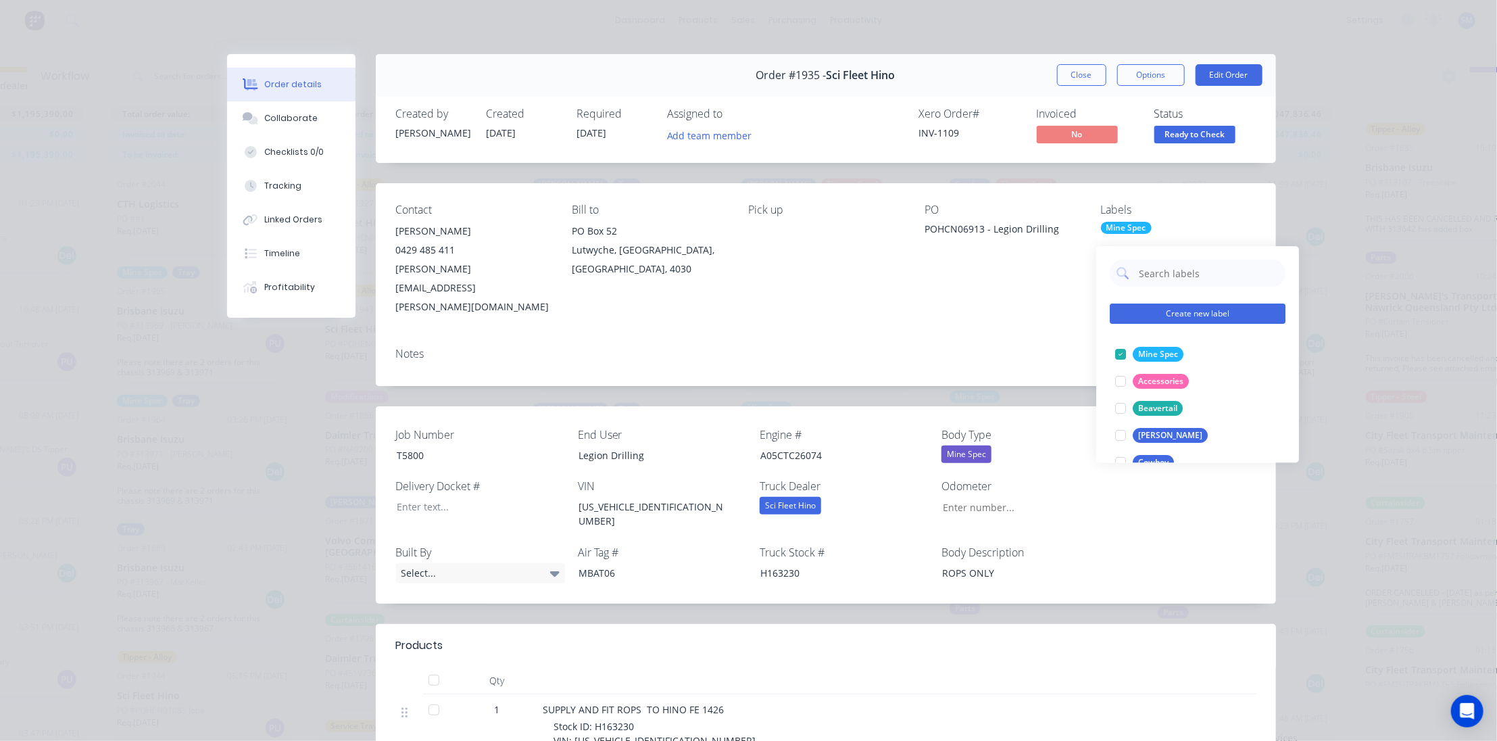
click at [1184, 303] on button "Create new label" at bounding box center [1198, 313] width 176 height 20
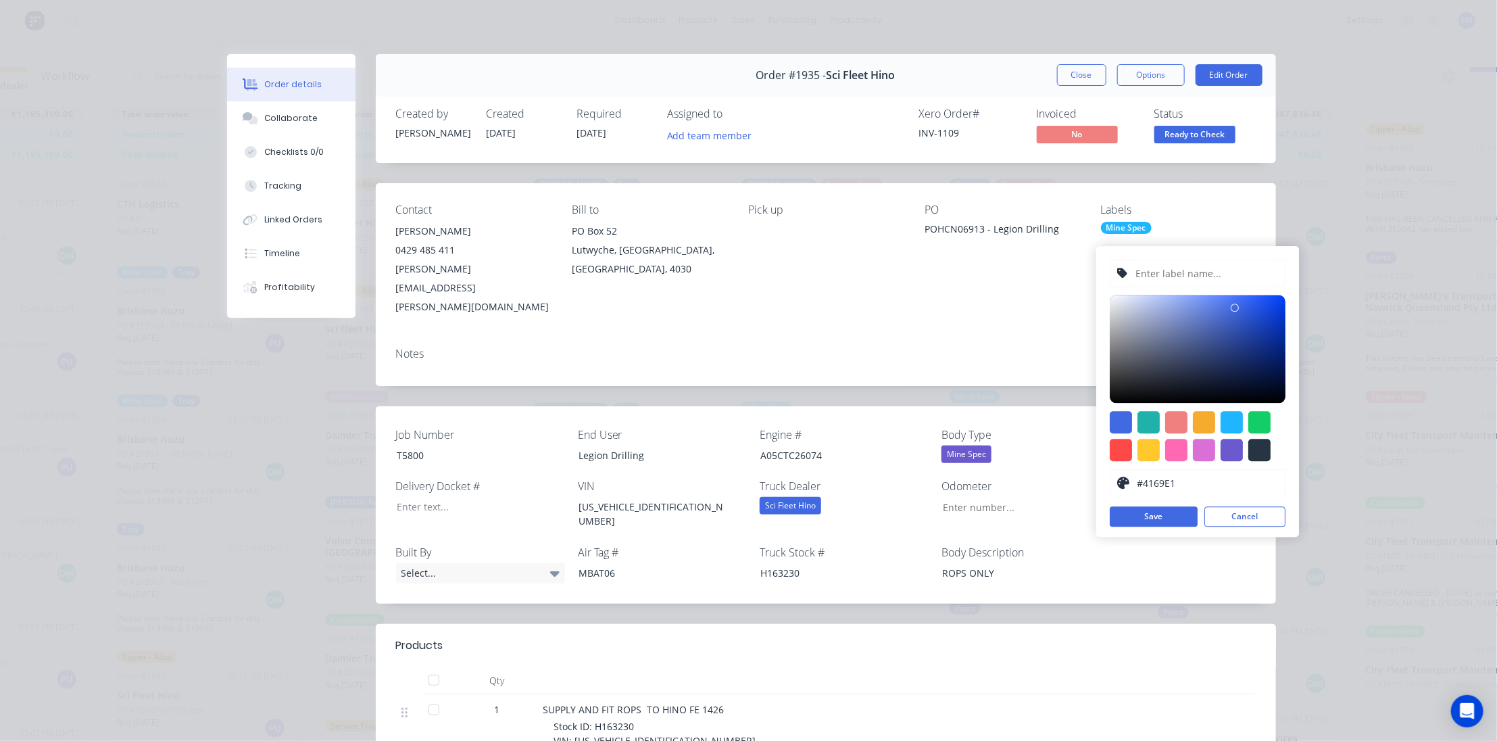
click at [1163, 263] on input "text" at bounding box center [1207, 273] width 144 height 26
type input "[PERSON_NAME]"
click at [1144, 506] on button "Save" at bounding box center [1154, 516] width 88 height 20
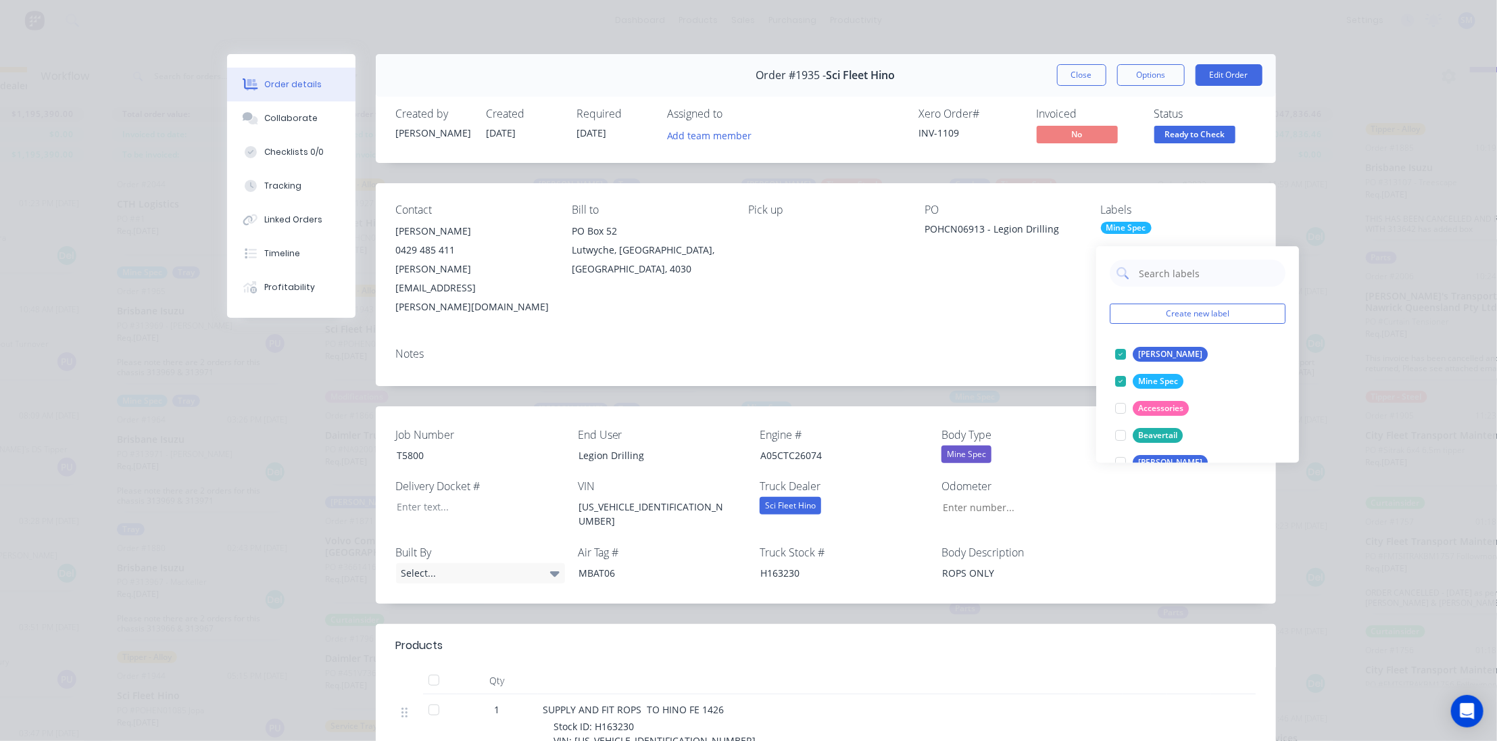
click at [1021, 337] on div "Notes" at bounding box center [826, 361] width 900 height 49
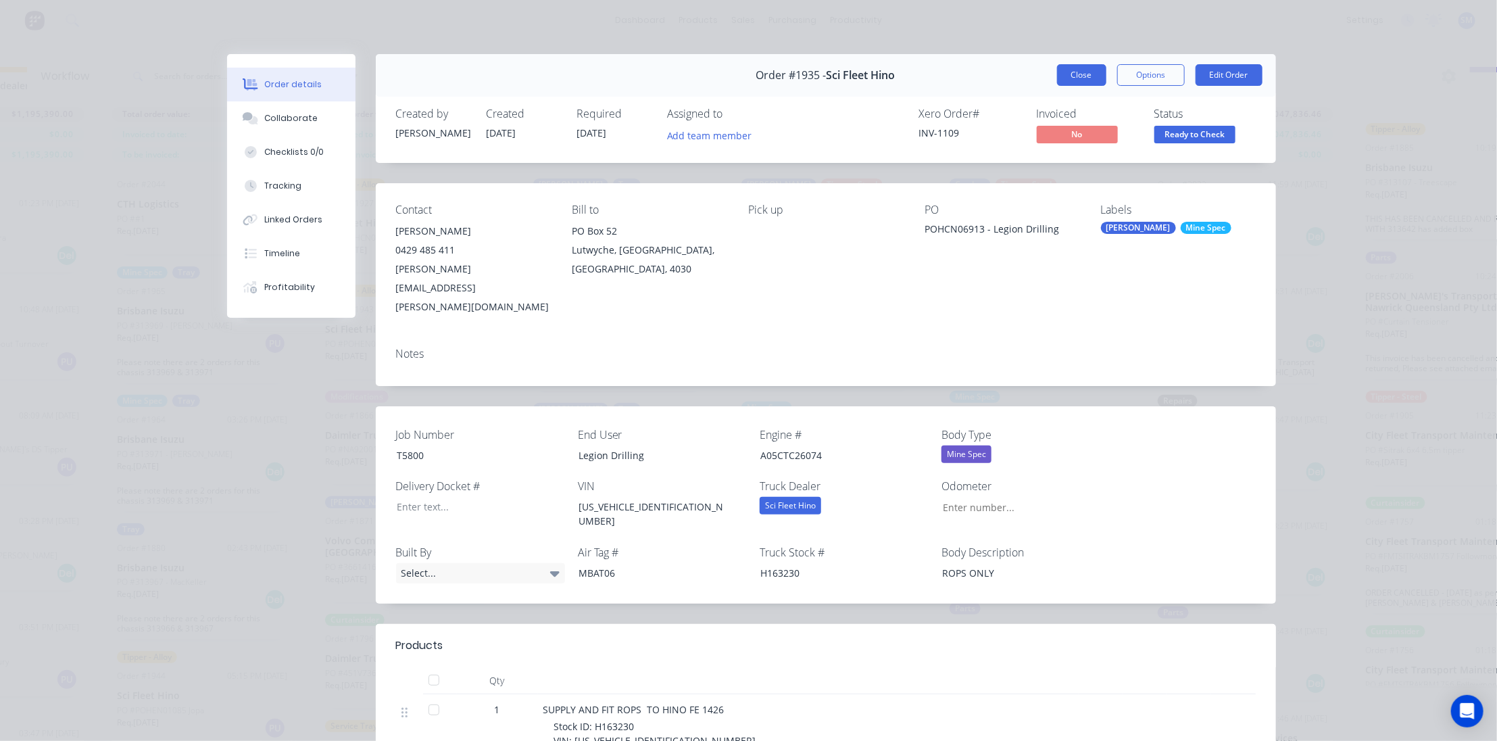
click at [1066, 69] on button "Close" at bounding box center [1081, 75] width 49 height 22
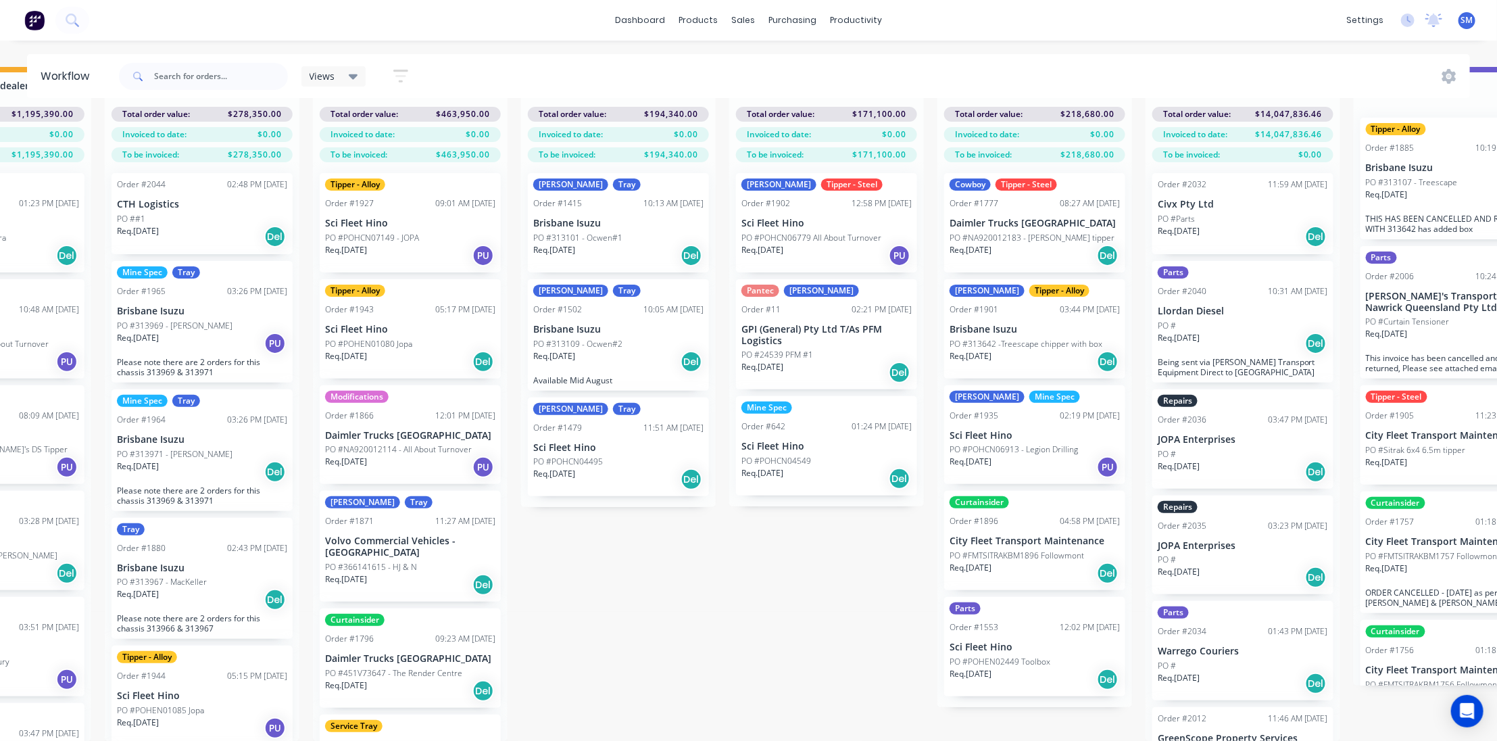
click at [987, 496] on div "Curtainsider" at bounding box center [979, 502] width 59 height 12
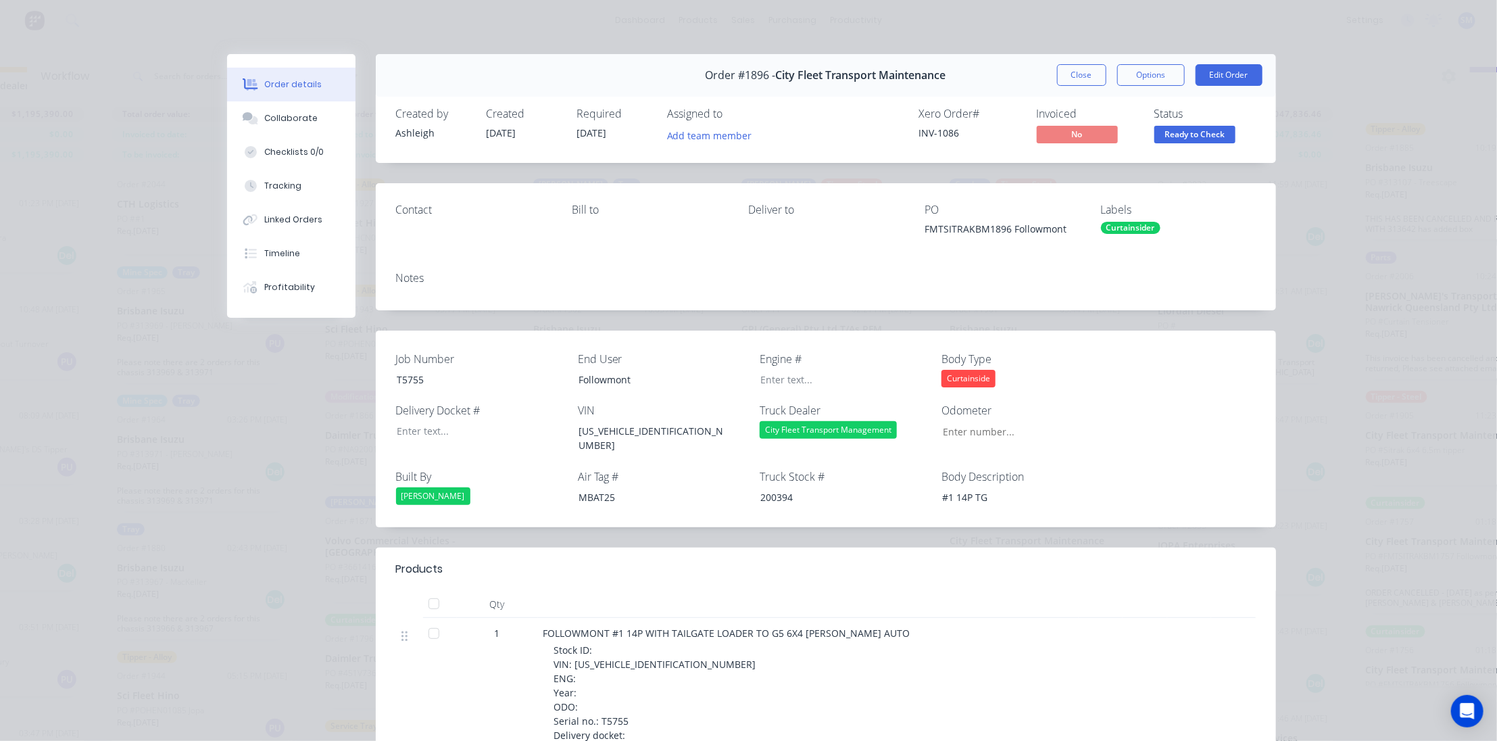
click at [1121, 224] on div "Curtainsider" at bounding box center [1130, 228] width 59 height 12
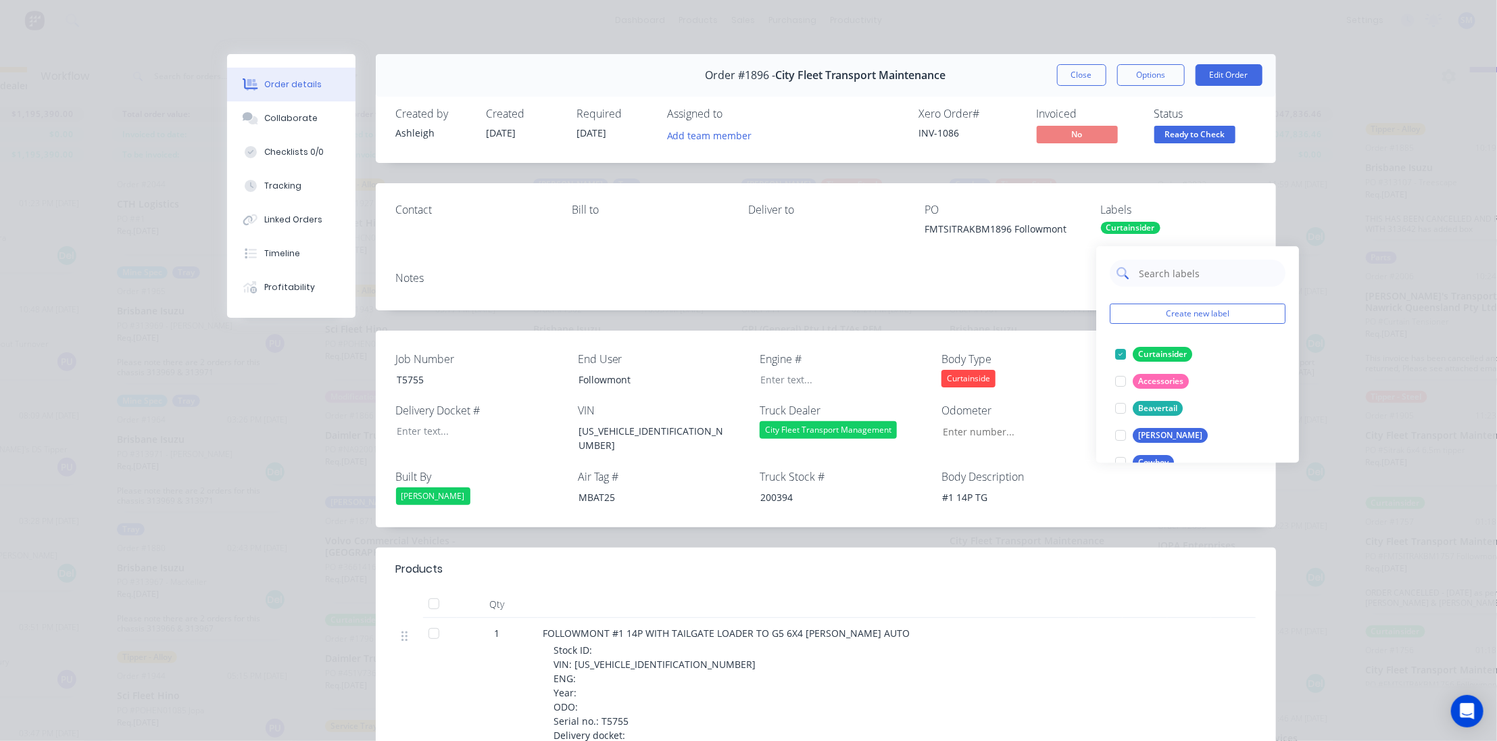
click at [1159, 260] on input "text" at bounding box center [1208, 273] width 141 height 27
type input "l"
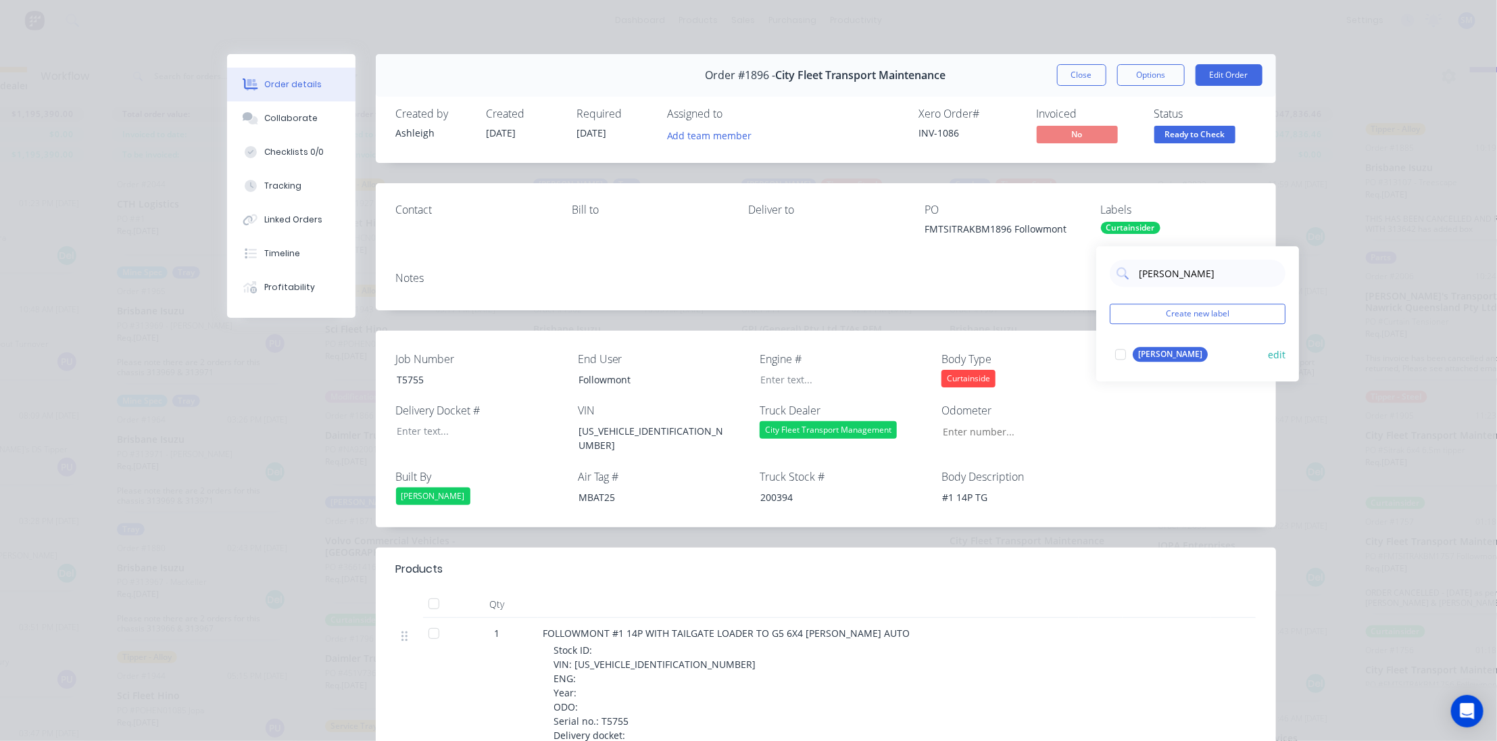
type input "[PERSON_NAME]"
click at [1139, 347] on div "[PERSON_NAME]" at bounding box center [1170, 354] width 75 height 15
click at [1081, 75] on button "Close" at bounding box center [1081, 75] width 49 height 22
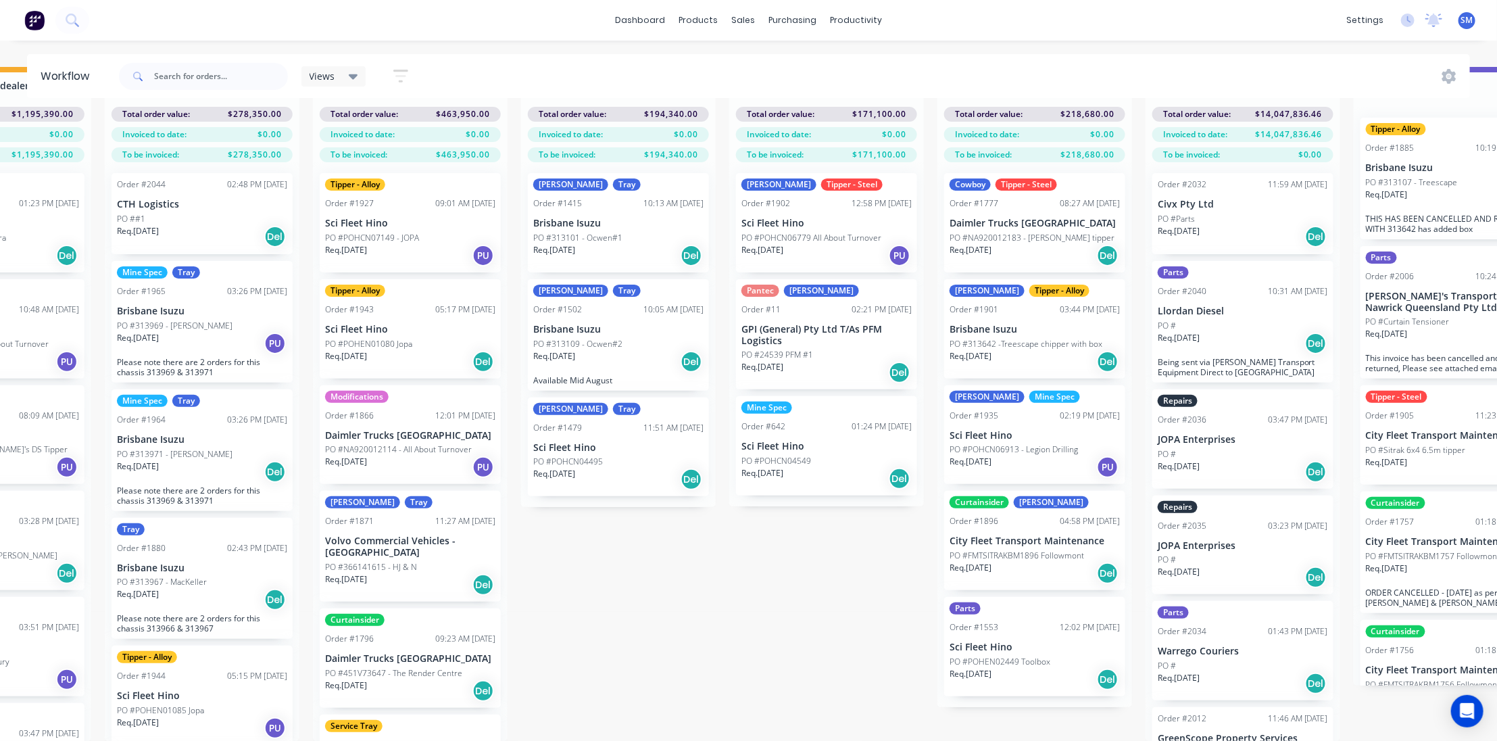
click at [971, 602] on div "Parts" at bounding box center [965, 608] width 31 height 12
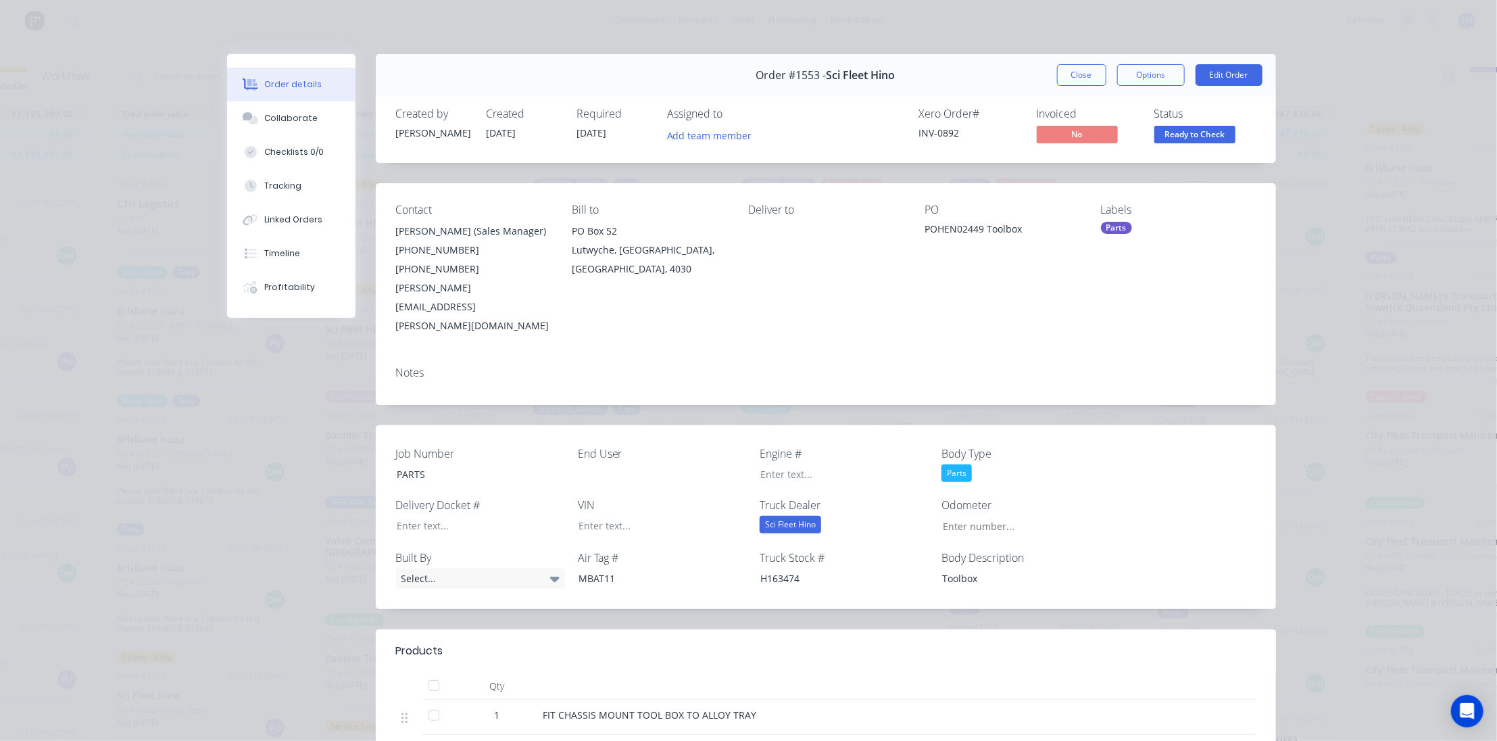
click at [1138, 226] on div "Parts" at bounding box center [1178, 228] width 155 height 12
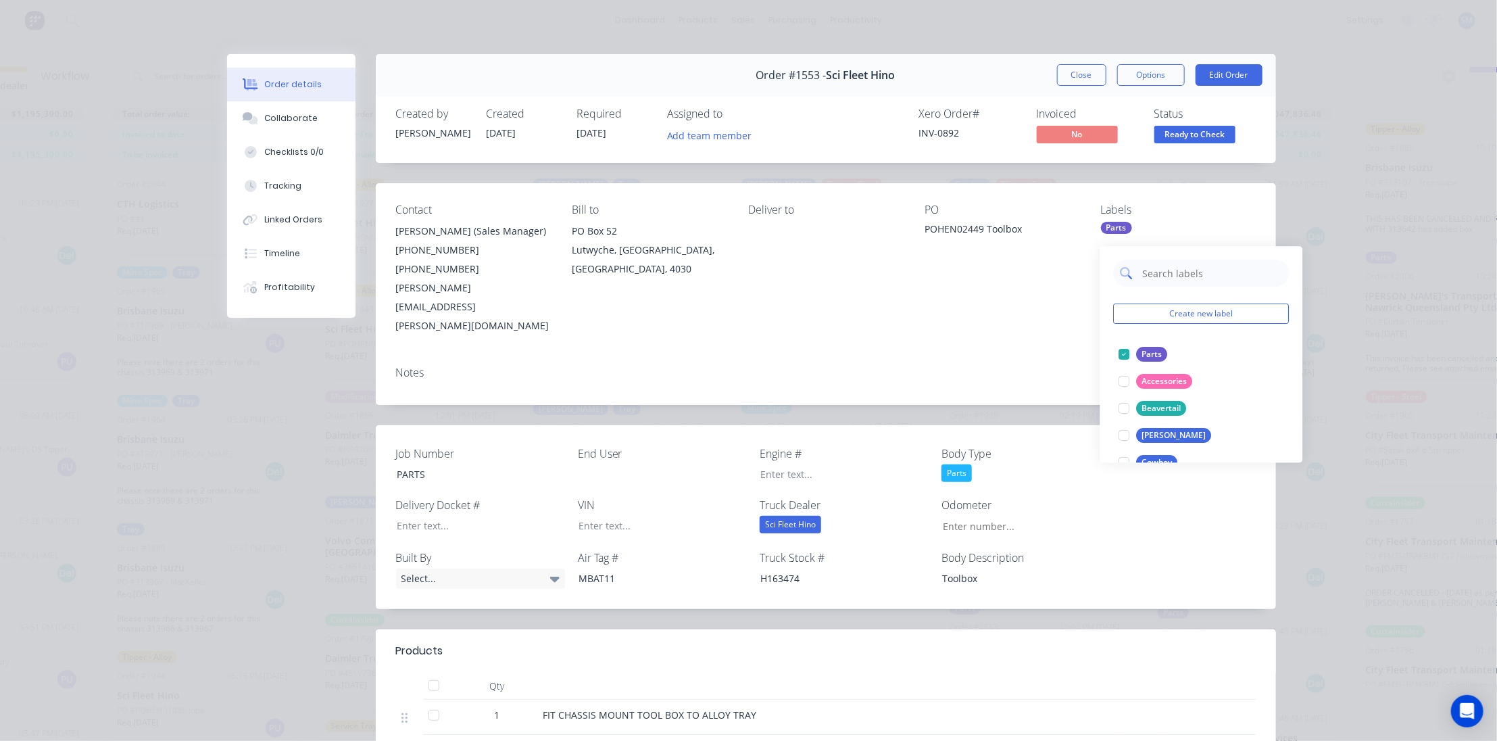
click at [1161, 268] on input "text" at bounding box center [1212, 273] width 141 height 27
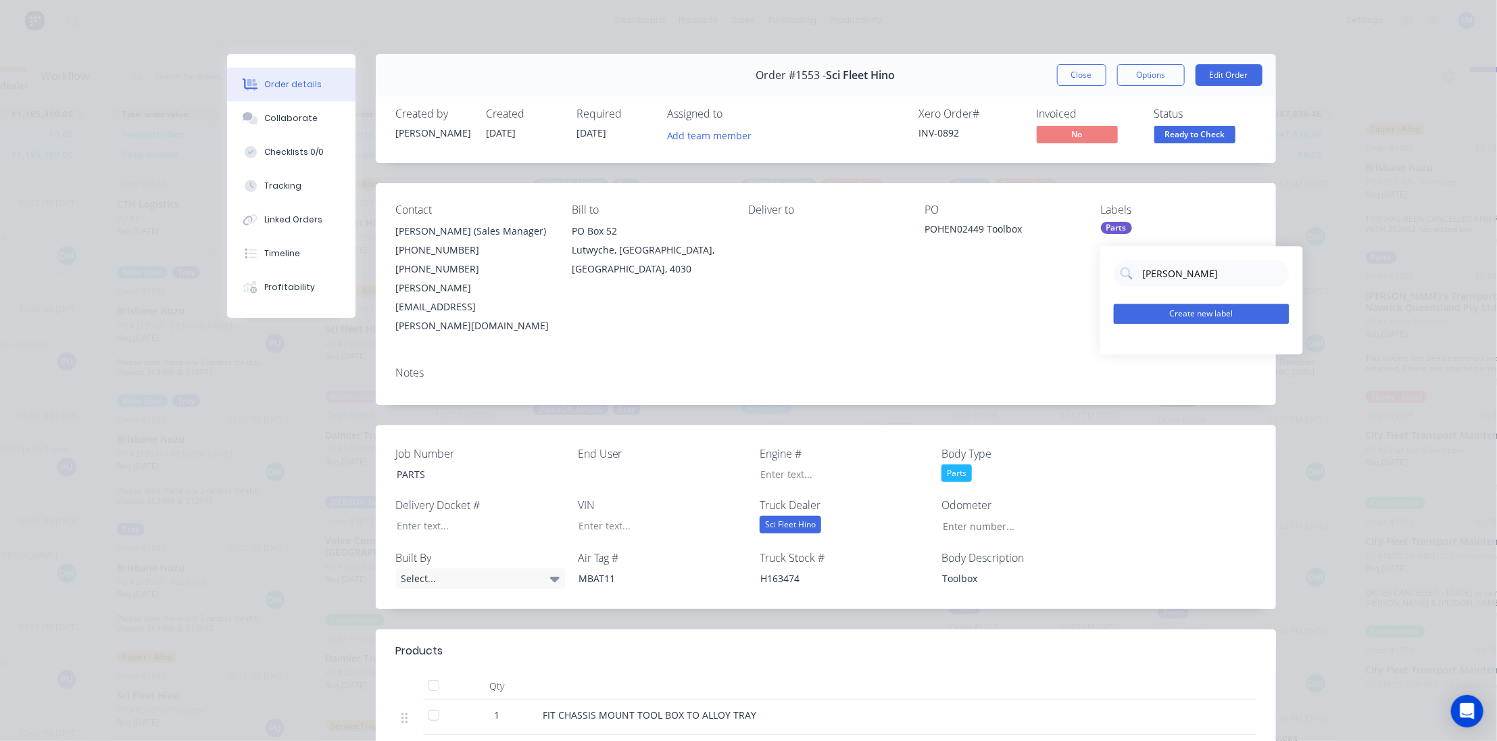
type input "[PERSON_NAME]"
click at [1205, 306] on button "Create new label" at bounding box center [1202, 313] width 176 height 20
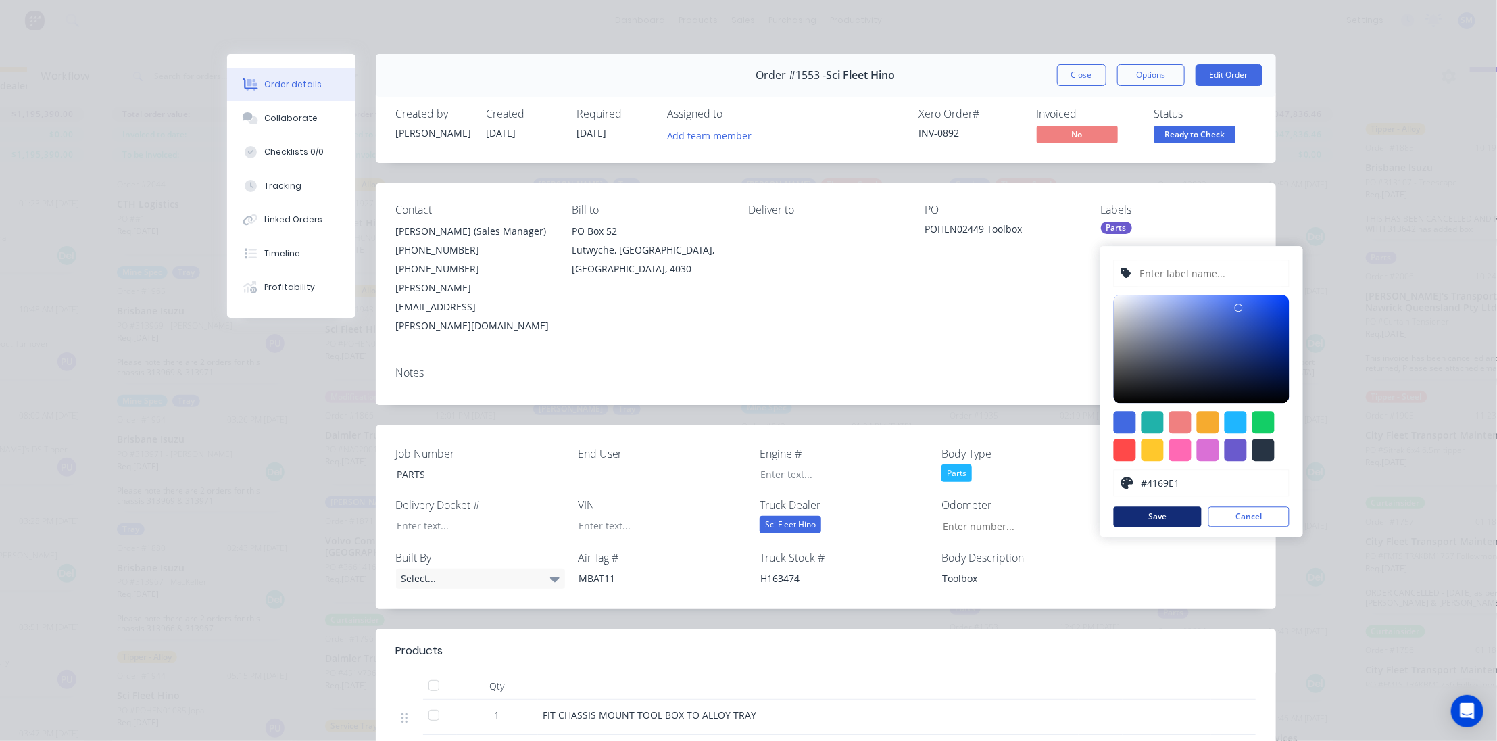
click at [1159, 506] on button "Save" at bounding box center [1158, 516] width 88 height 20
click at [1158, 506] on button "Save" at bounding box center [1158, 516] width 88 height 20
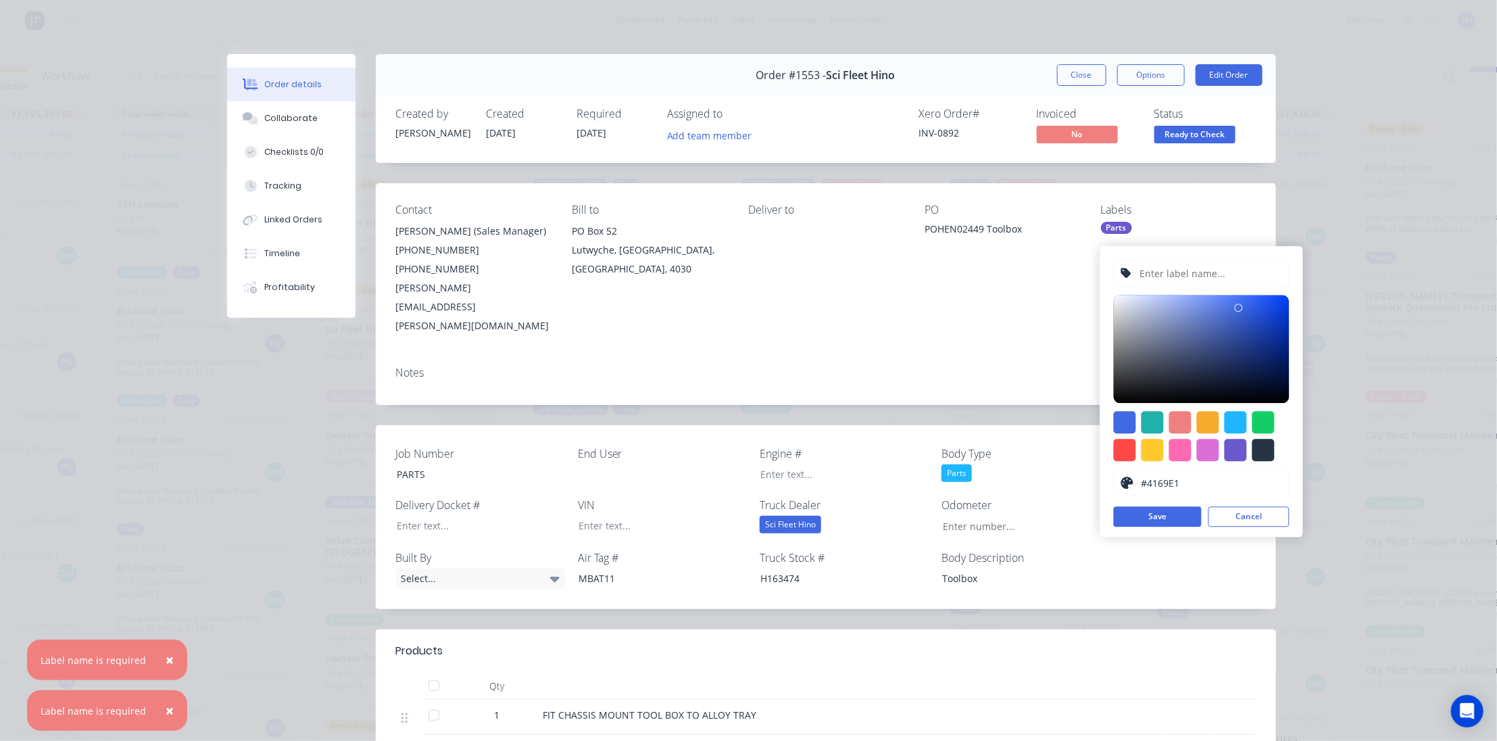
click at [1179, 268] on input "text" at bounding box center [1210, 273] width 144 height 26
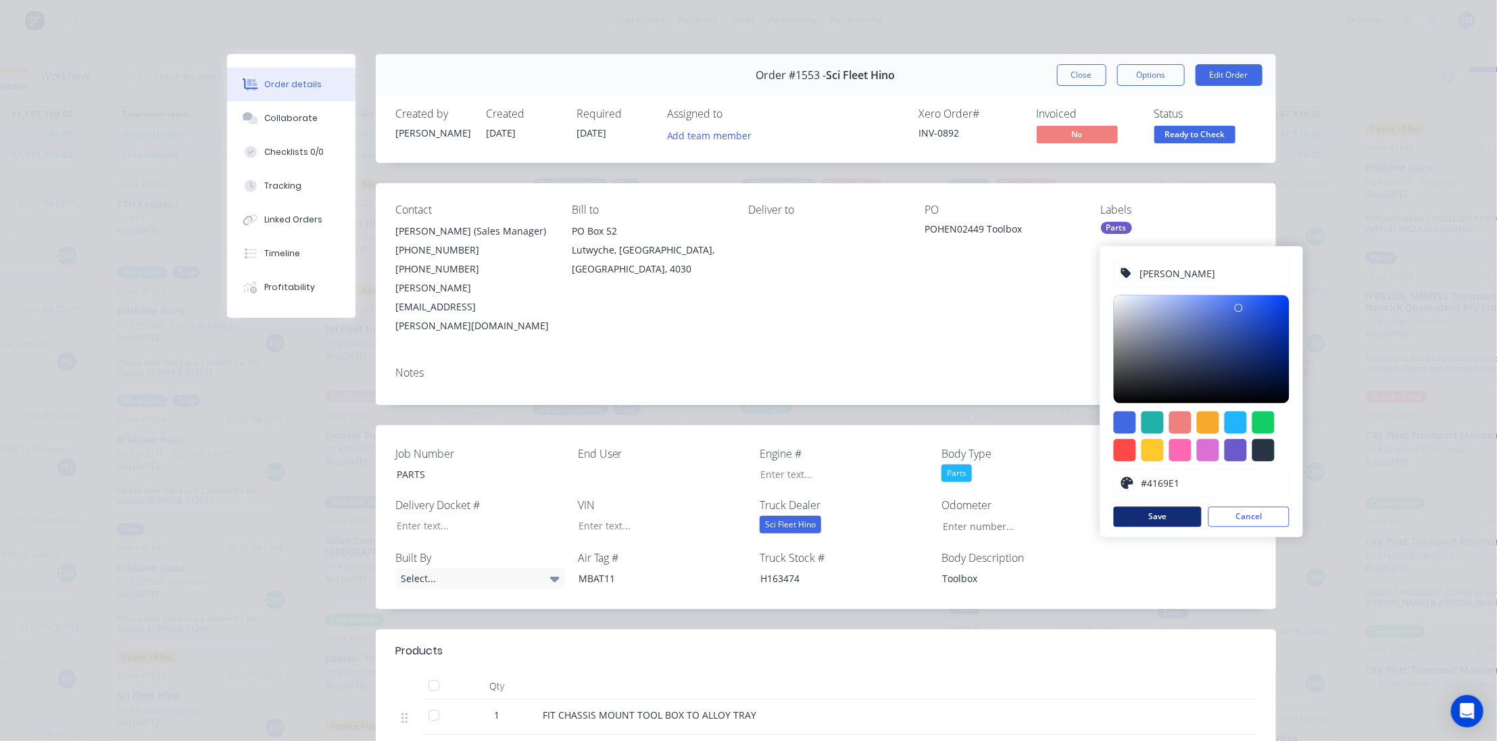
type input "[PERSON_NAME]"
click at [1180, 512] on button "Save" at bounding box center [1158, 516] width 88 height 20
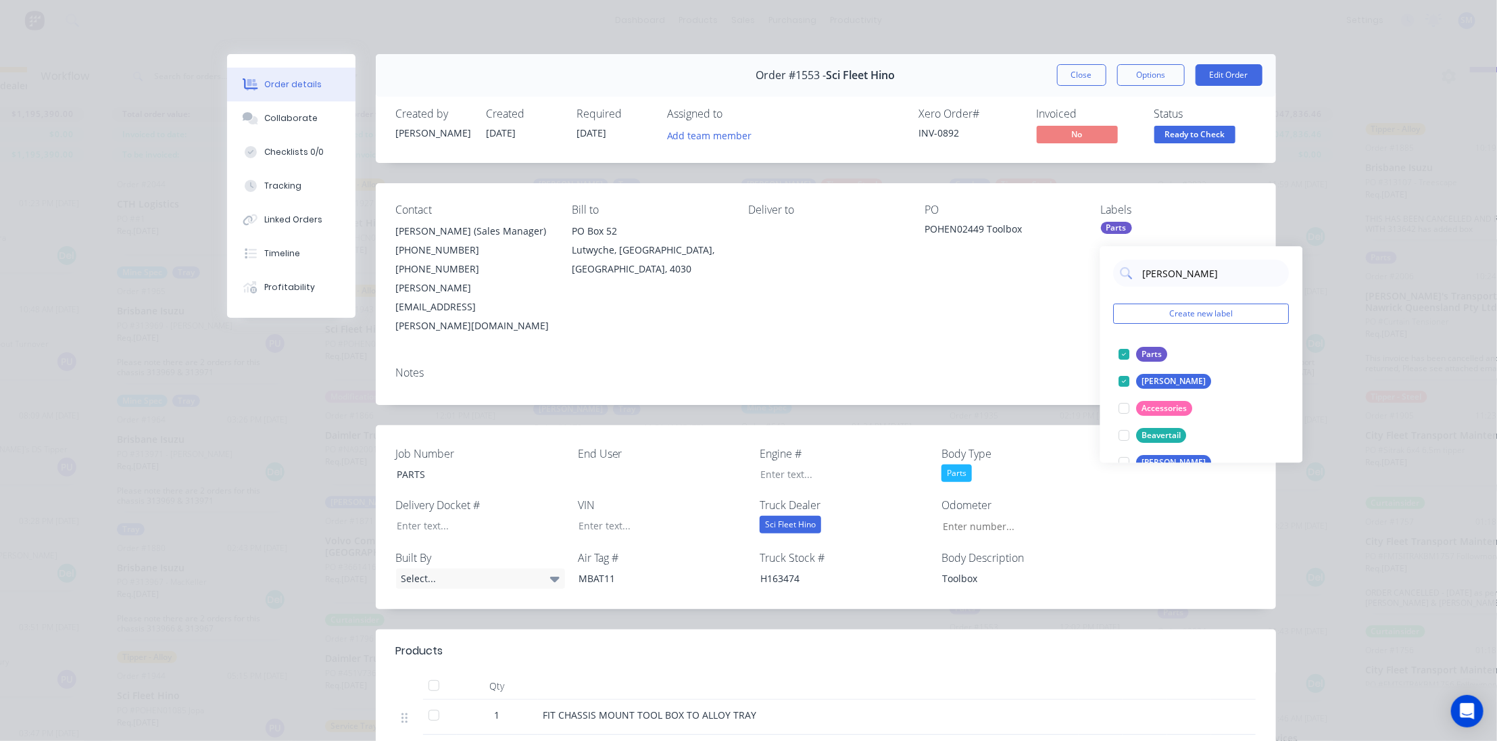
click at [967, 296] on div "PO POHEN02449 Toolbox" at bounding box center [1002, 269] width 155 height 132
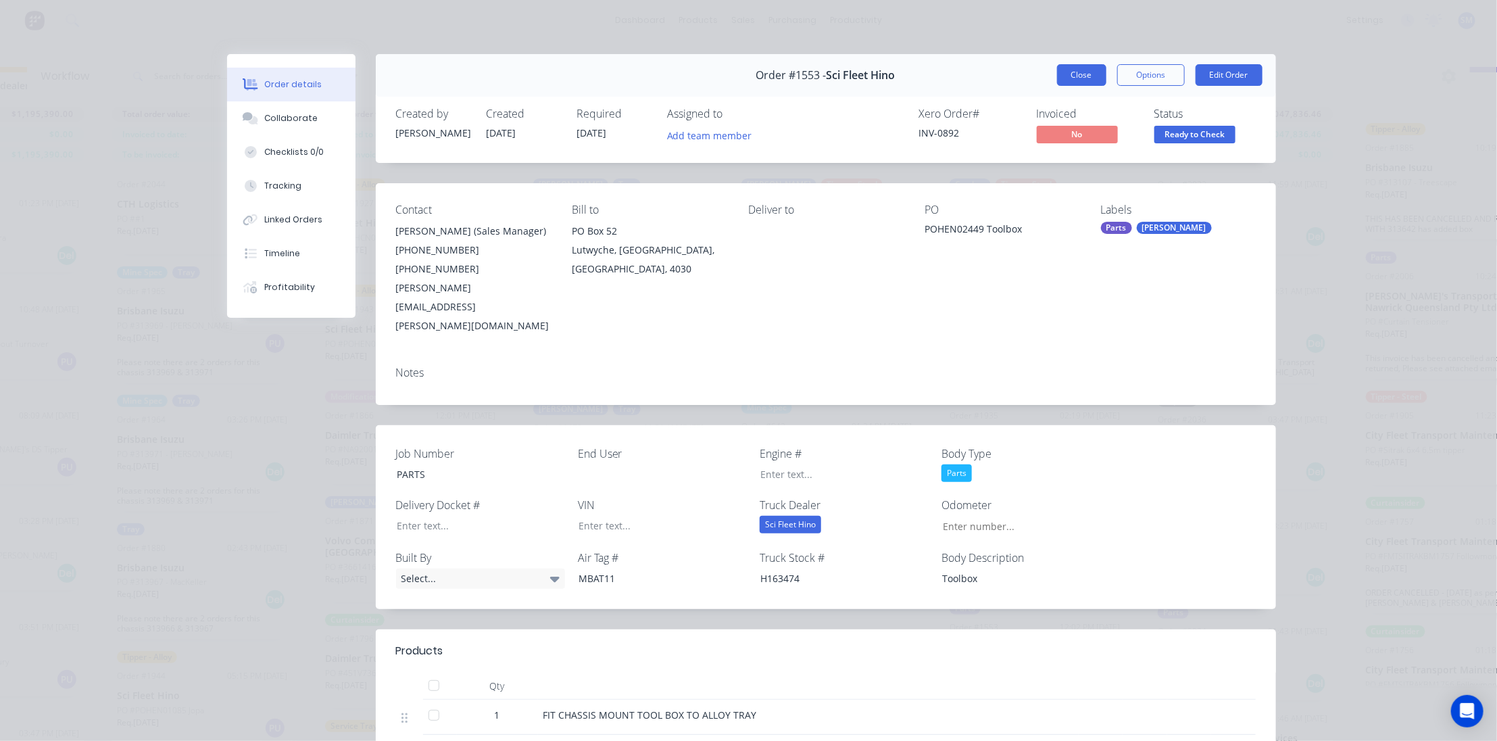
click at [1075, 73] on button "Close" at bounding box center [1081, 75] width 49 height 22
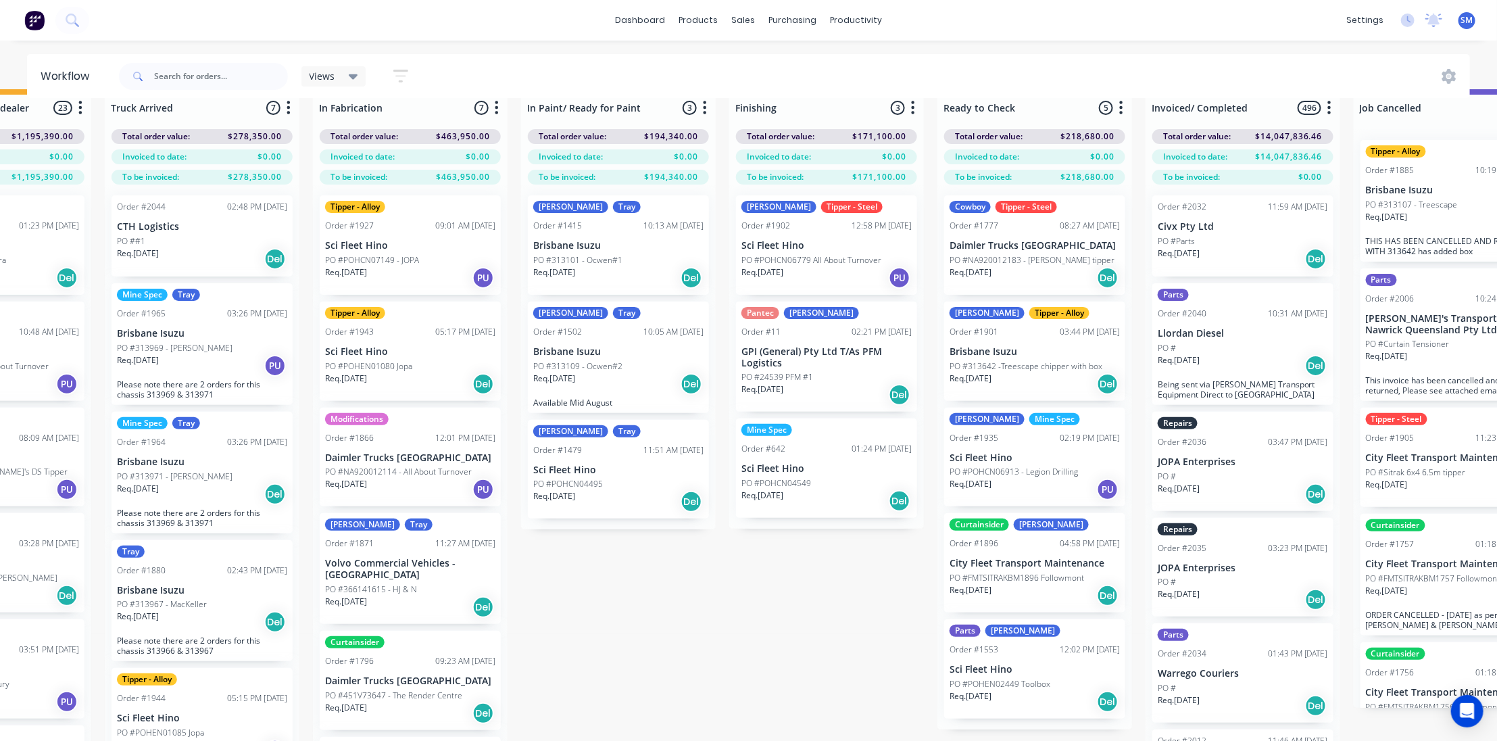
scroll to position [0, 341]
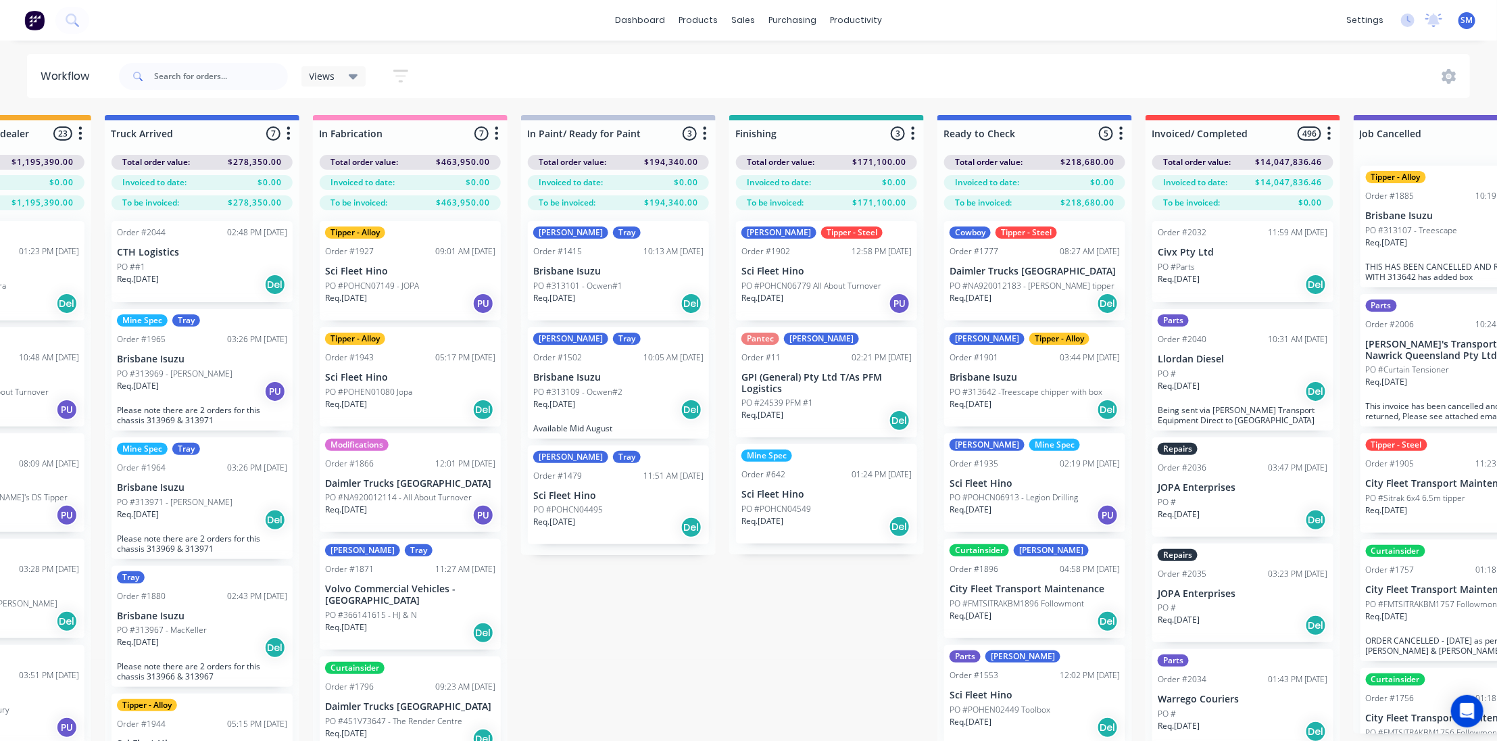
click at [1021, 253] on div "Order #1777 08:27 AM [DATE]" at bounding box center [1035, 251] width 170 height 12
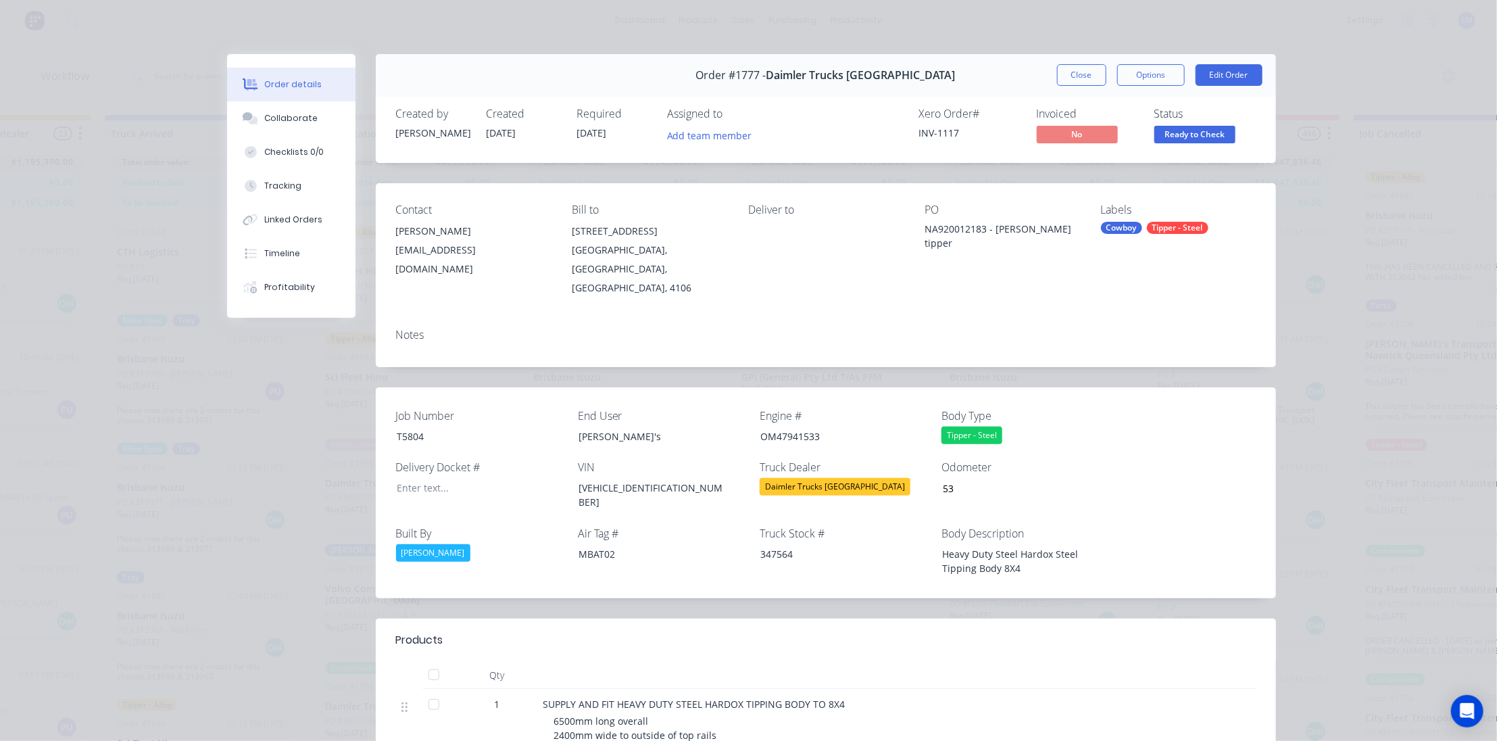
click at [1084, 75] on button "Close" at bounding box center [1081, 75] width 49 height 22
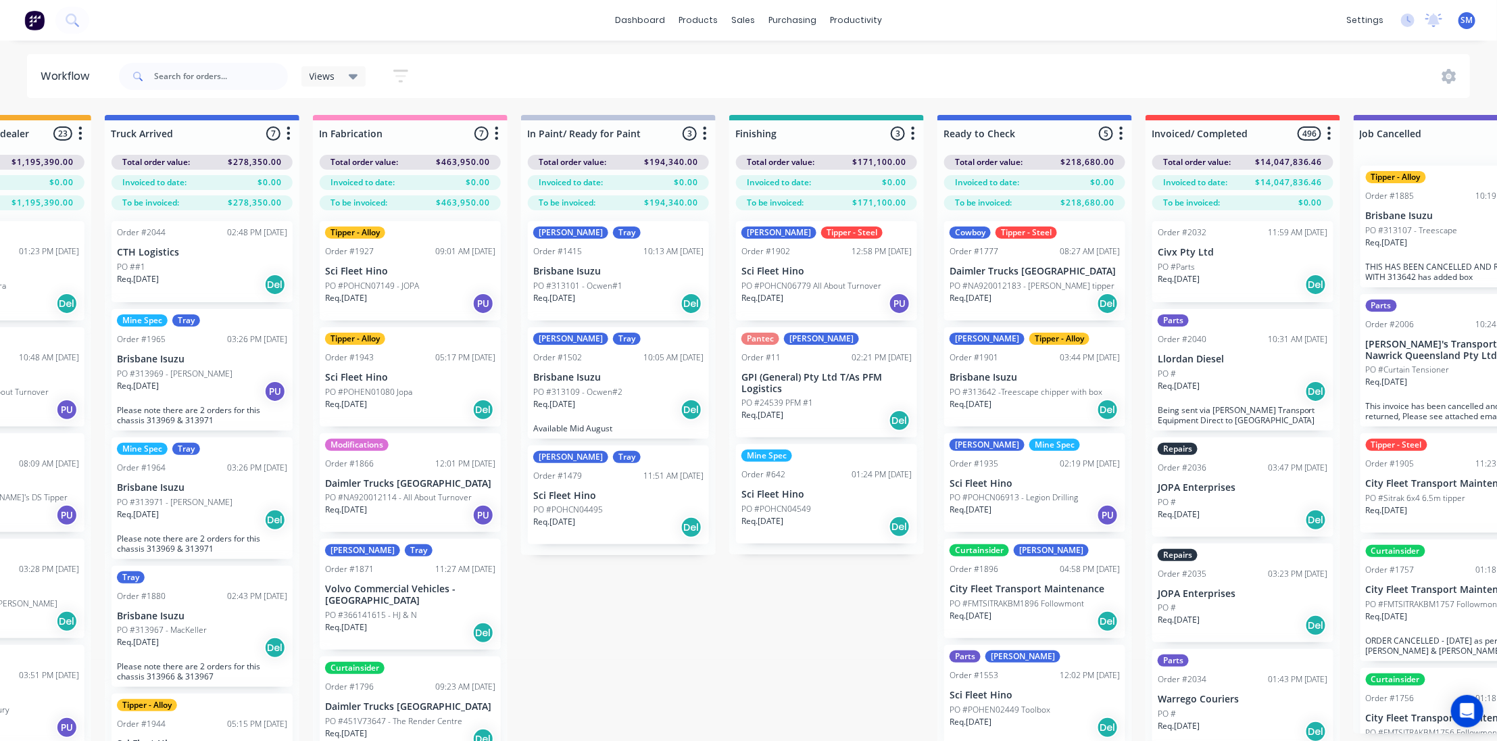
click at [769, 460] on div "Mine Spec" at bounding box center [766, 455] width 51 height 12
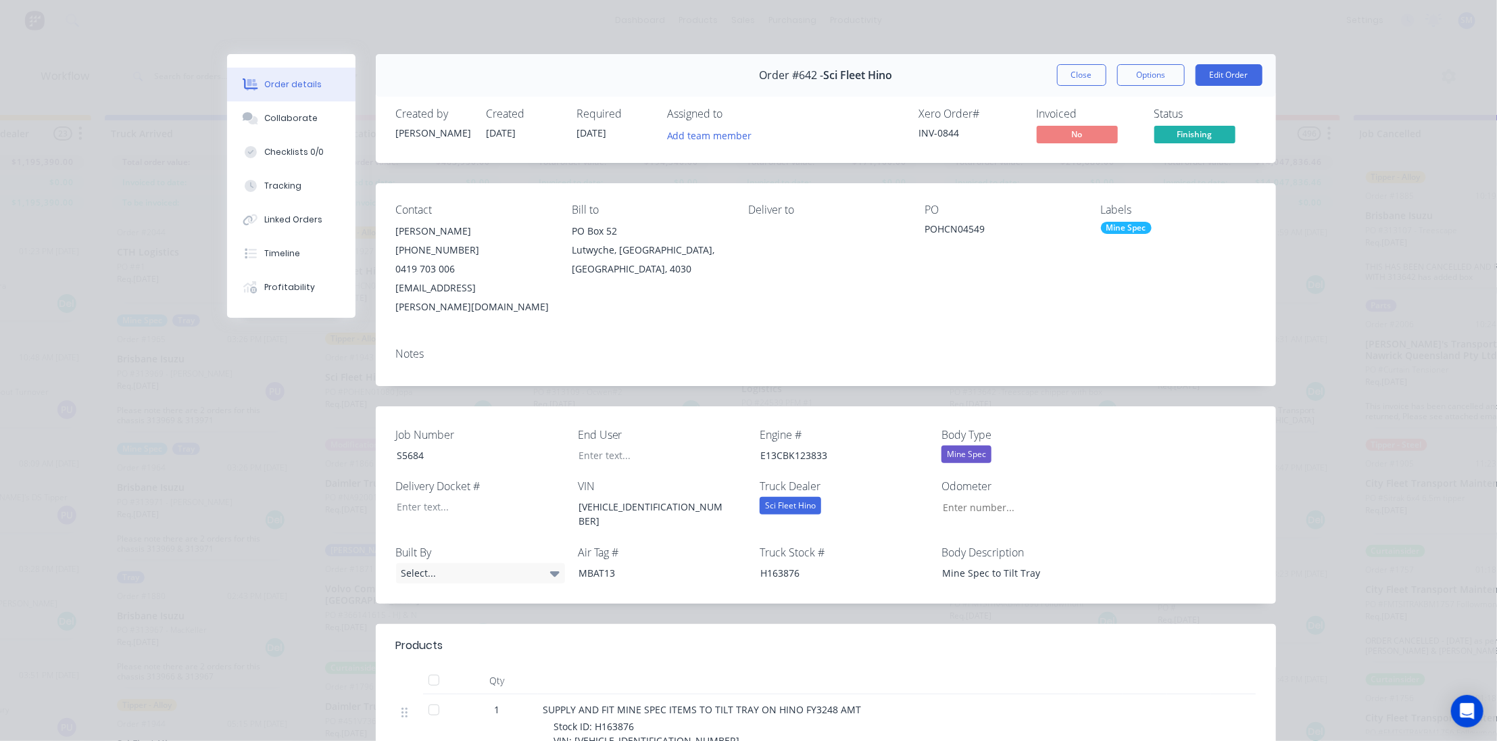
click at [1142, 226] on div "Mine Spec" at bounding box center [1126, 228] width 51 height 12
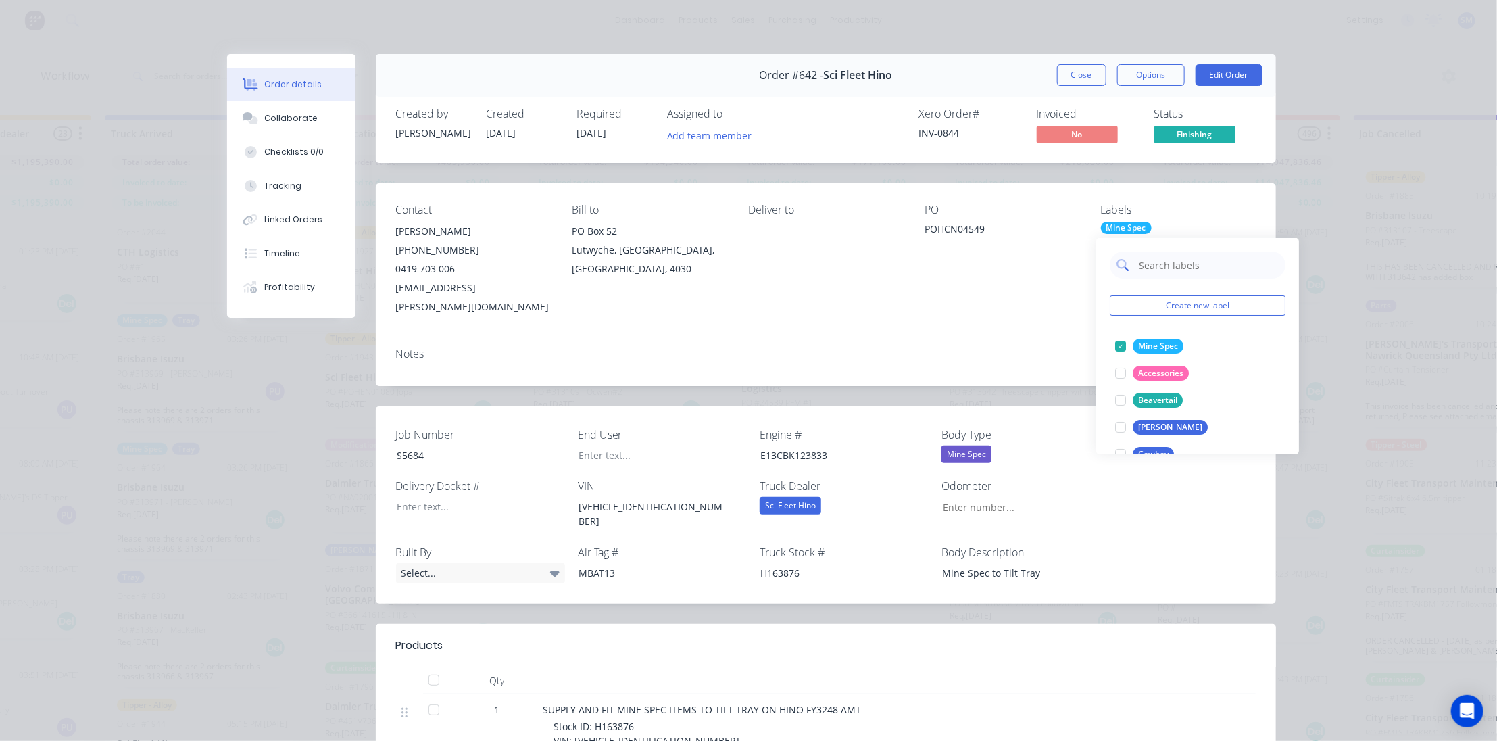
click at [1173, 266] on input "text" at bounding box center [1208, 264] width 141 height 27
type input "[PERSON_NAME]"
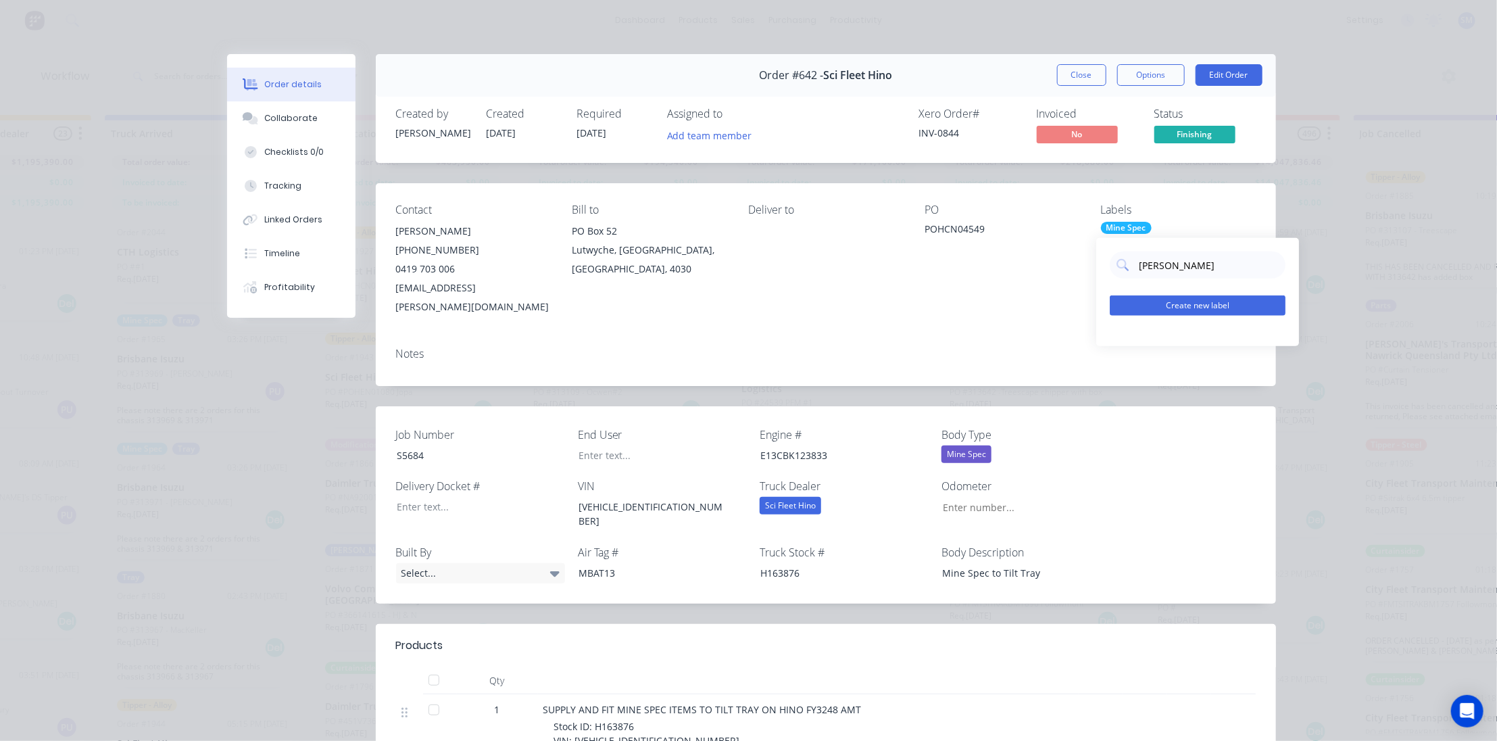
click at [1203, 308] on button "Create new label" at bounding box center [1198, 305] width 176 height 20
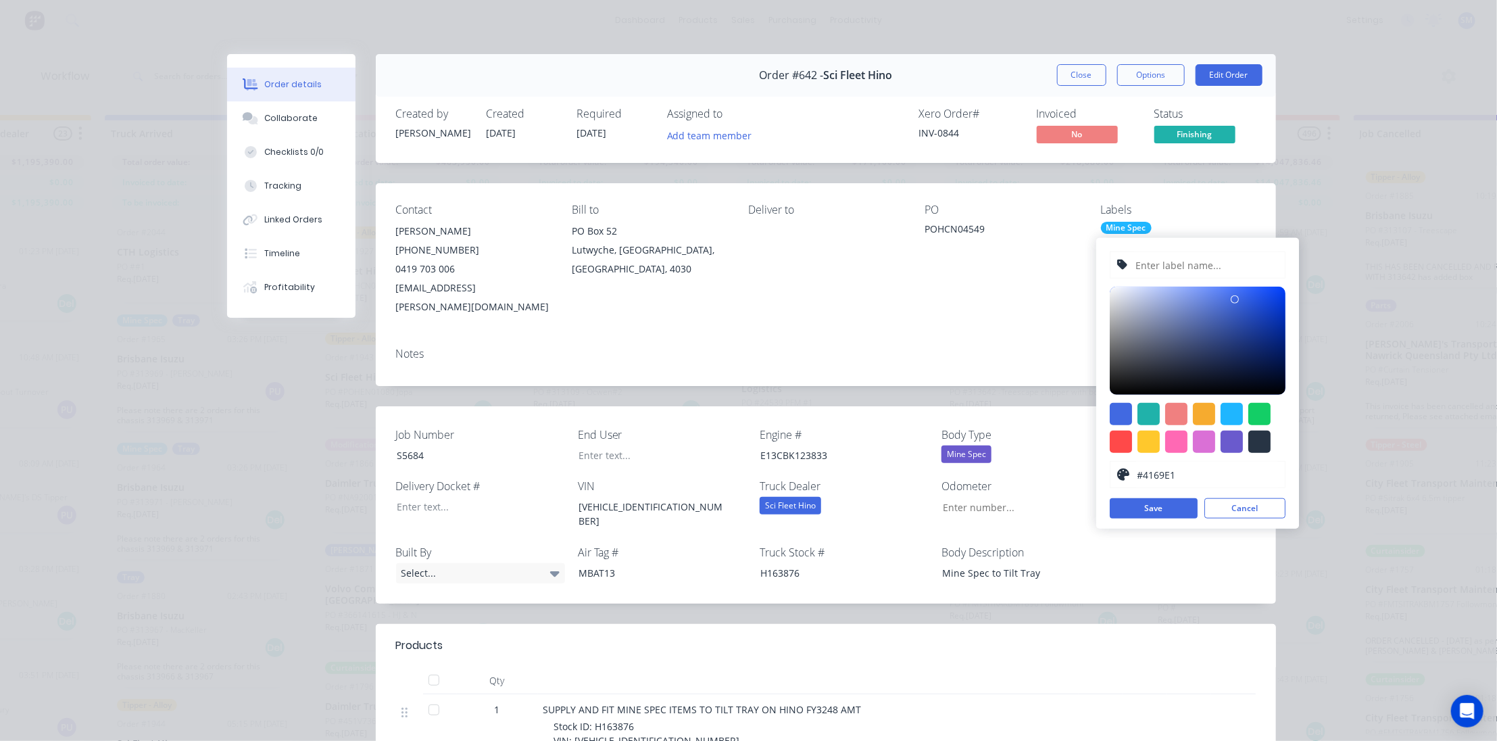
click at [1161, 266] on input "text" at bounding box center [1207, 265] width 144 height 26
type input "[PERSON_NAME]"
click at [1149, 504] on button "Save" at bounding box center [1154, 508] width 88 height 20
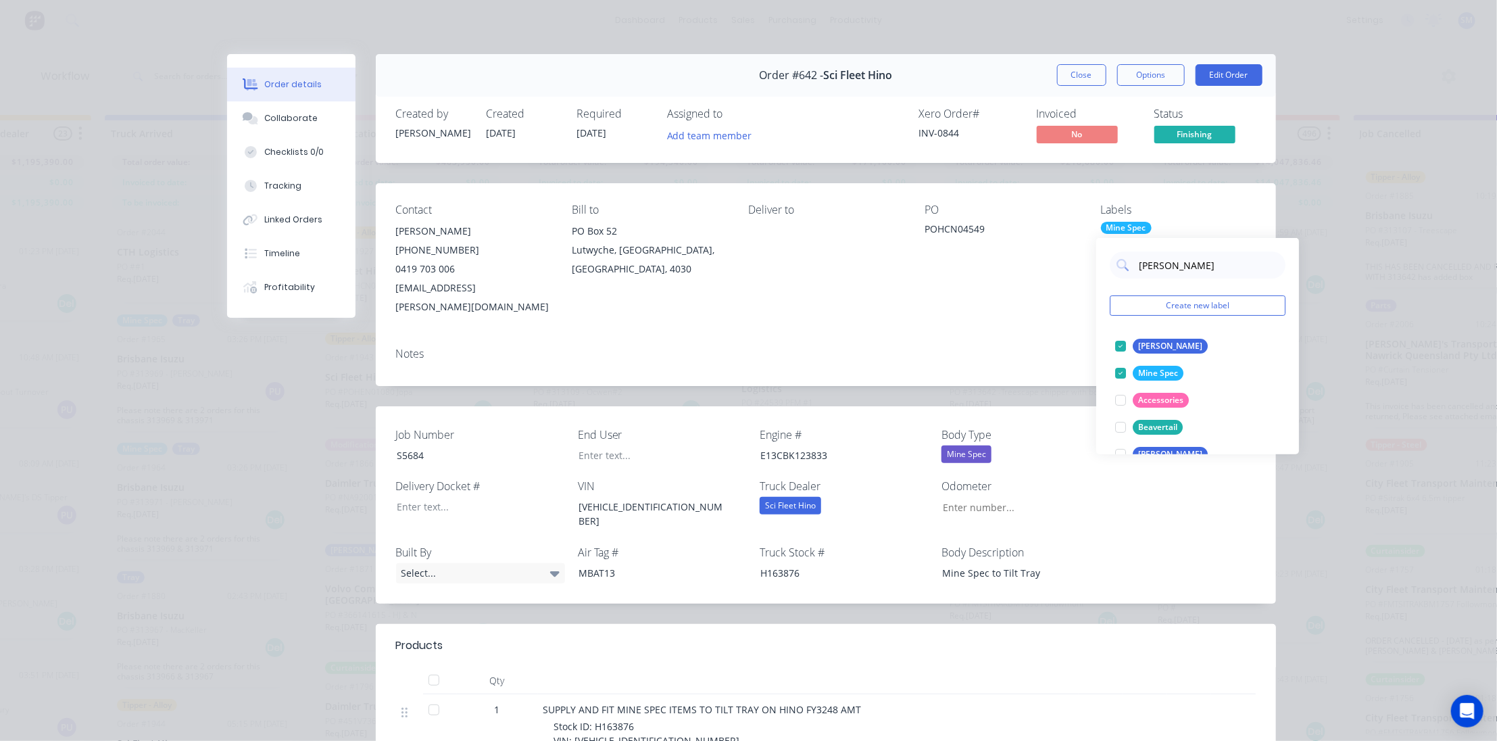
click at [993, 291] on div "PO POHCN04549" at bounding box center [1002, 259] width 155 height 113
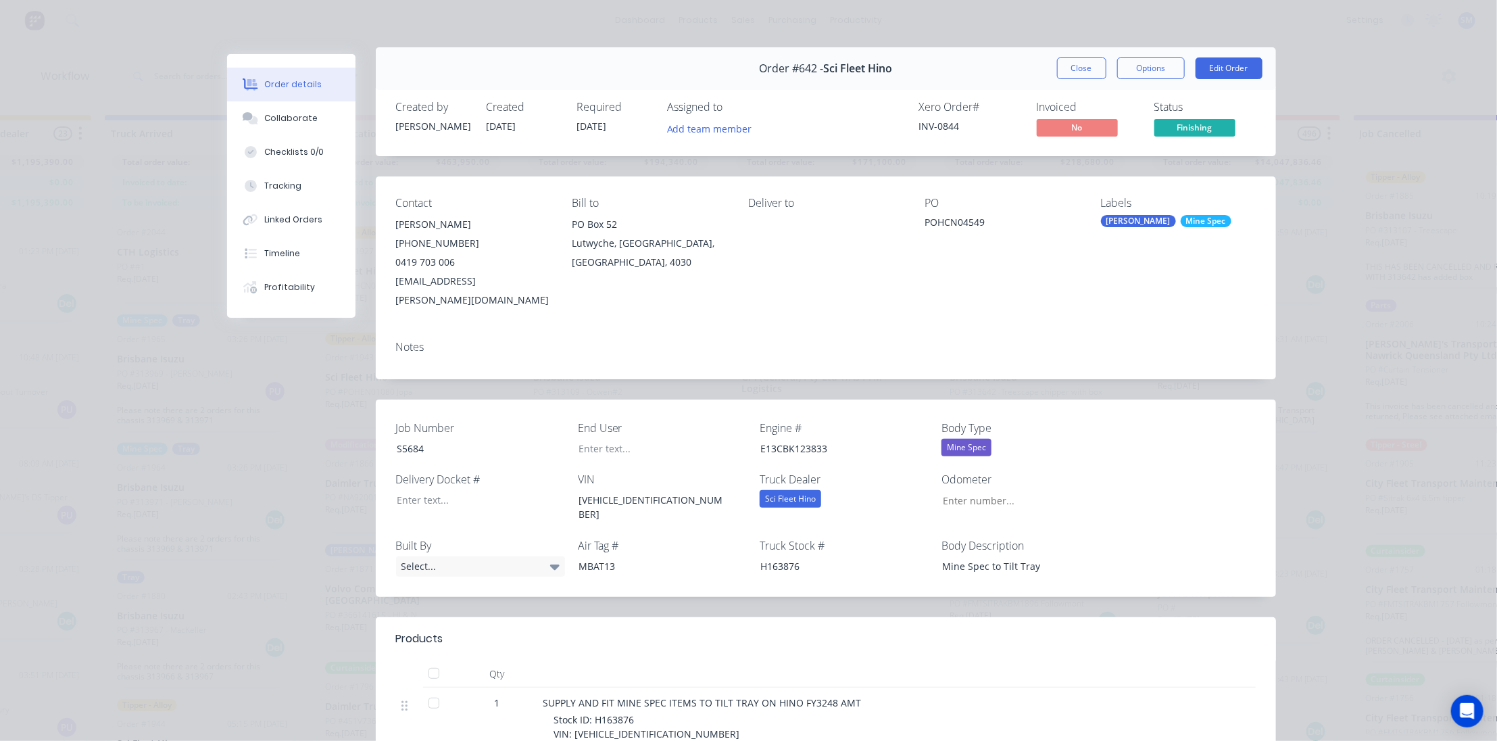
scroll to position [0, 0]
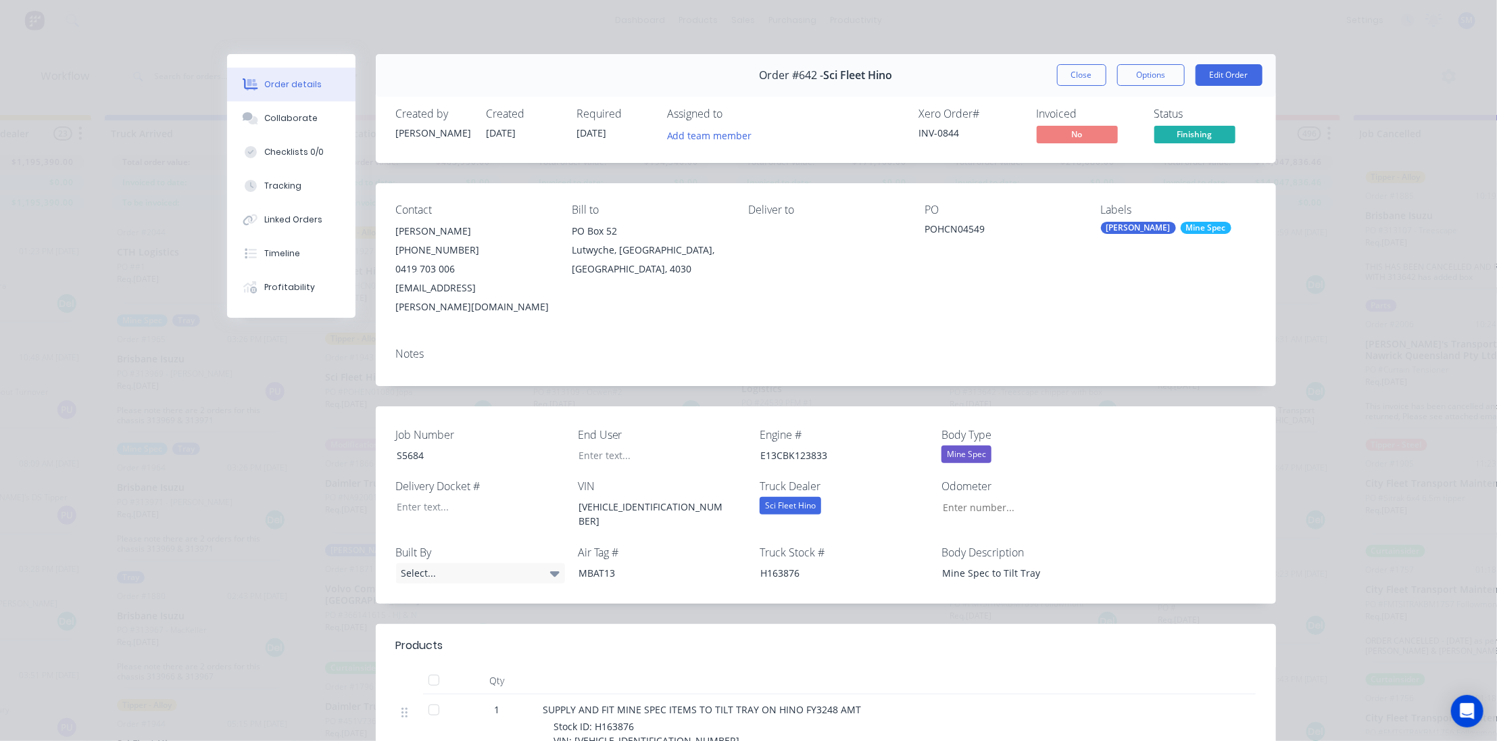
drag, startPoint x: 1084, startPoint y: 69, endPoint x: 1075, endPoint y: 93, distance: 25.2
click at [1084, 69] on button "Close" at bounding box center [1081, 75] width 49 height 22
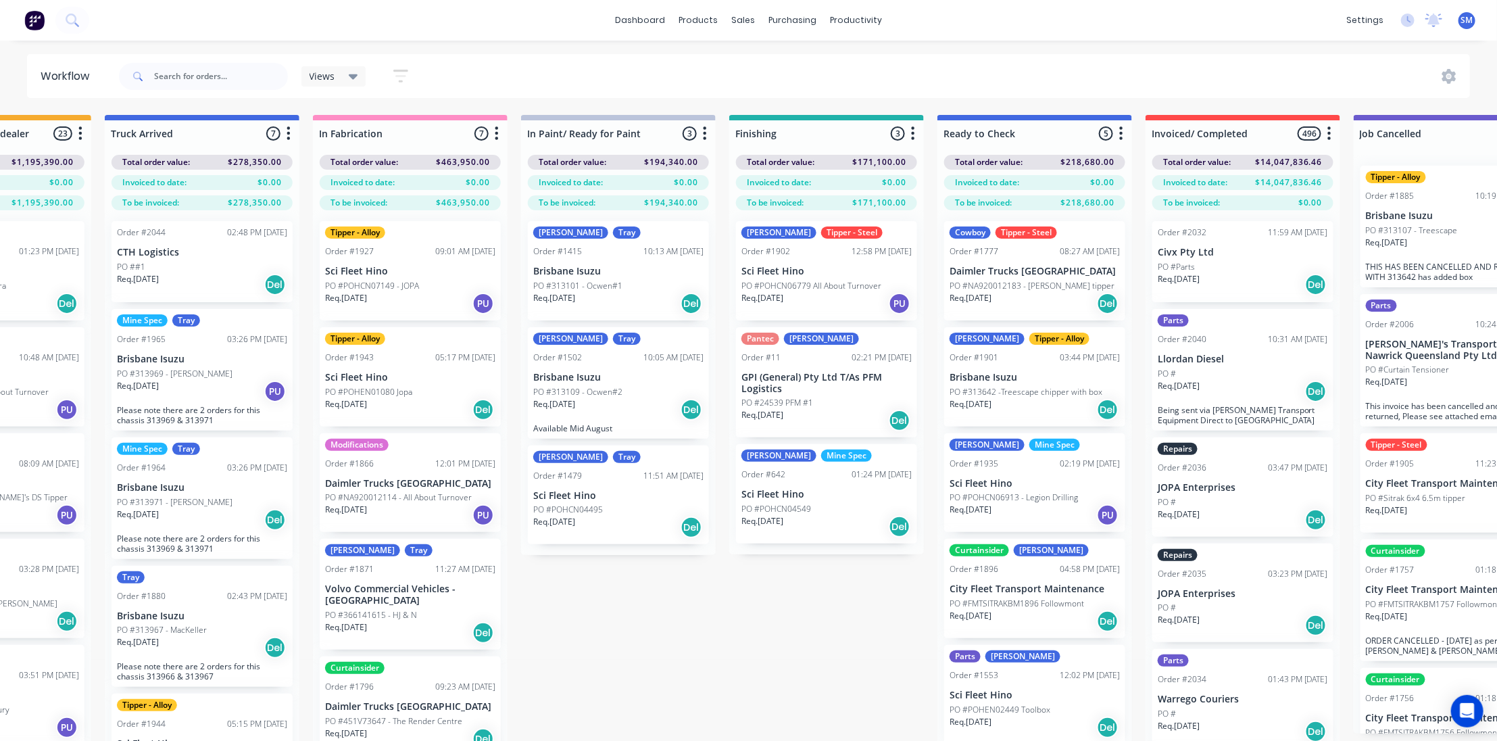
click at [777, 248] on div "Order #1902" at bounding box center [765, 251] width 49 height 12
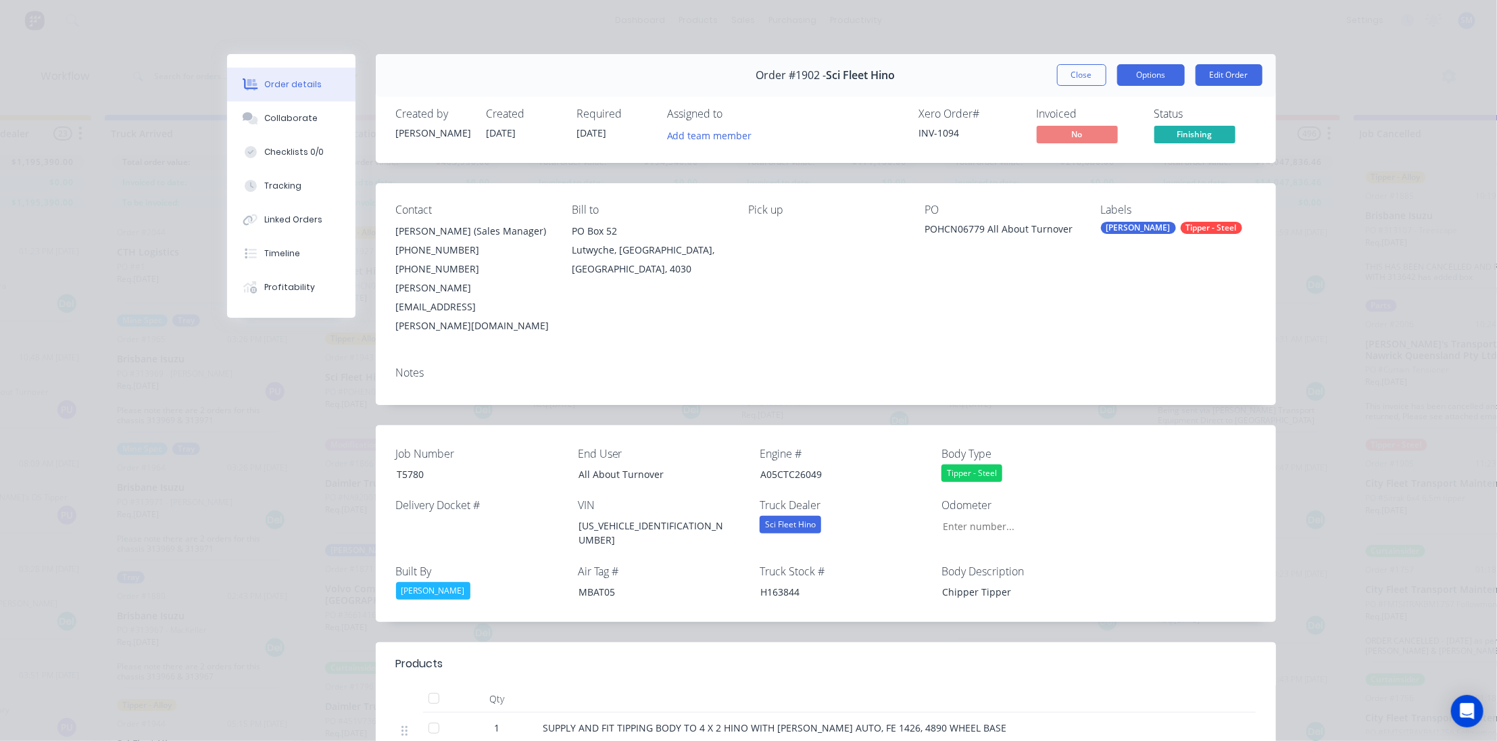
click at [1149, 76] on button "Options" at bounding box center [1151, 75] width 68 height 22
click at [1065, 134] on div "Work Order" at bounding box center [1114, 137] width 118 height 20
click at [1069, 158] on div "Standard" at bounding box center [1114, 164] width 118 height 20
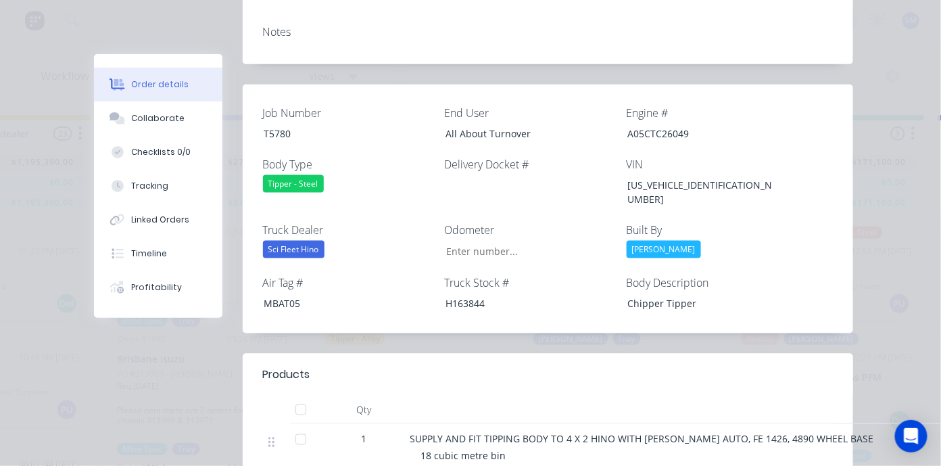
scroll to position [463, 0]
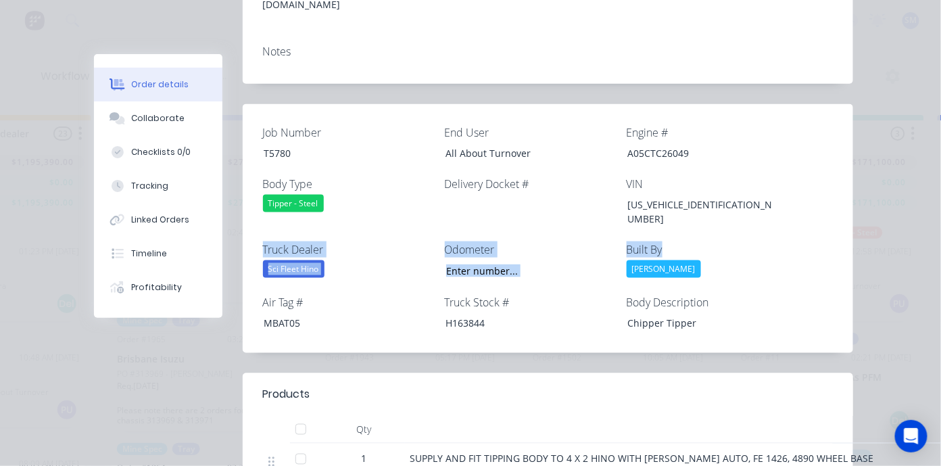
drag, startPoint x: 770, startPoint y: 168, endPoint x: 766, endPoint y: 144, distance: 24.0
click at [766, 144] on div "Job Number T5780 End User All About Turnover Engine # A05CTC26049 Body Type Tip…" at bounding box center [548, 228] width 610 height 249
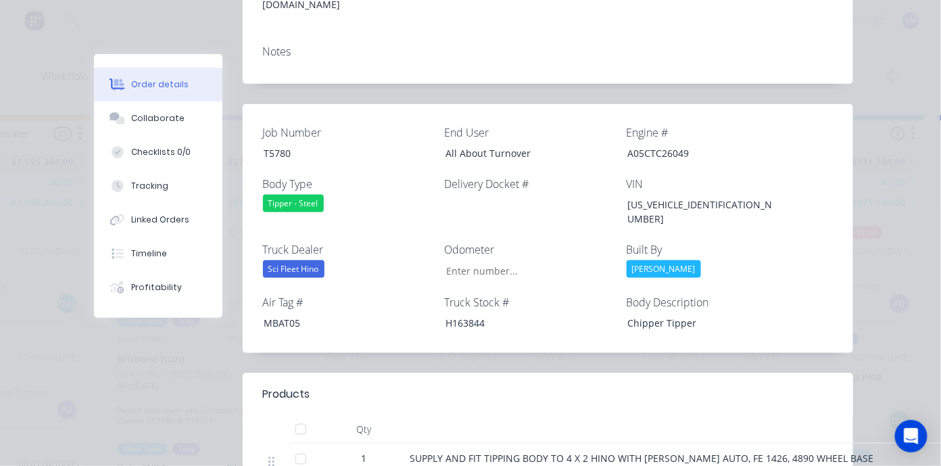
click at [754, 260] on div "[PERSON_NAME]" at bounding box center [711, 269] width 169 height 18
click at [537, 260] on input "Job Number" at bounding box center [524, 270] width 178 height 20
click at [429, 130] on div "Job Number T5780 End User All About Turnover Engine # A05CTC26049 Body Type Tip…" at bounding box center [548, 228] width 610 height 249
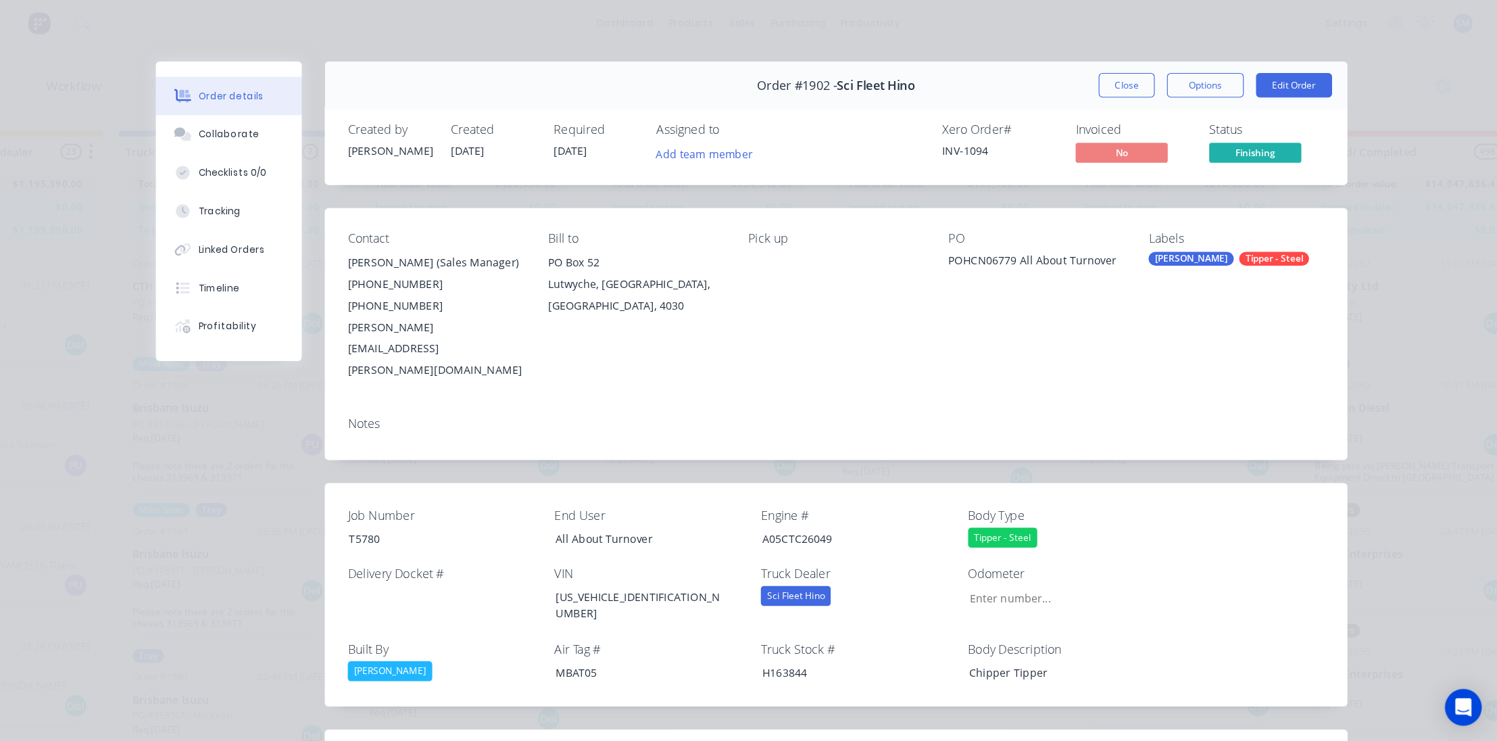
scroll to position [0, 341]
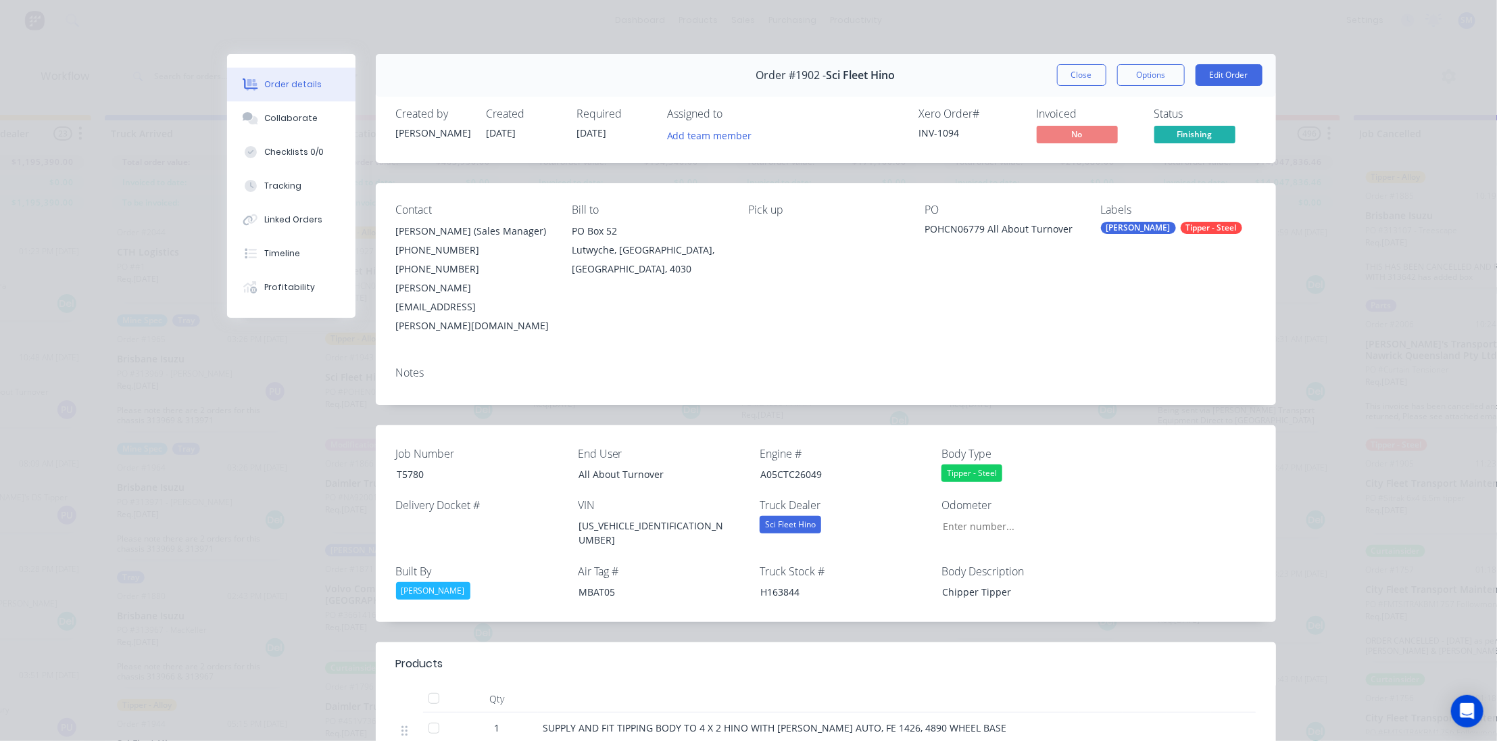
click at [1073, 68] on button "Close" at bounding box center [1081, 75] width 49 height 22
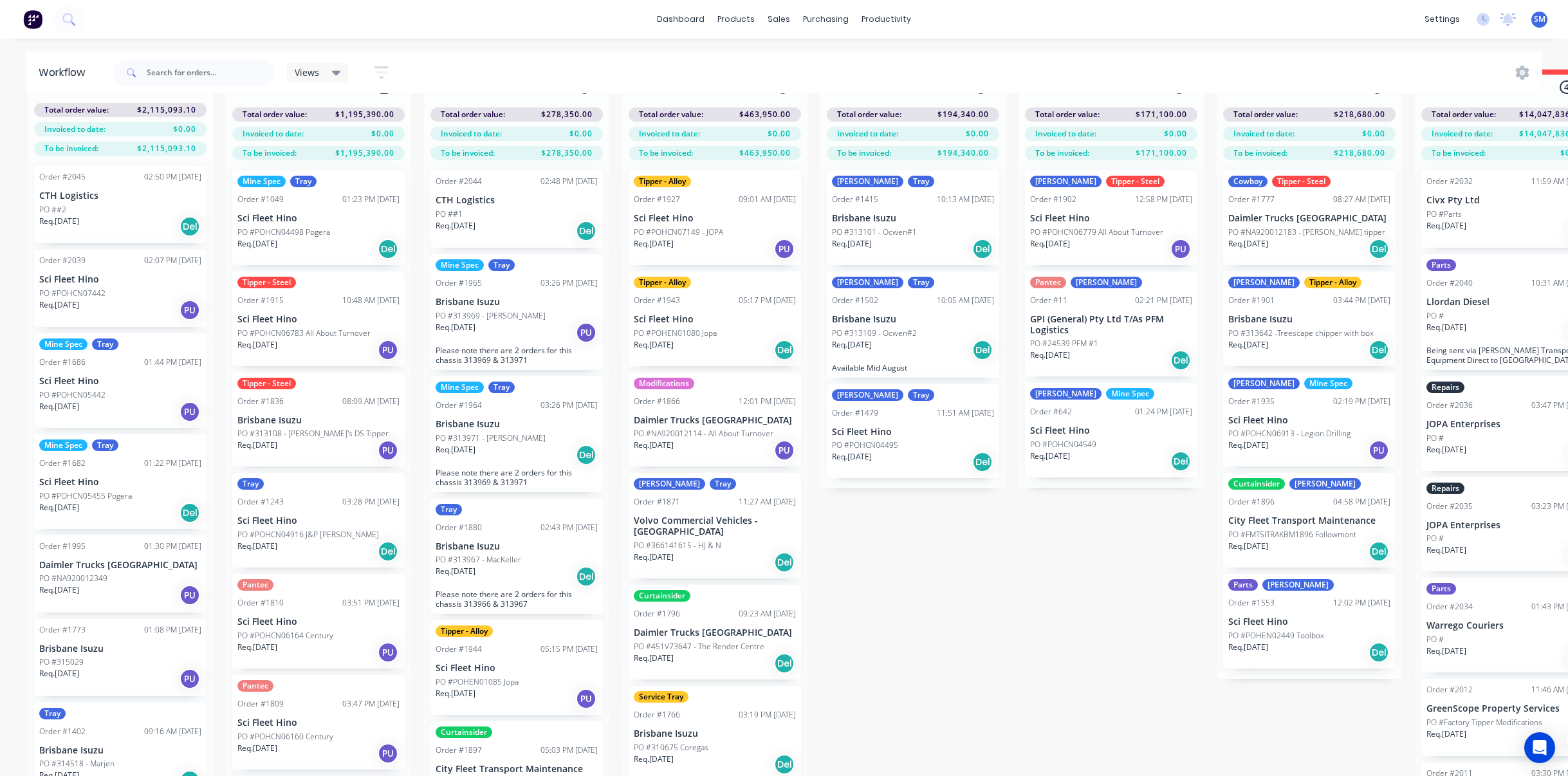
scroll to position [0, 0]
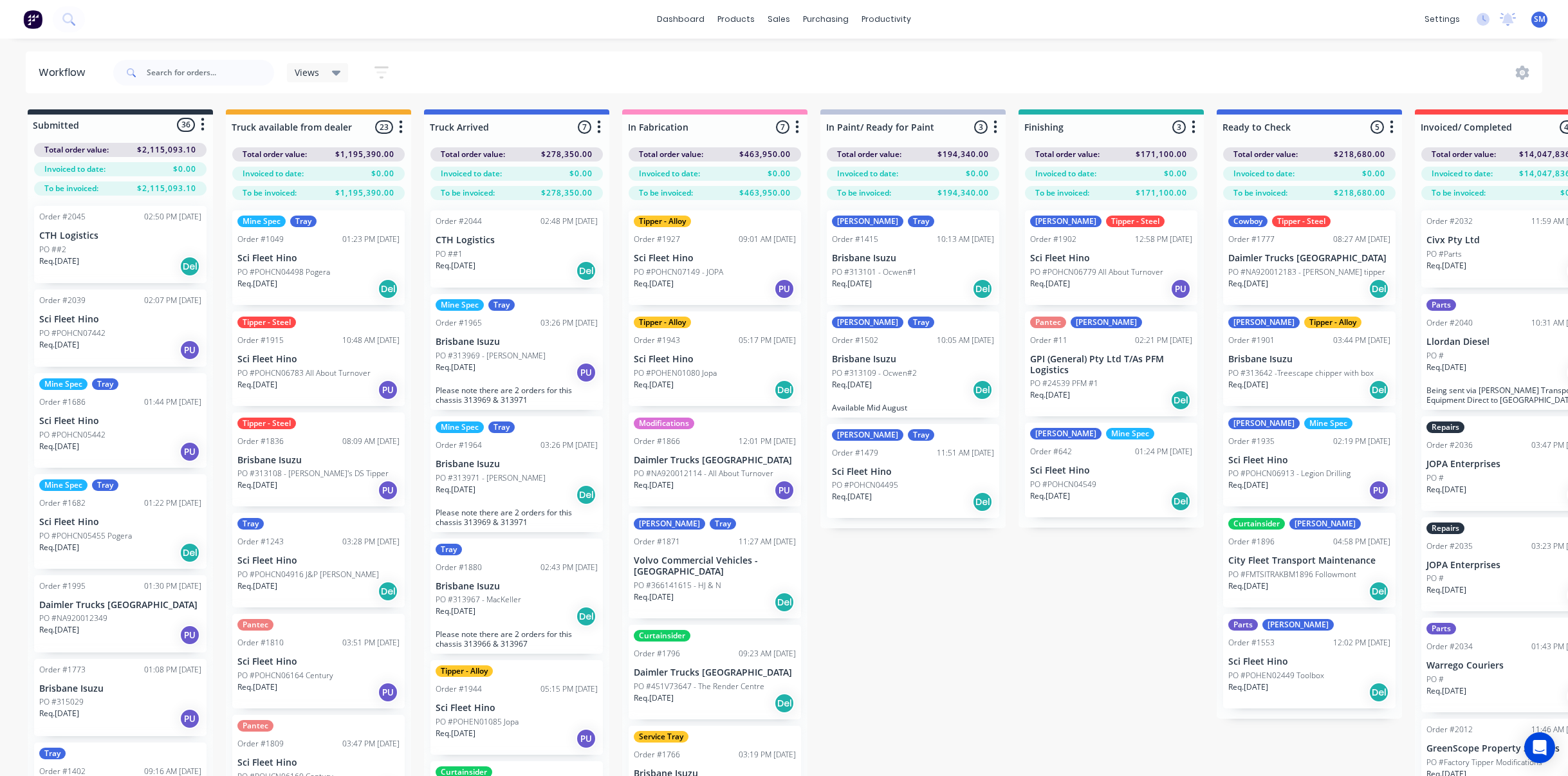
click at [996, 650] on div "Submitted 36 Status colour #273444 hex #273444 Save Cancel Summaries Total orde…" at bounding box center [1063, 466] width 2146 height 712
click at [1002, 599] on div "Submitted 36 Status colour #273444 hex #273444 Save Cancel Summaries Total orde…" at bounding box center [1063, 466] width 2146 height 712
click at [1022, 579] on div "Submitted 36 Status colour #273444 hex #273444 Save Cancel Summaries Total orde…" at bounding box center [1063, 466] width 2146 height 712
click at [1025, 627] on div "Submitted 36 Status colour #273444 hex #273444 Save Cancel Summaries Total orde…" at bounding box center [1063, 466] width 2146 height 712
click at [1049, 628] on div "Submitted 36 Status colour #273444 hex #273444 Save Cancel Summaries Total orde…" at bounding box center [1063, 466] width 2146 height 712
